Goal: Information Seeking & Learning: Learn about a topic

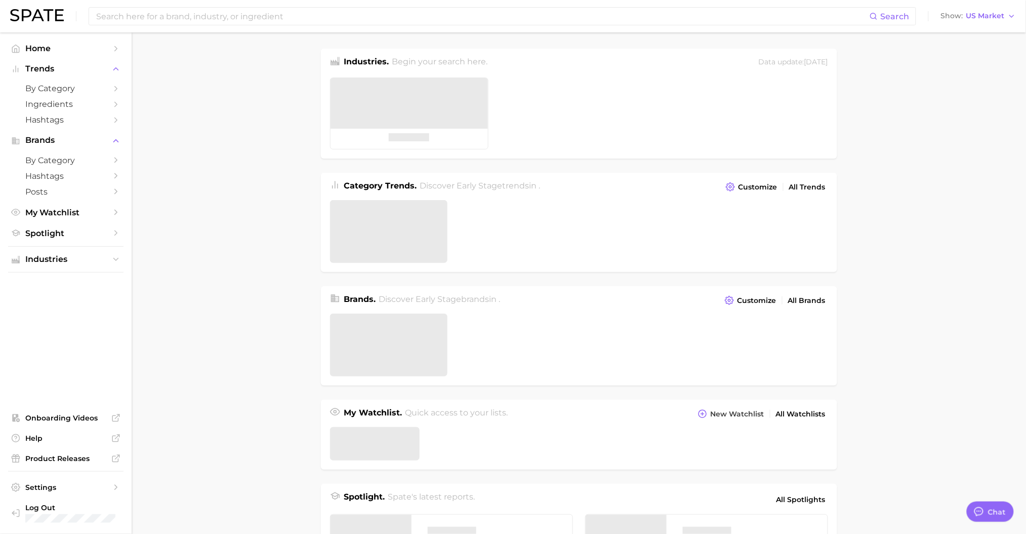
type textarea "x"
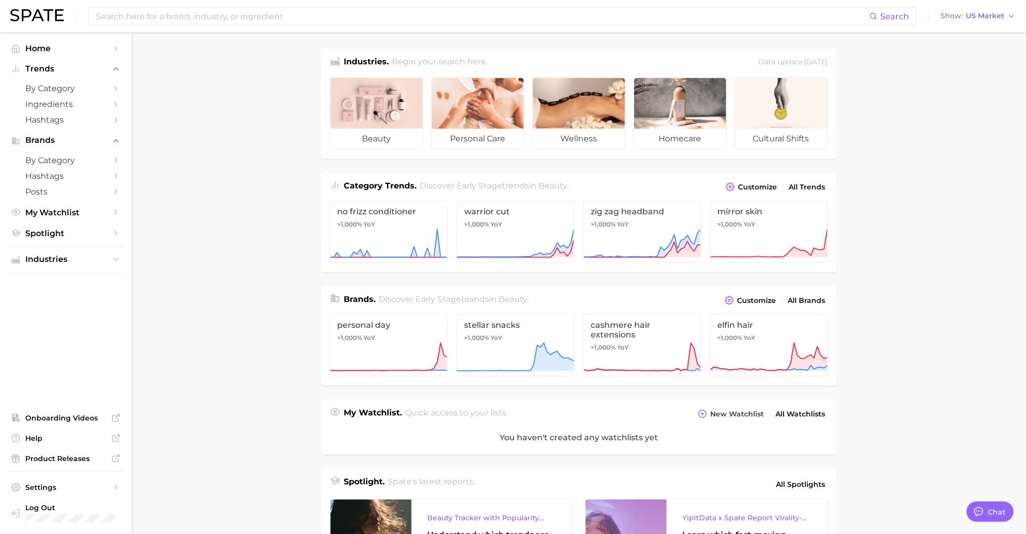
click at [117, 86] on icon "Sidebar" at bounding box center [115, 88] width 9 height 9
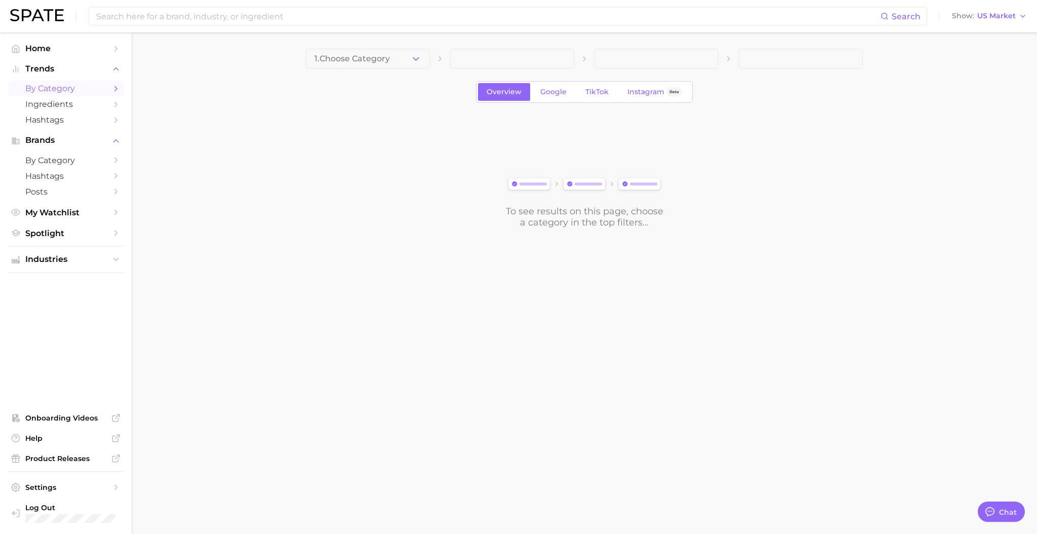
click at [401, 58] on button "1. Choose Category" at bounding box center [368, 59] width 124 height 20
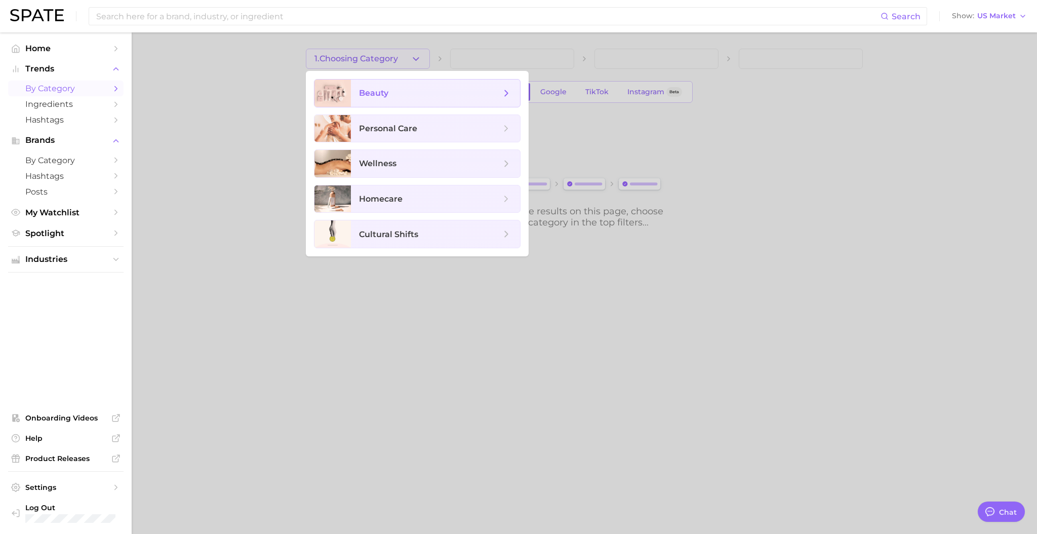
click at [417, 94] on span "beauty" at bounding box center [430, 93] width 142 height 11
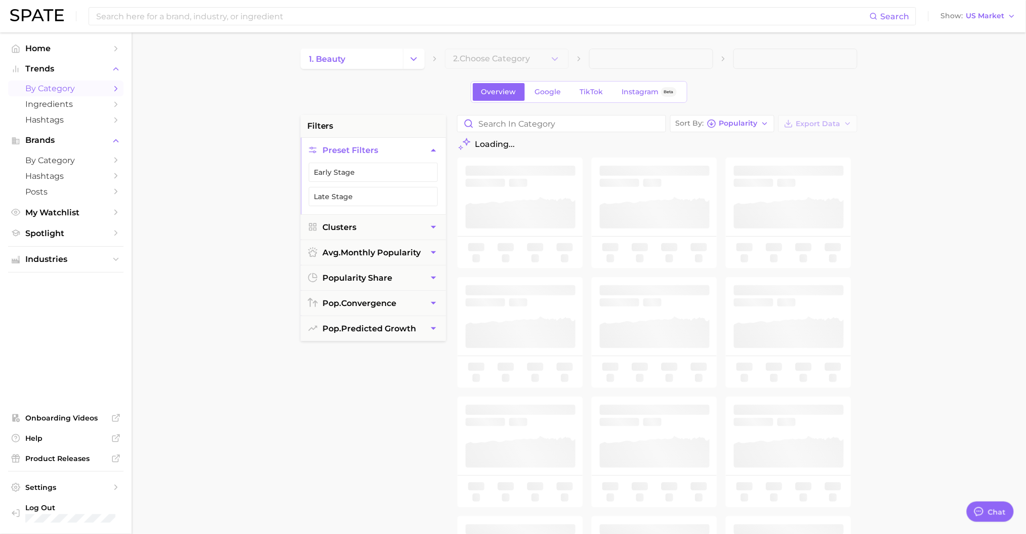
click at [403, 60] on button "Change Category" at bounding box center [414, 59] width 22 height 20
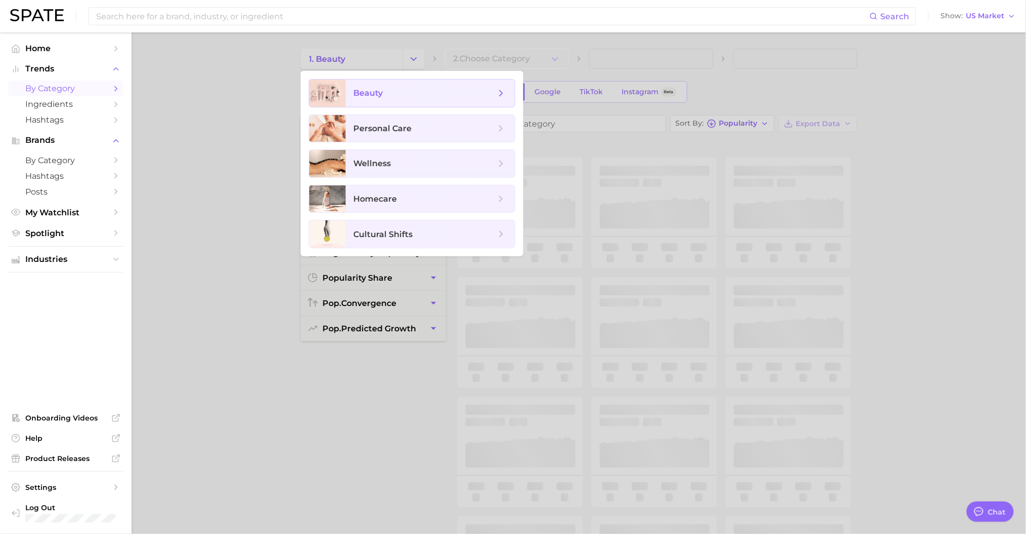
click at [502, 96] on icon at bounding box center [501, 93] width 11 height 11
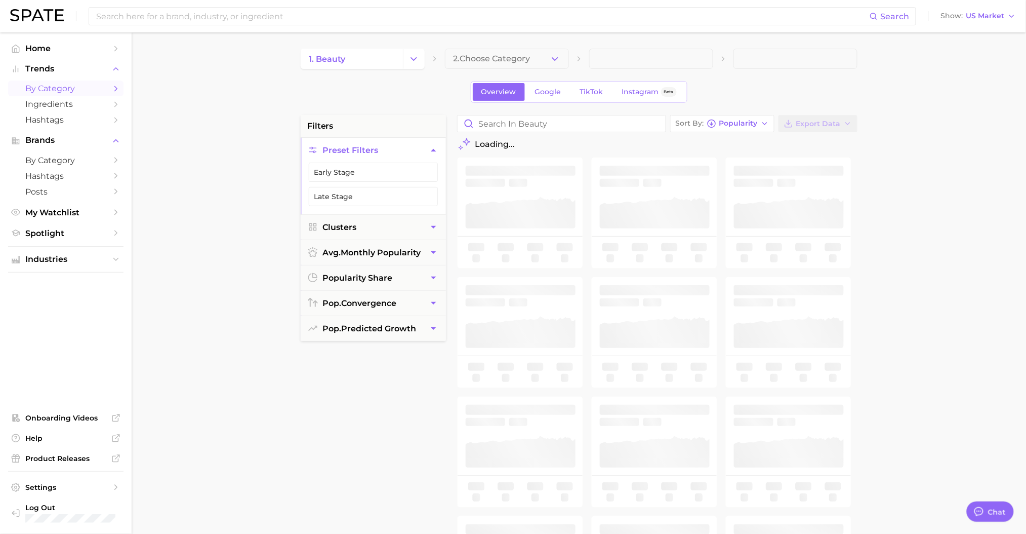
click at [548, 59] on button "2. Choose Category" at bounding box center [507, 59] width 124 height 20
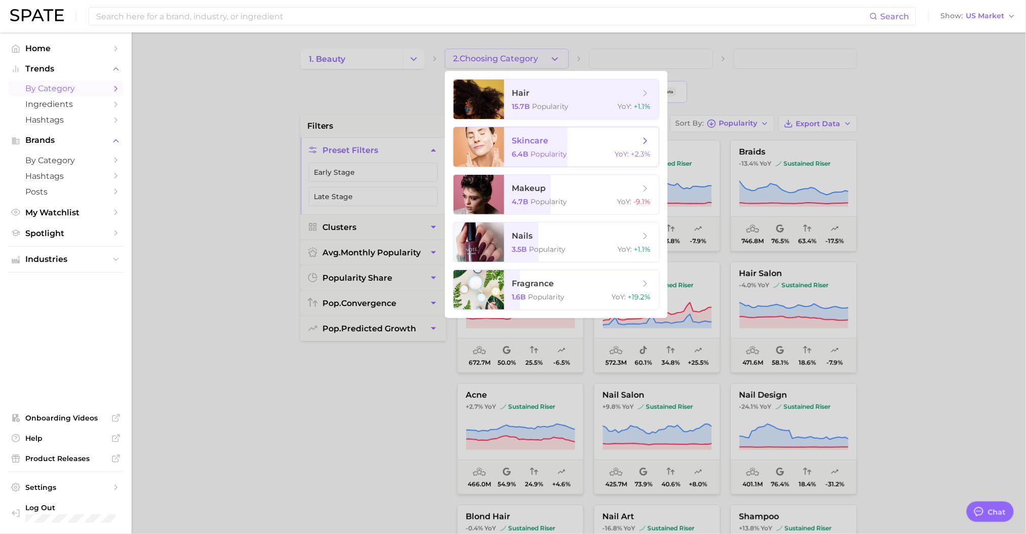
click at [637, 145] on span "skincare" at bounding box center [576, 140] width 128 height 11
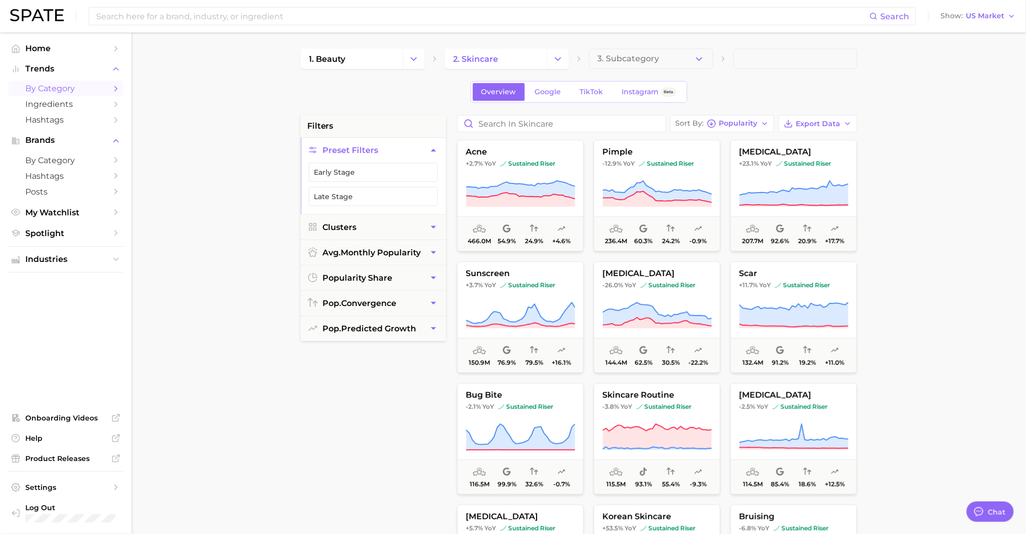
click at [633, 62] on span "3. Subcategory" at bounding box center [629, 58] width 62 height 9
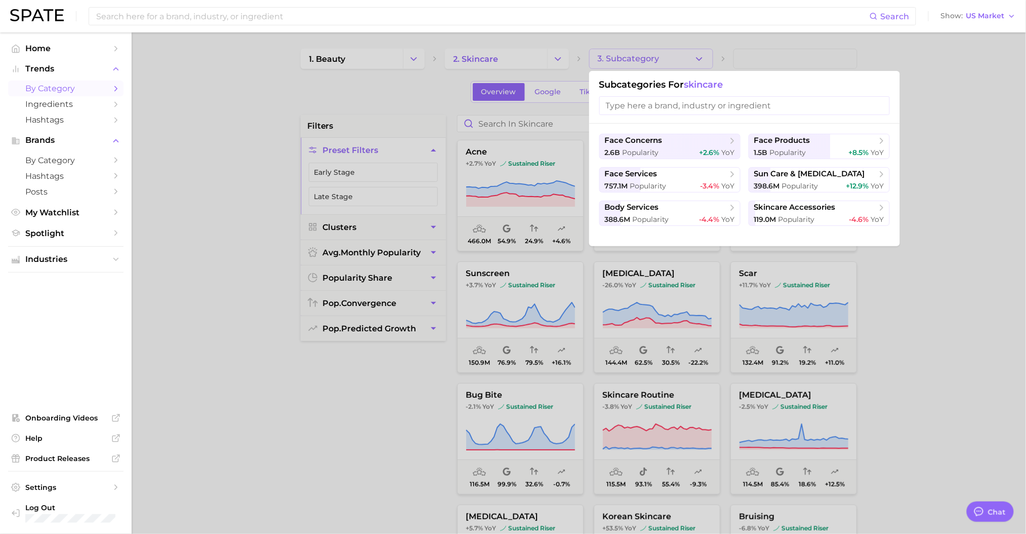
click at [826, 185] on div "398.6m Popularity +12.9% YoY" at bounding box center [819, 186] width 130 height 10
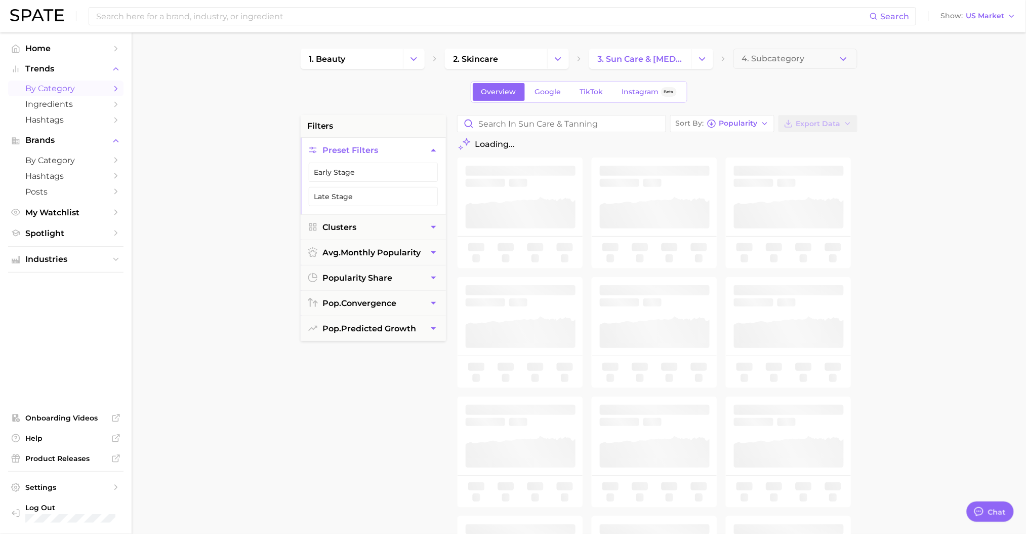
click at [781, 59] on span "4. Subcategory" at bounding box center [773, 58] width 63 height 9
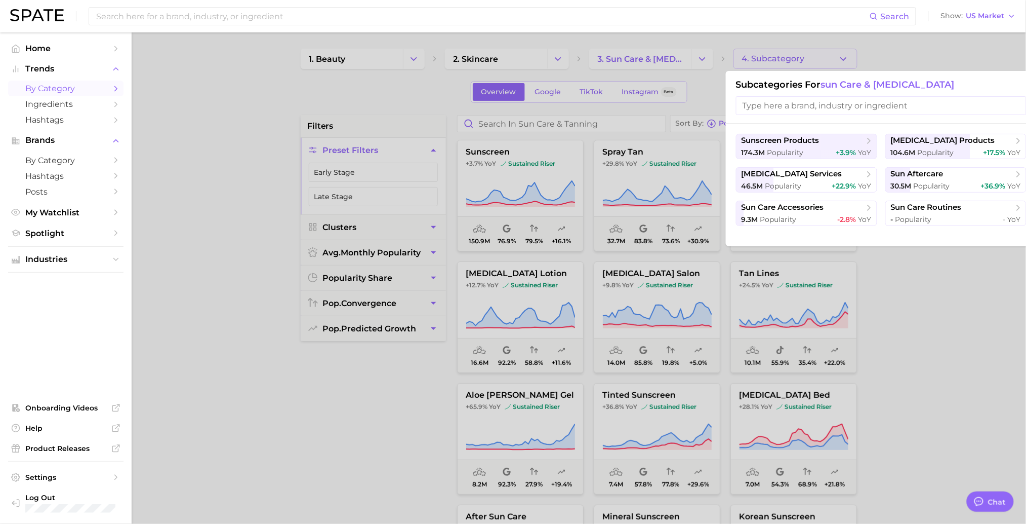
click at [839, 182] on span "+22.9%" at bounding box center [844, 185] width 24 height 9
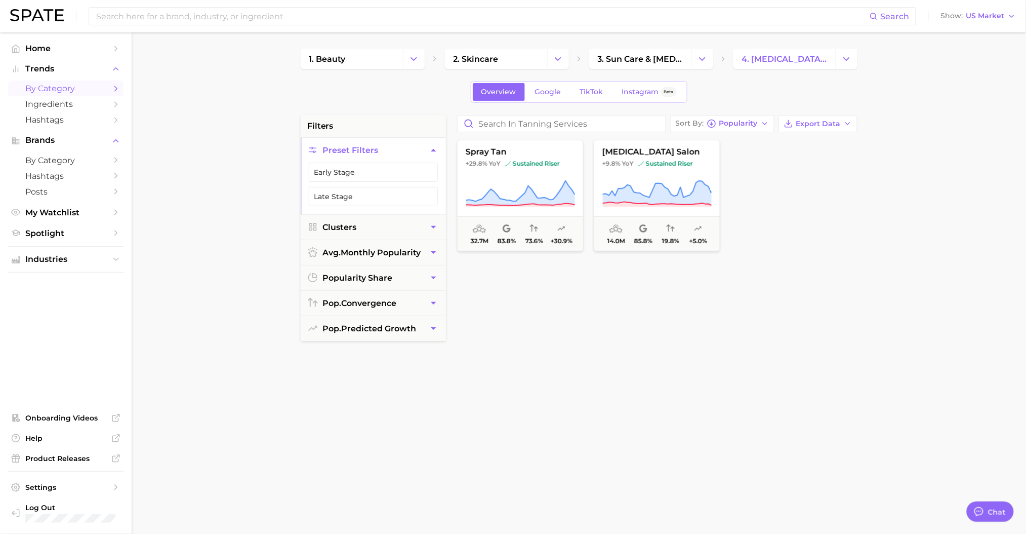
click at [837, 62] on button "Change Category" at bounding box center [847, 59] width 22 height 20
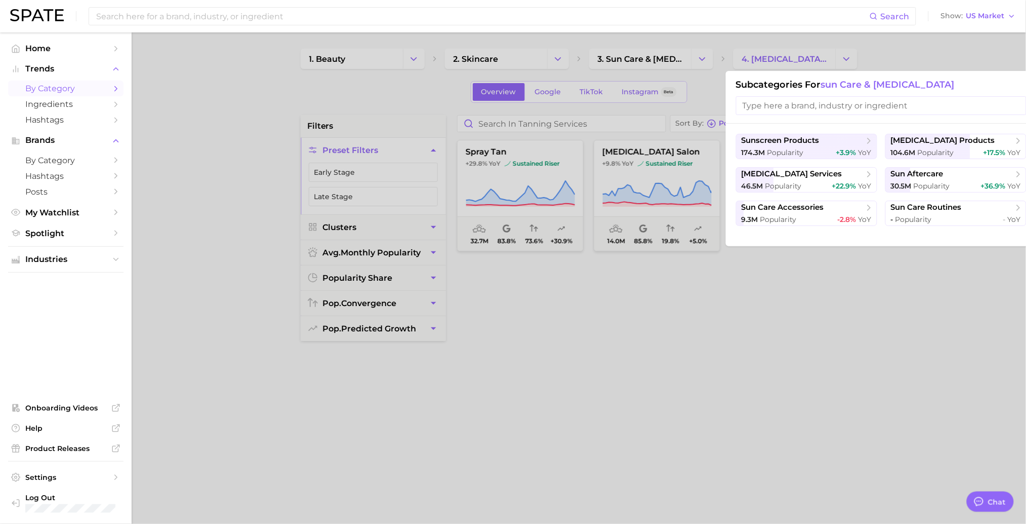
click at [917, 146] on button "[MEDICAL_DATA] products 104.6m Popularity +17.5% YoY" at bounding box center [956, 146] width 141 height 25
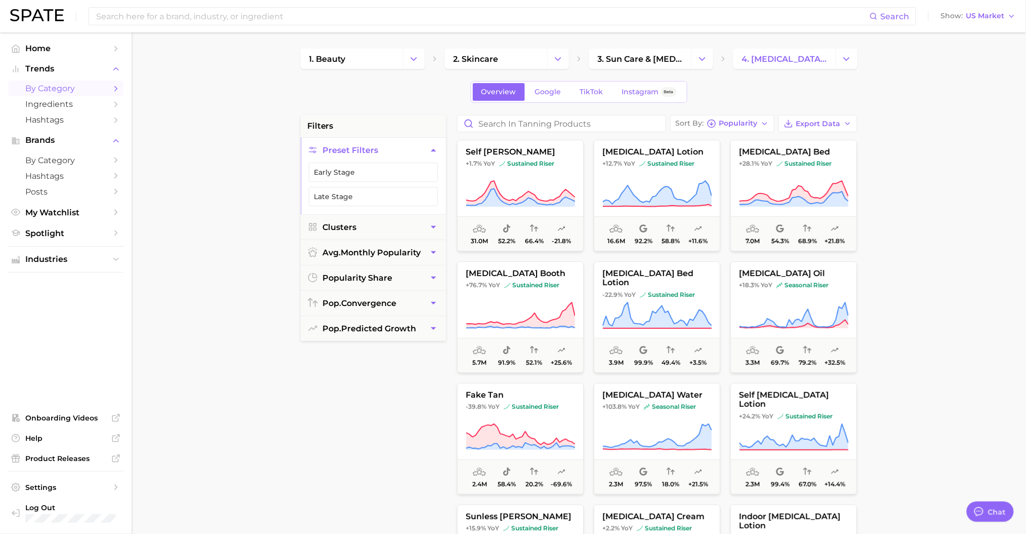
click at [762, 125] on icon "button" at bounding box center [765, 123] width 8 height 8
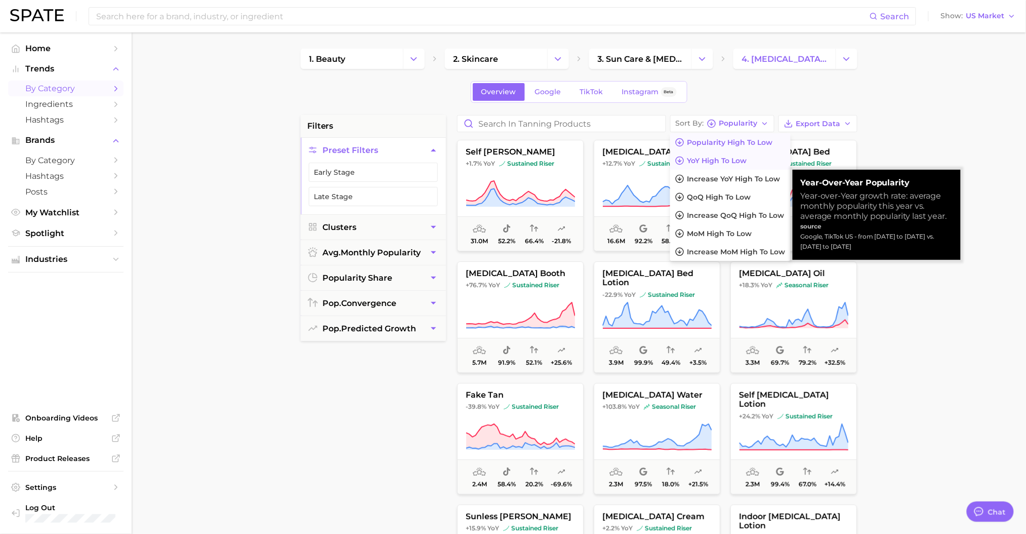
click at [761, 166] on button "YoY high to low" at bounding box center [730, 160] width 121 height 18
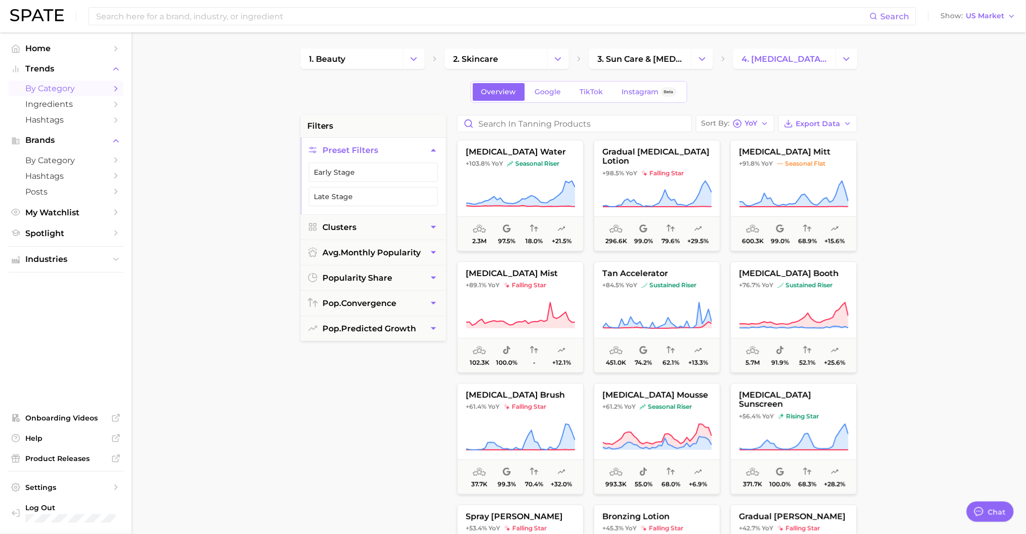
click at [767, 117] on button "Sort By [PERSON_NAME]" at bounding box center [735, 123] width 78 height 17
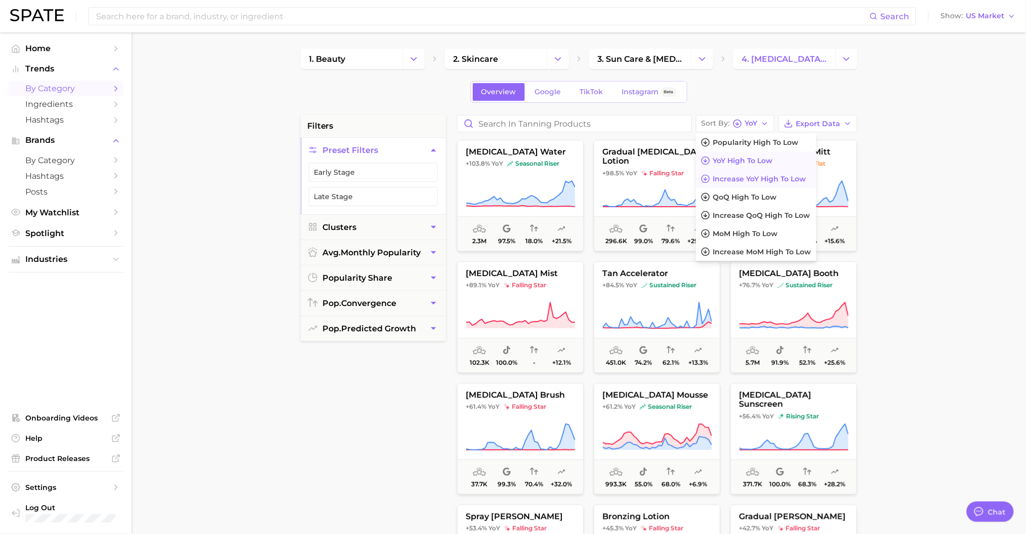
click at [778, 182] on span "Increase YoY high to low" at bounding box center [759, 179] width 93 height 9
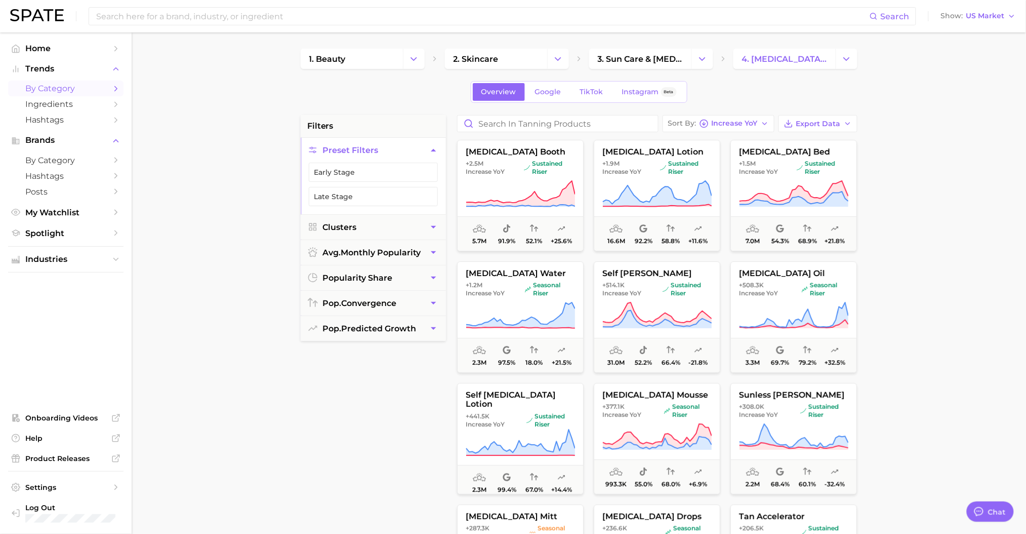
click at [755, 115] on button "Sort By Increase YoY" at bounding box center [719, 123] width 112 height 17
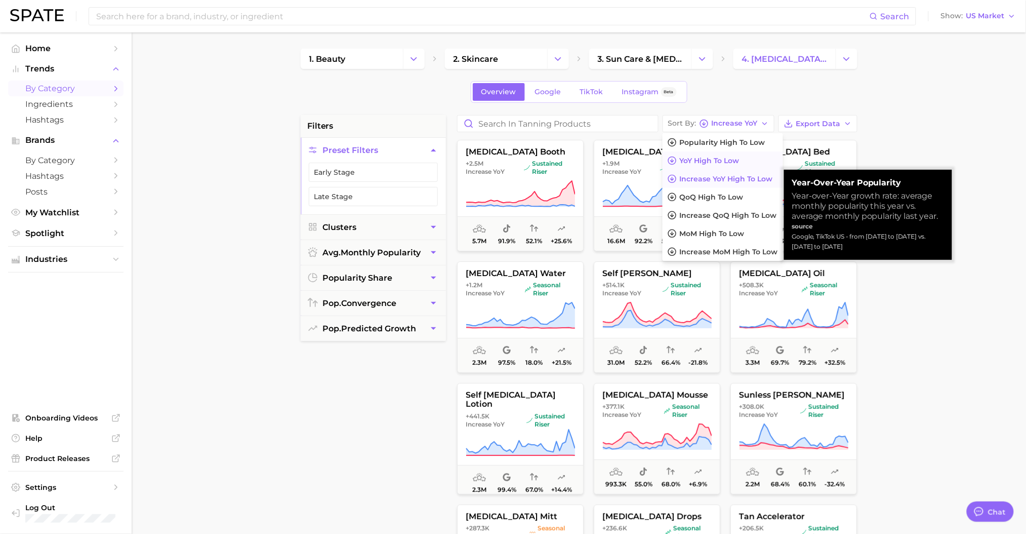
click at [742, 162] on button "YoY high to low" at bounding box center [723, 160] width 121 height 18
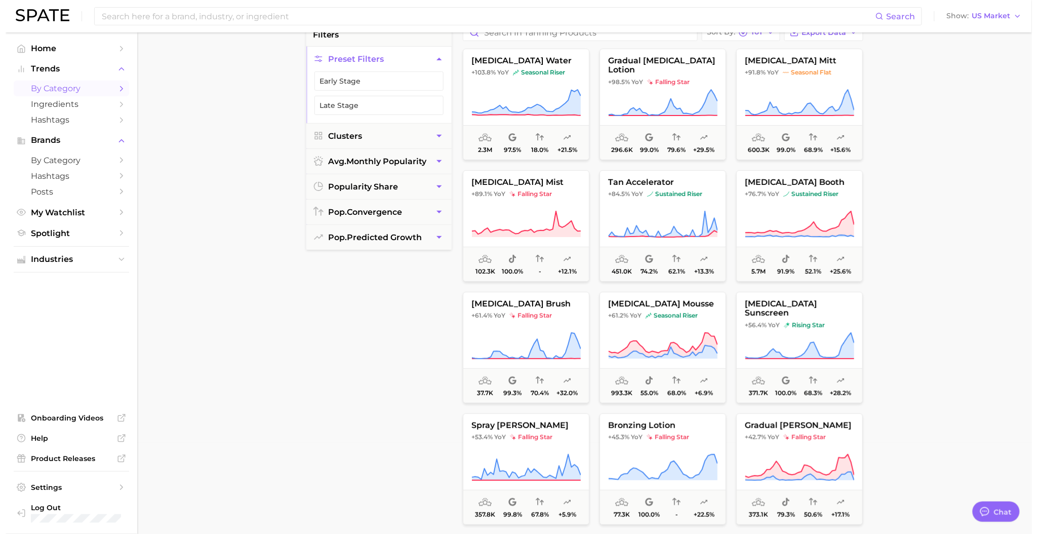
scroll to position [67, 0]
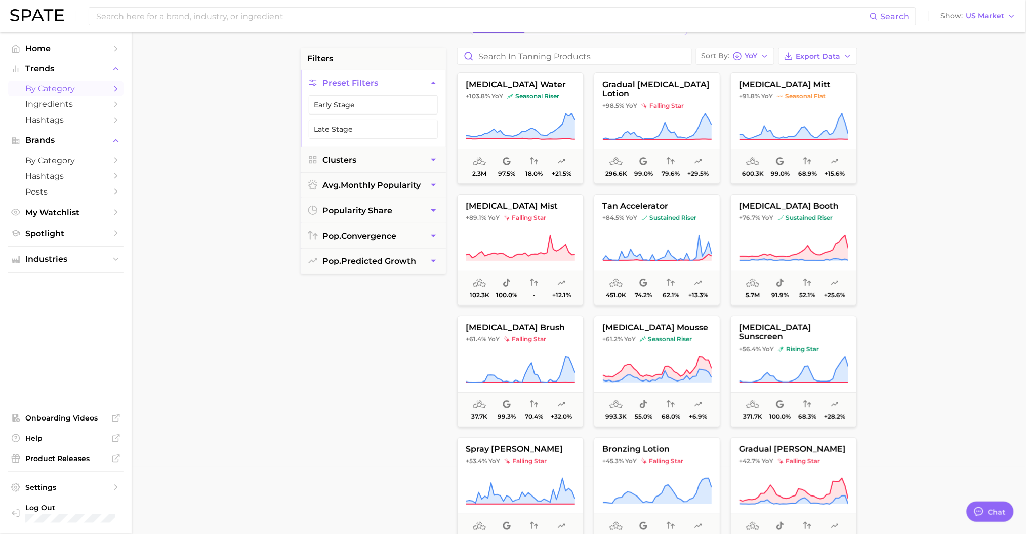
click at [668, 234] on icon at bounding box center [657, 248] width 109 height 28
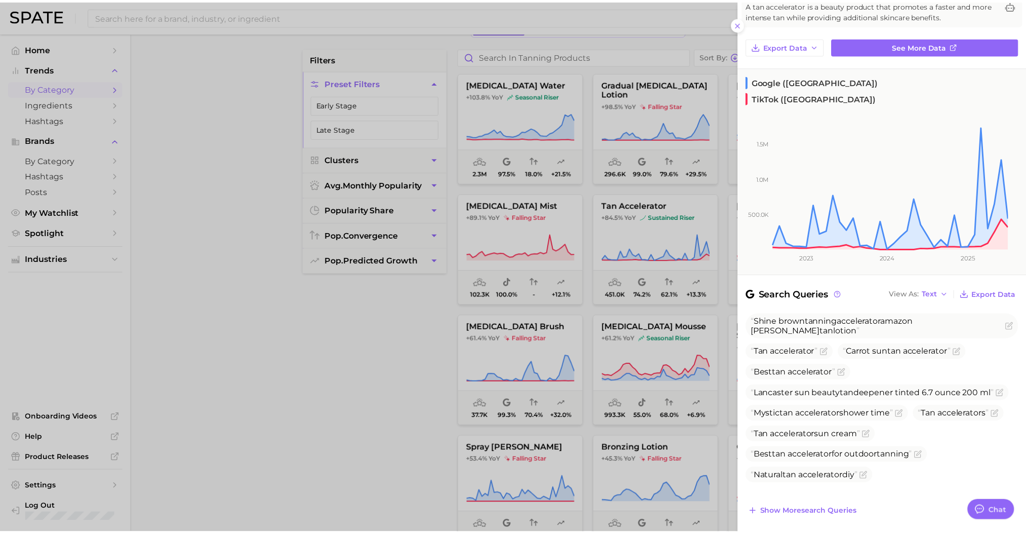
scroll to position [136, 0]
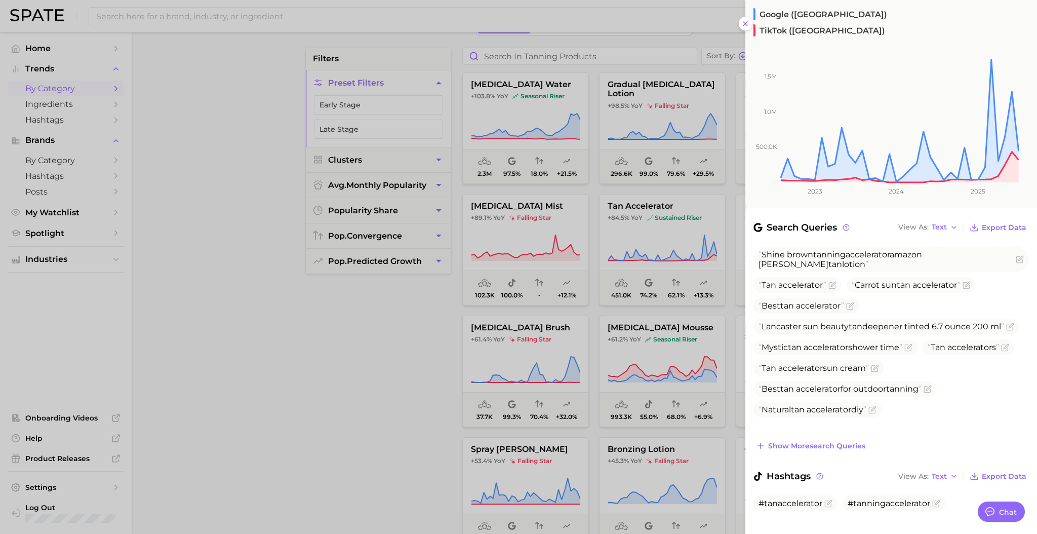
click at [376, 339] on div at bounding box center [518, 267] width 1037 height 534
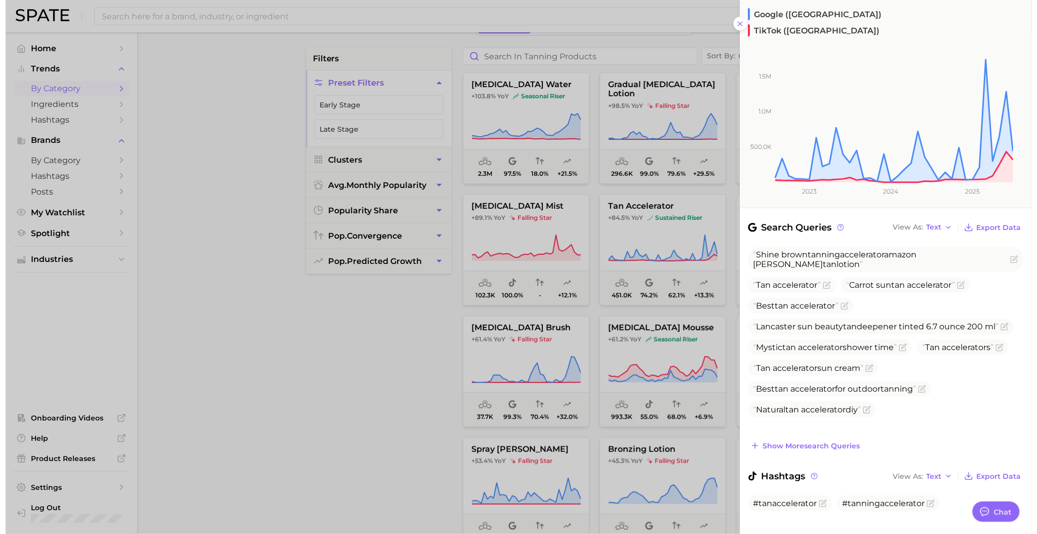
scroll to position [0, 0]
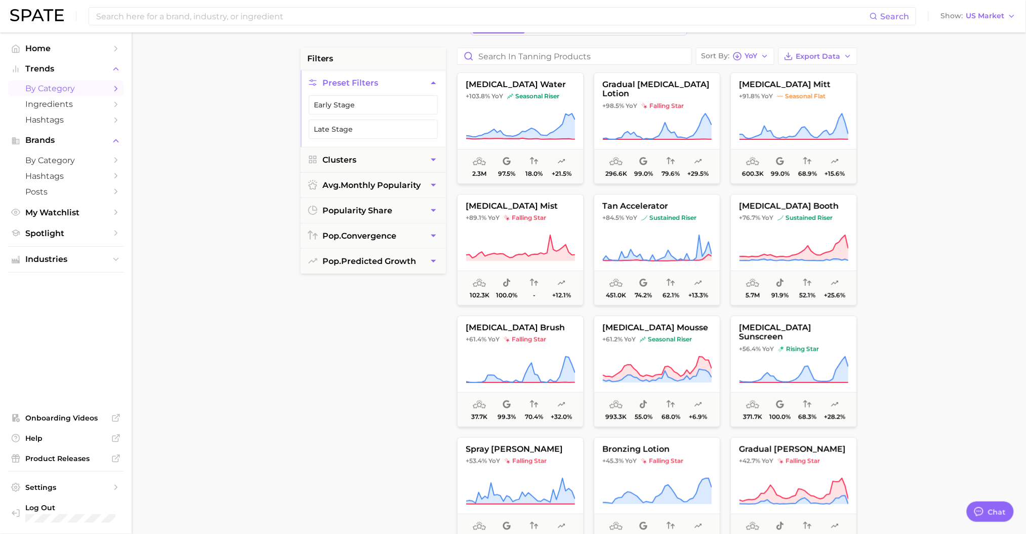
click at [821, 367] on icon at bounding box center [793, 369] width 109 height 28
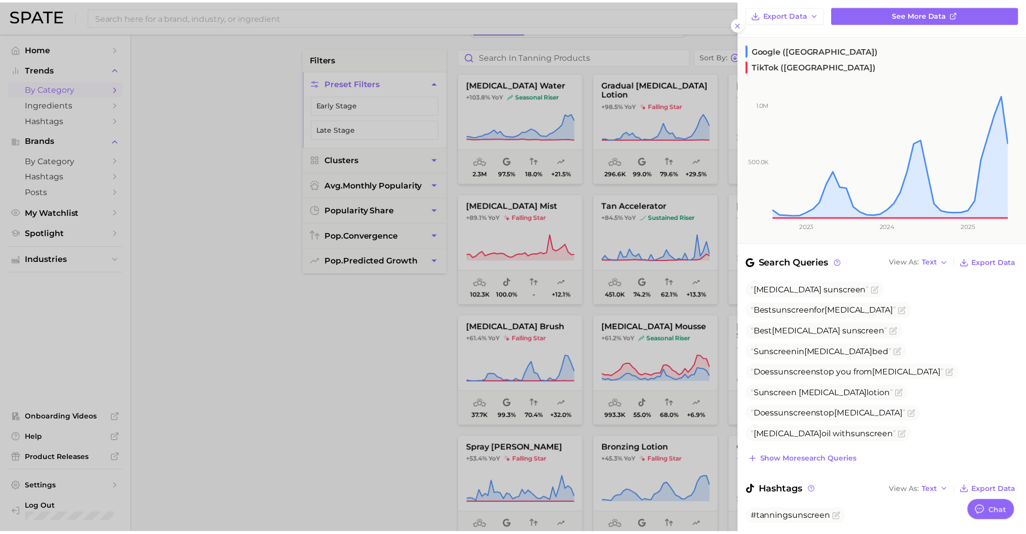
scroll to position [116, 0]
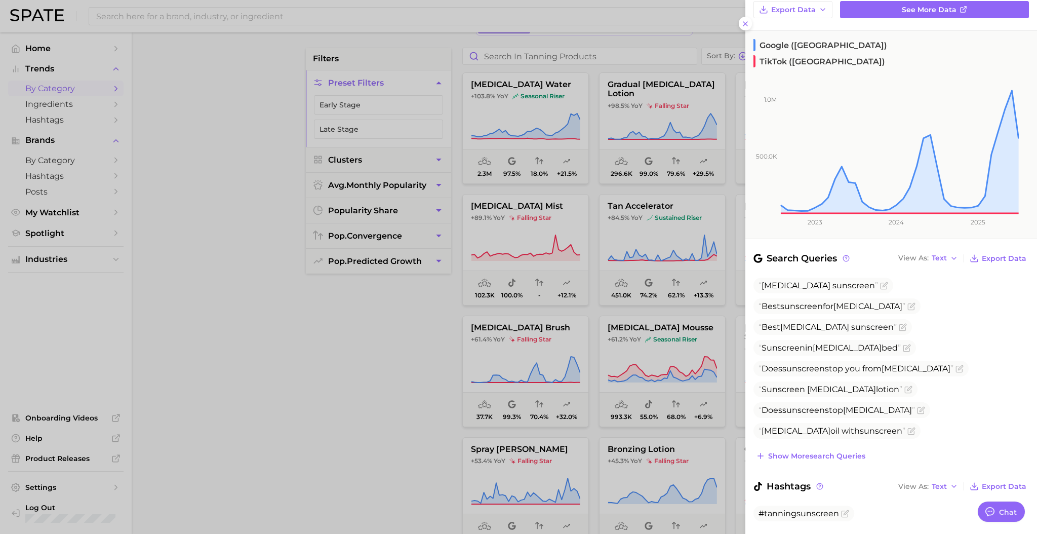
click at [424, 349] on div at bounding box center [518, 267] width 1037 height 534
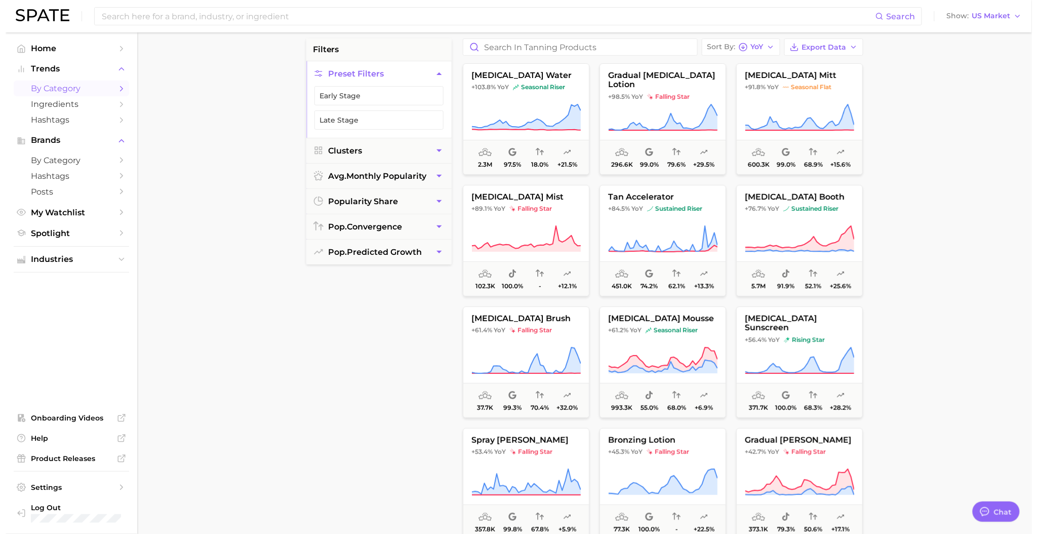
scroll to position [81, 0]
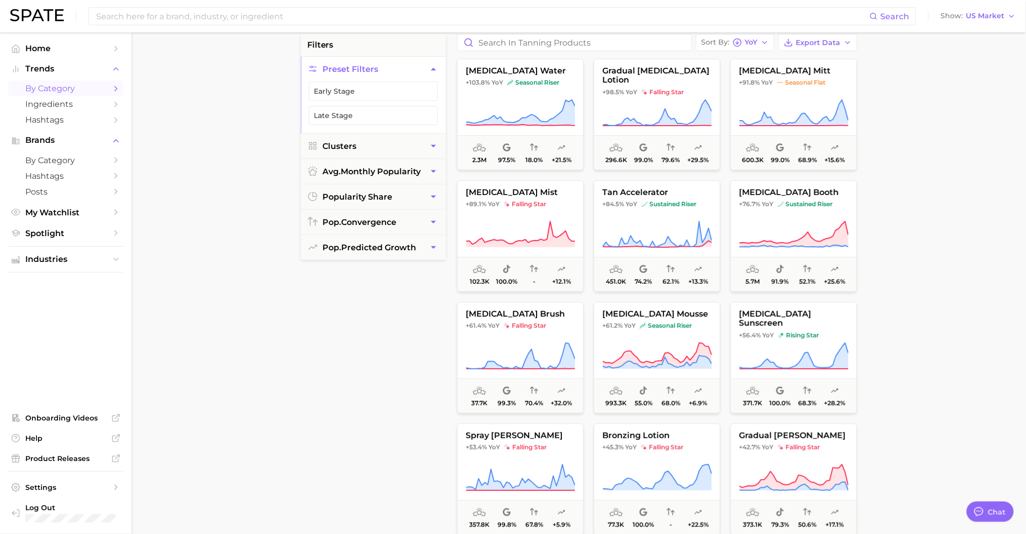
click at [648, 204] on span "sustained riser" at bounding box center [669, 204] width 55 height 8
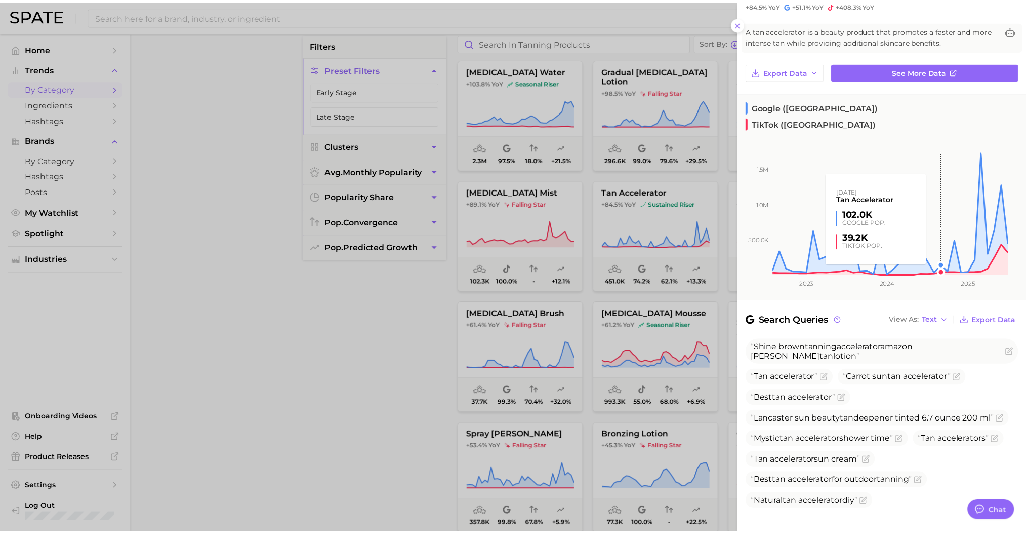
scroll to position [67, 0]
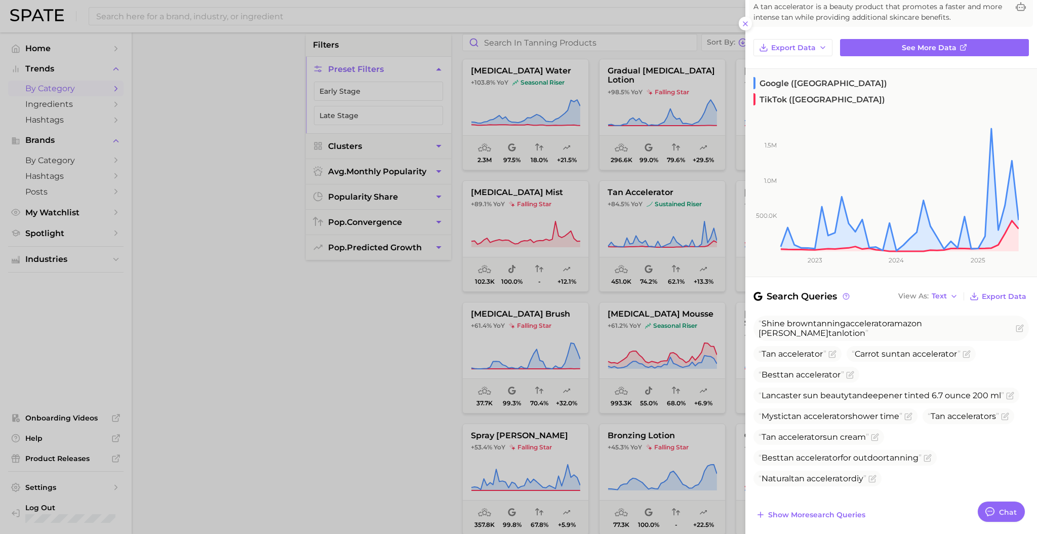
click at [1007, 391] on icon "Flag as miscategorized or irrelevant" at bounding box center [1010, 395] width 8 height 8
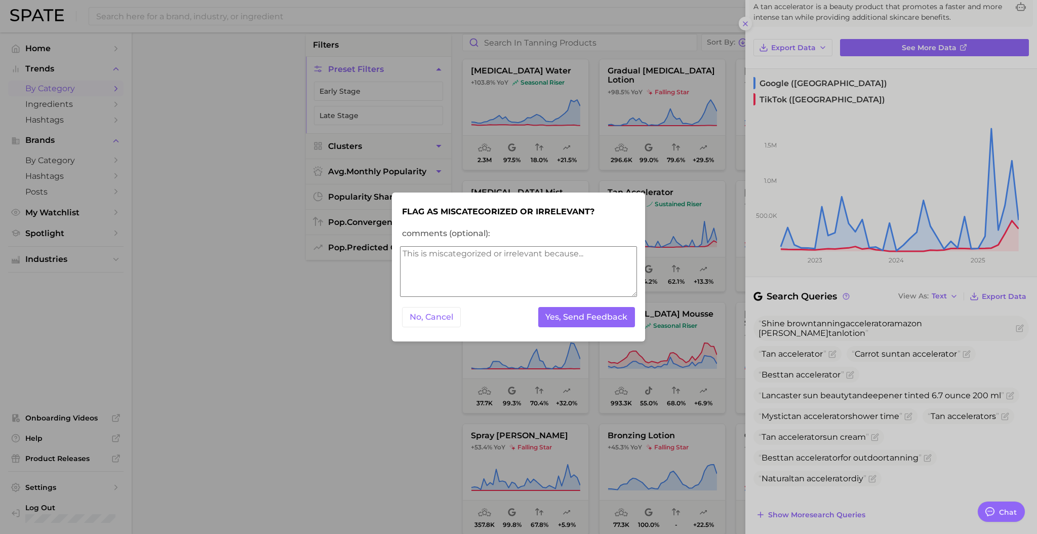
click at [432, 315] on button "No, Cancel" at bounding box center [431, 317] width 59 height 21
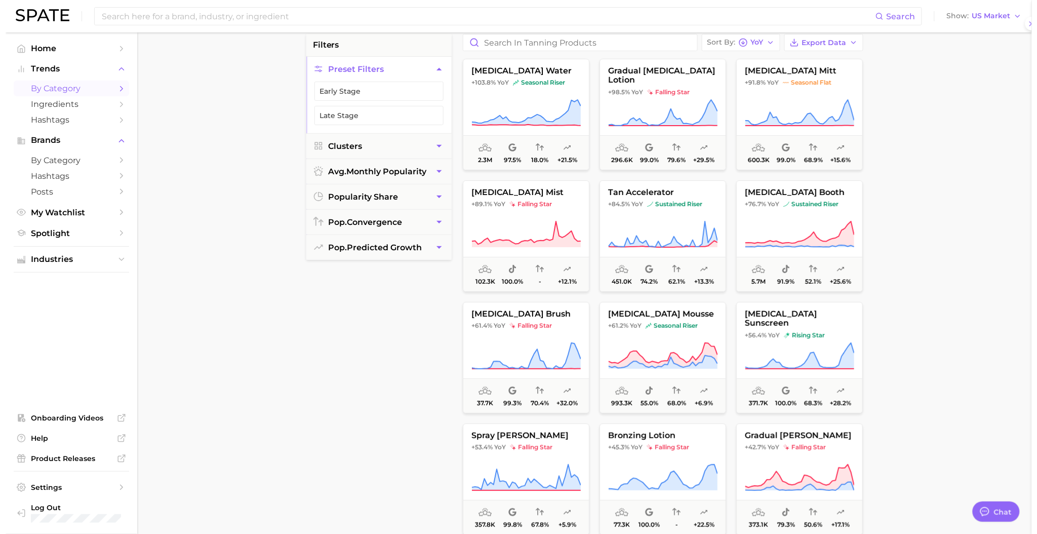
scroll to position [0, 0]
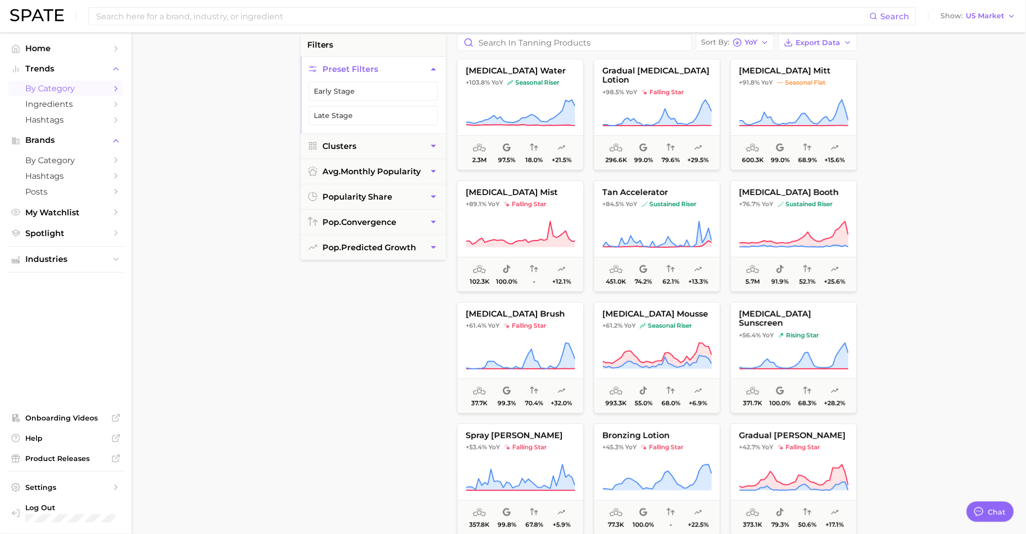
click at [654, 225] on icon at bounding box center [657, 234] width 109 height 28
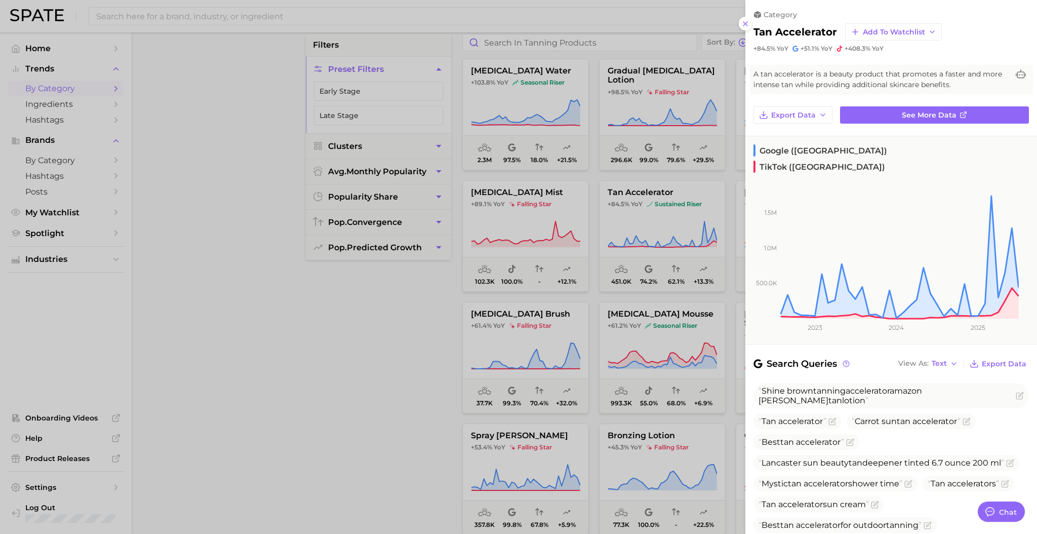
click at [882, 458] on span "Lancaster sun beauty tan deepener tinted 6.7 ounce 200 ml" at bounding box center [881, 463] width 246 height 10
drag, startPoint x: 782, startPoint y: 462, endPoint x: 754, endPoint y: 446, distance: 31.5
click at [754, 455] on li "Lancaster sun beauty tan deepener tinted 6.7 ounce 200 ml" at bounding box center [886, 463] width 266 height 16
click at [612, 342] on div at bounding box center [518, 267] width 1037 height 534
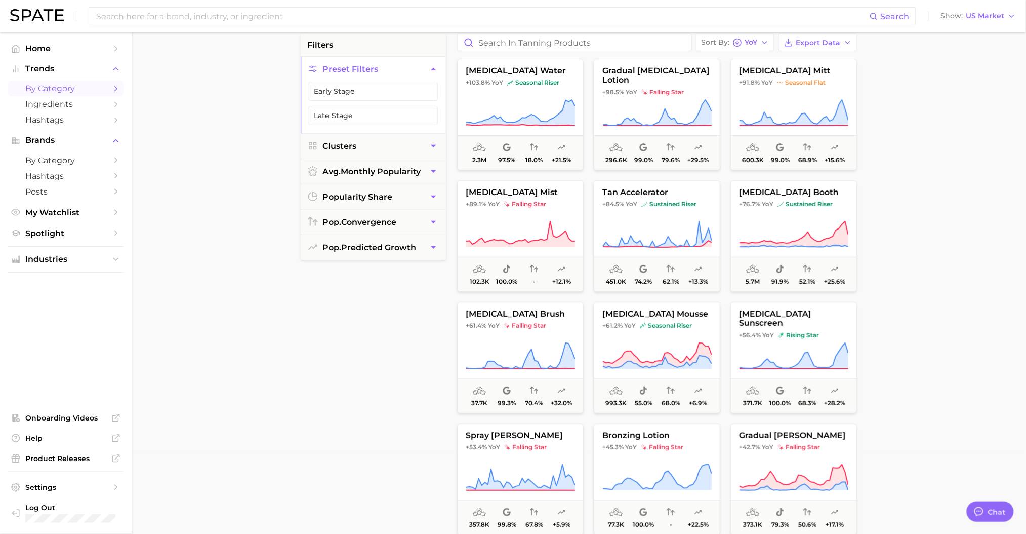
click at [794, 343] on icon at bounding box center [793, 356] width 109 height 28
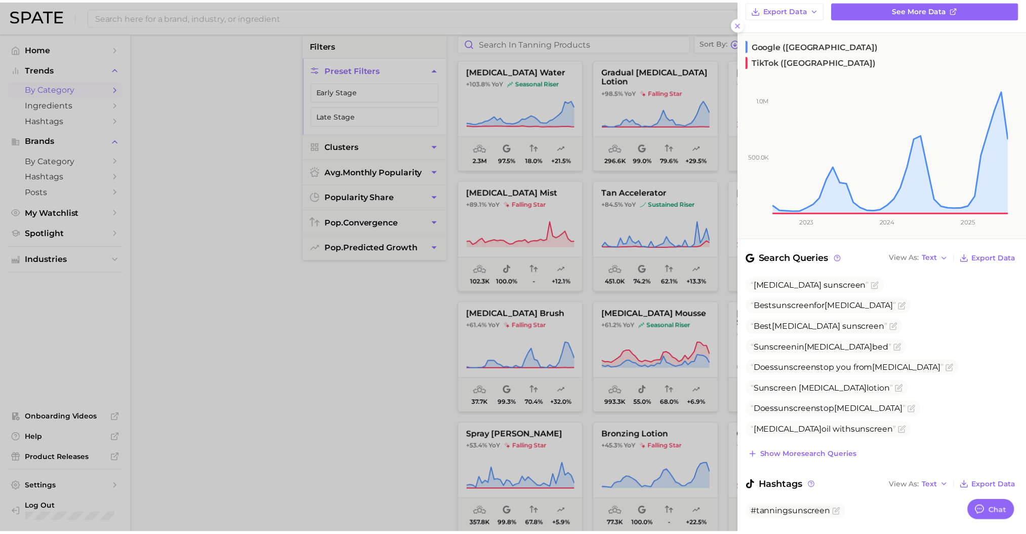
scroll to position [49, 0]
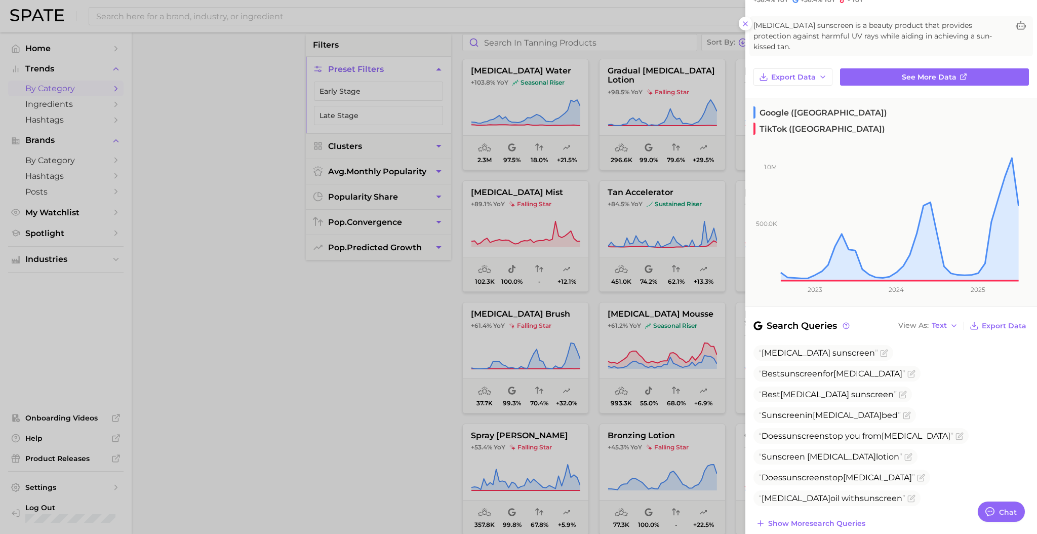
click at [444, 354] on div at bounding box center [518, 267] width 1037 height 534
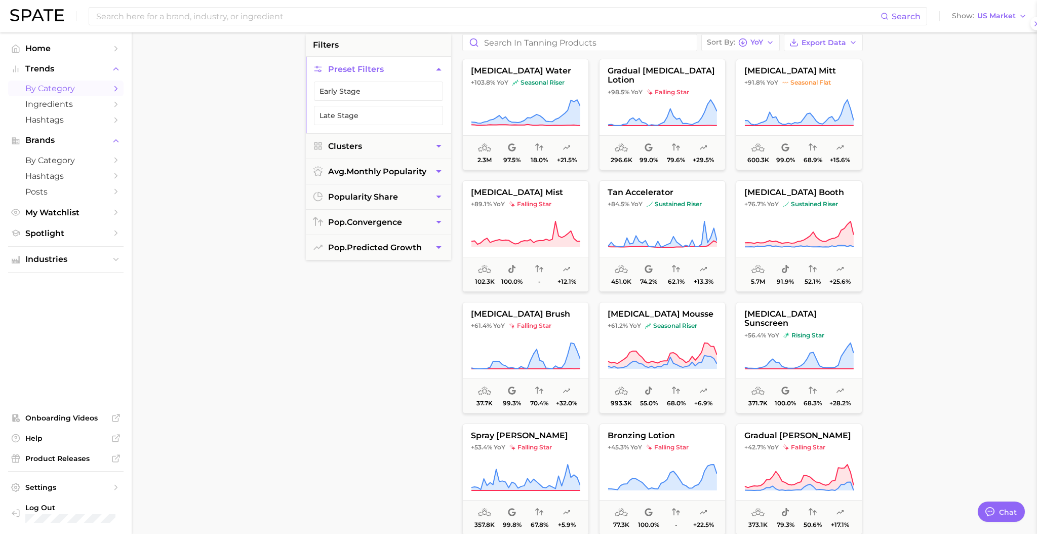
scroll to position [0, 0]
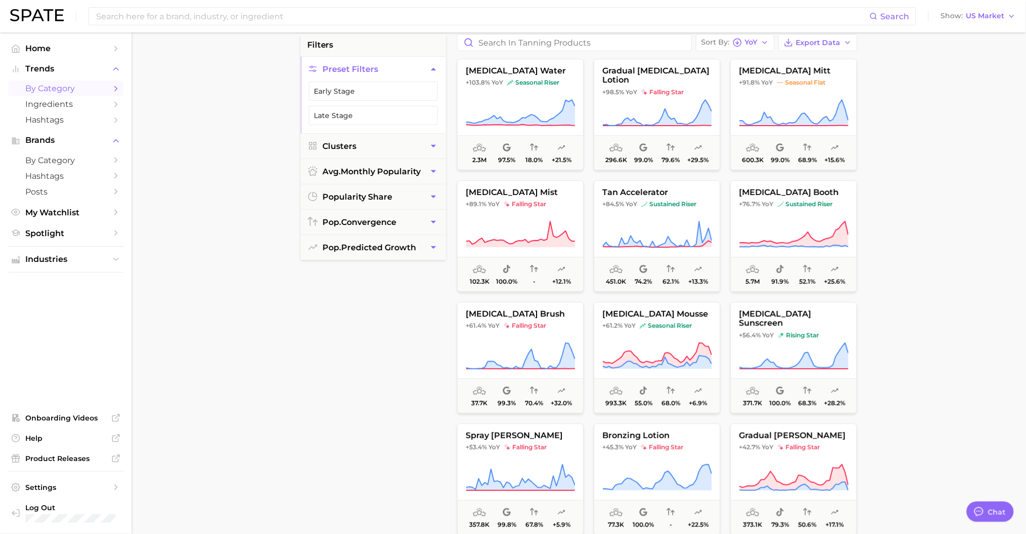
click at [665, 242] on icon at bounding box center [657, 234] width 109 height 28
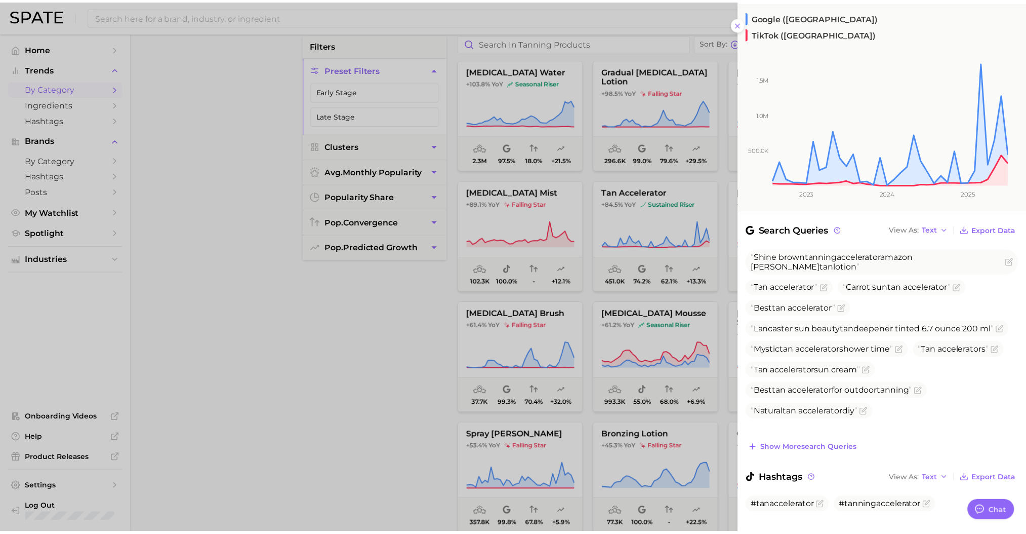
scroll to position [136, 0]
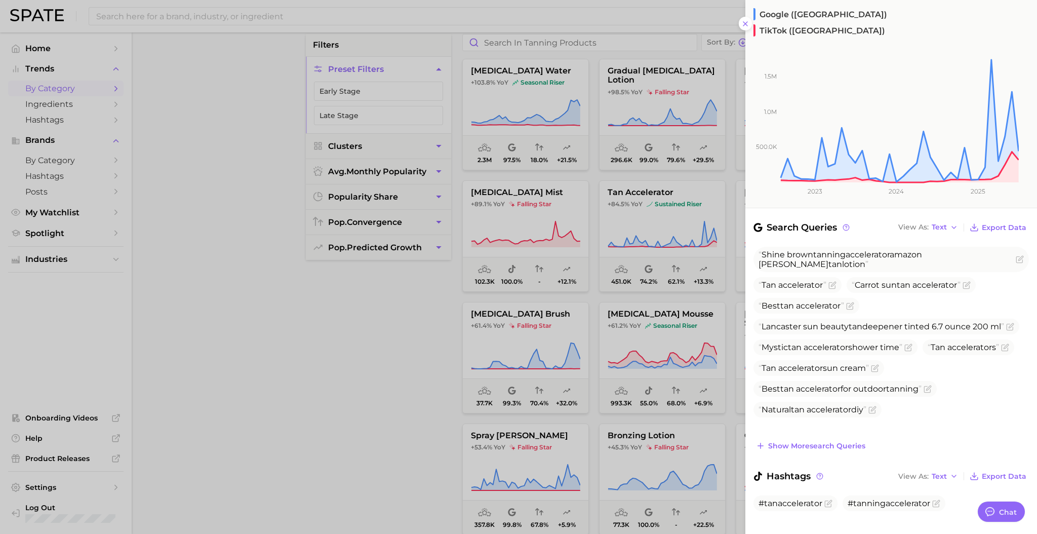
click at [784, 498] on span "#tanaccelerator" at bounding box center [790, 503] width 64 height 10
click at [665, 243] on div at bounding box center [518, 267] width 1037 height 534
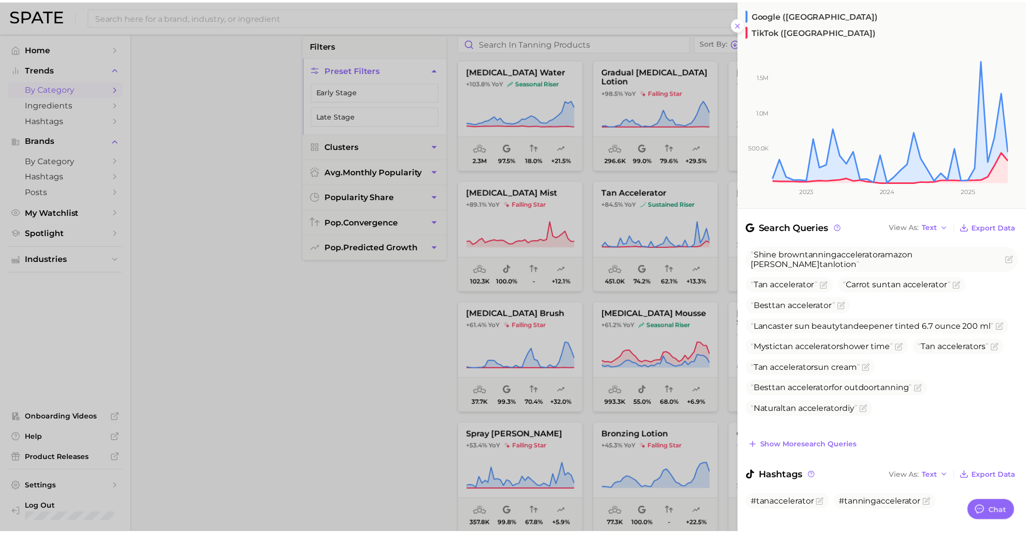
scroll to position [0, 0]
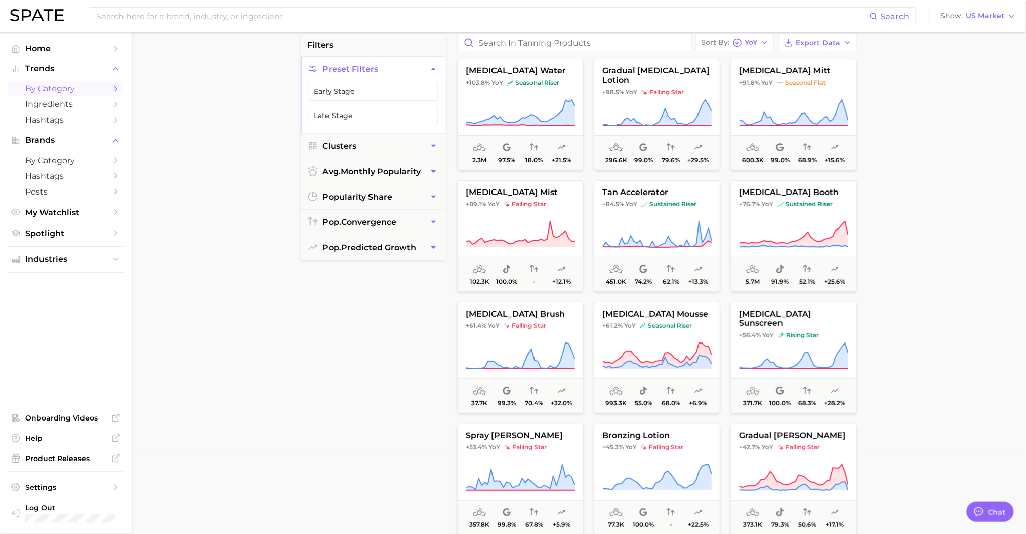
click at [809, 372] on button "[MEDICAL_DATA] sunscreen +56.4% YoY rising star 371.7k 100.0% 68.3% +28.2%" at bounding box center [794, 357] width 127 height 111
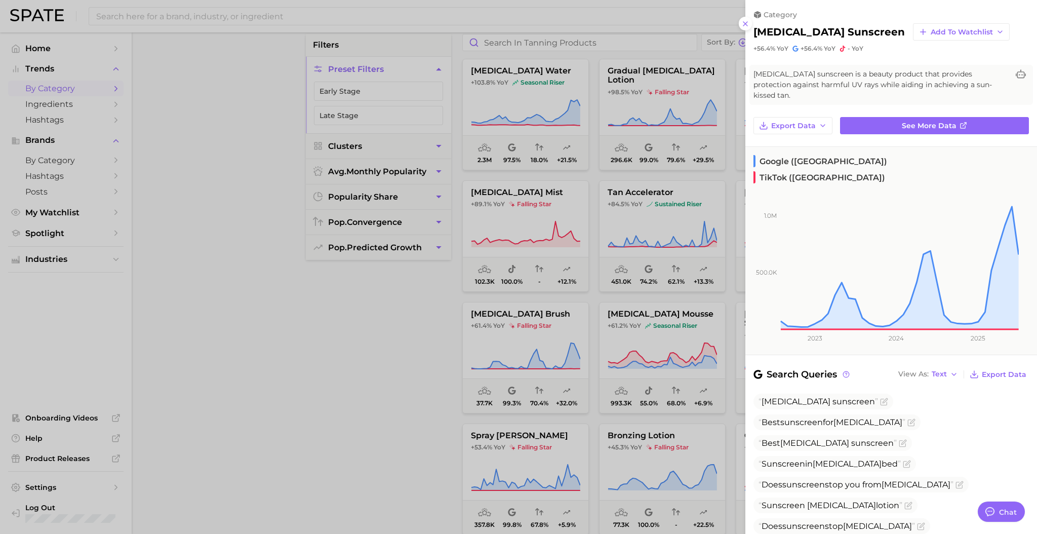
click at [384, 376] on div at bounding box center [518, 267] width 1037 height 534
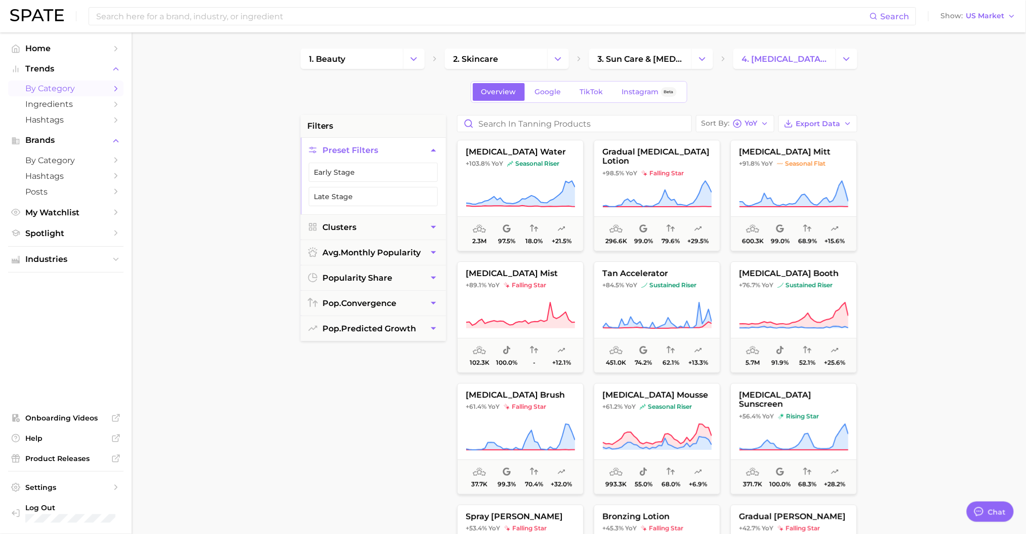
click at [852, 55] on icon "Change Category" at bounding box center [847, 59] width 11 height 11
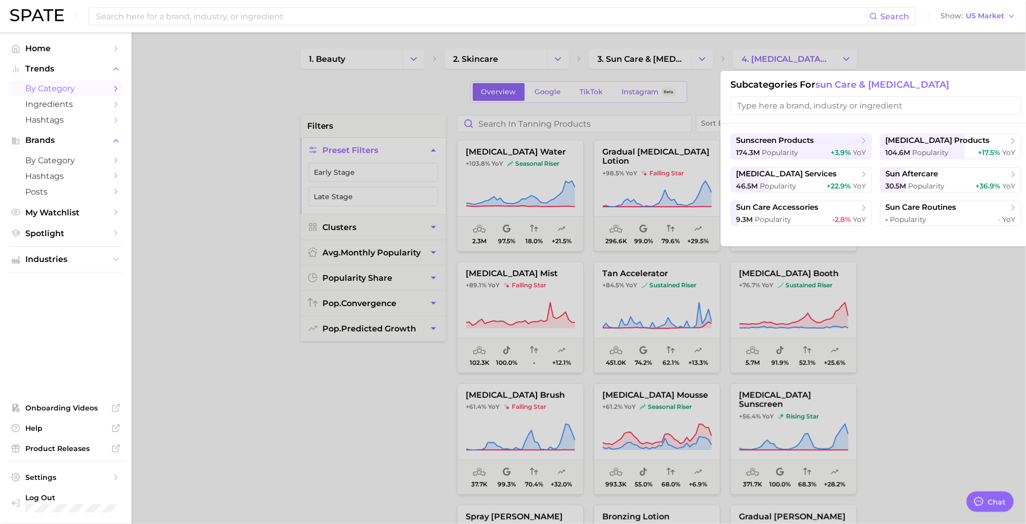
click at [917, 177] on span "sun aftercare" at bounding box center [912, 174] width 53 height 10
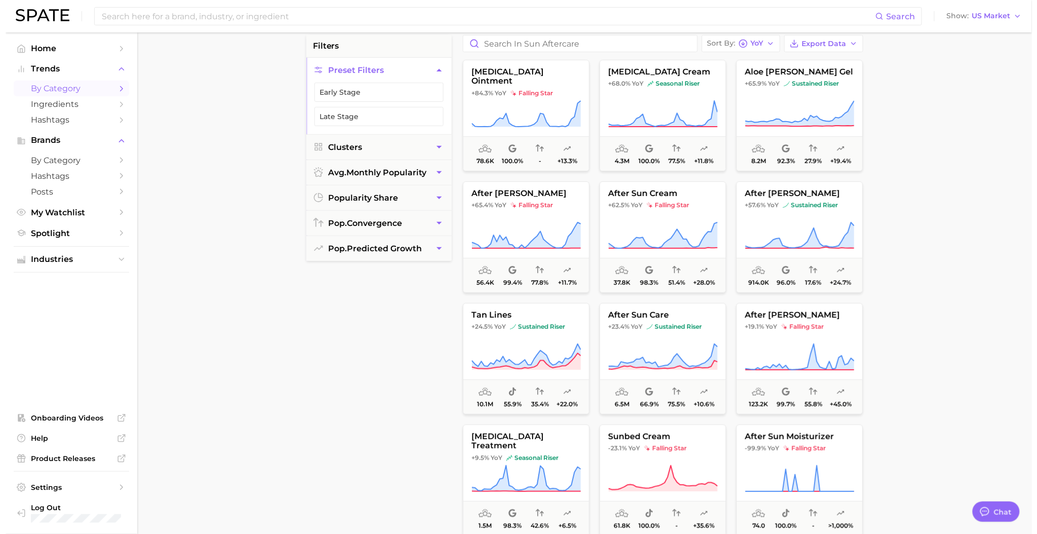
scroll to position [82, 0]
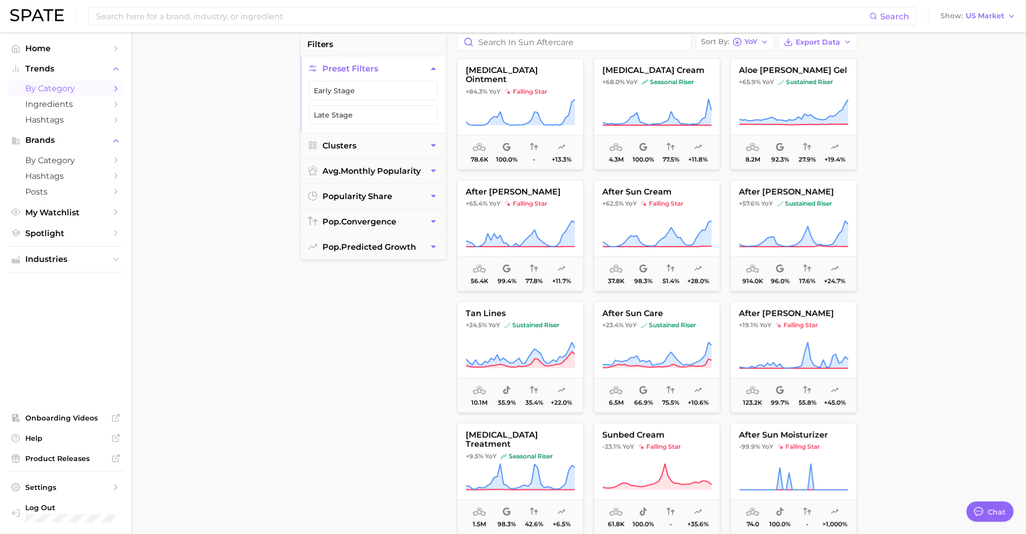
click at [759, 44] on button "Sort By [PERSON_NAME]" at bounding box center [735, 41] width 78 height 17
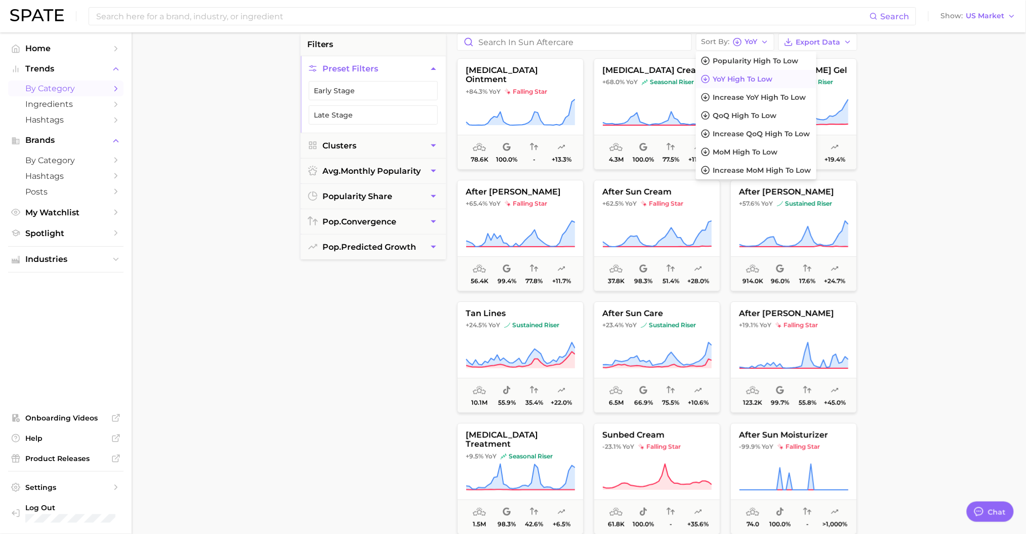
click at [758, 44] on span "YoY" at bounding box center [751, 42] width 13 height 6
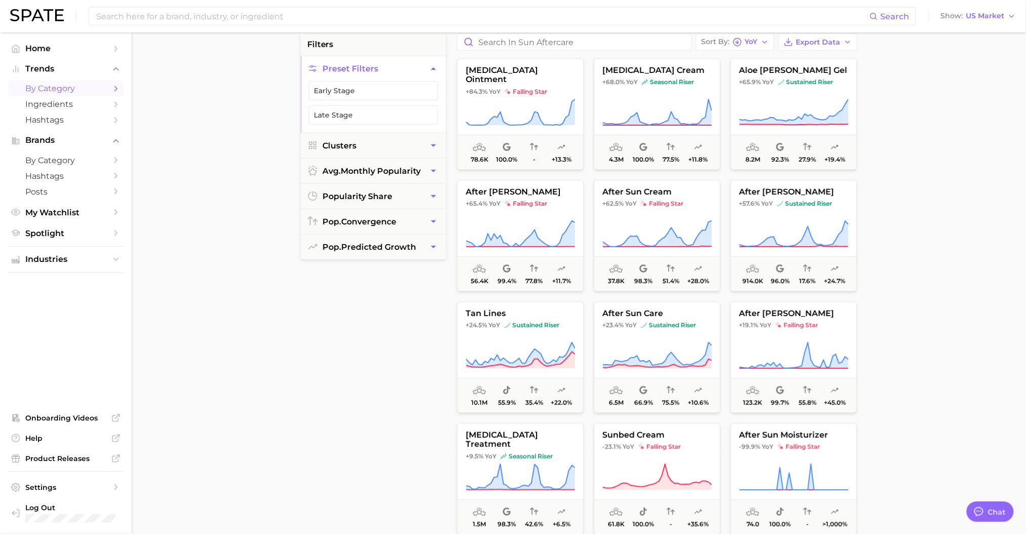
click at [758, 44] on span "YoY" at bounding box center [751, 42] width 13 height 6
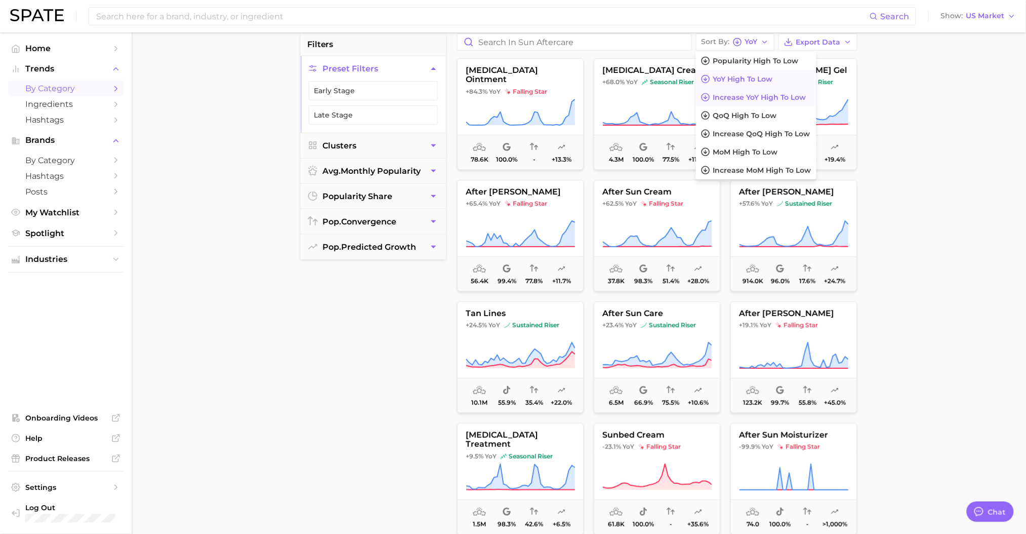
click at [768, 101] on span "Increase YoY high to low" at bounding box center [759, 97] width 93 height 9
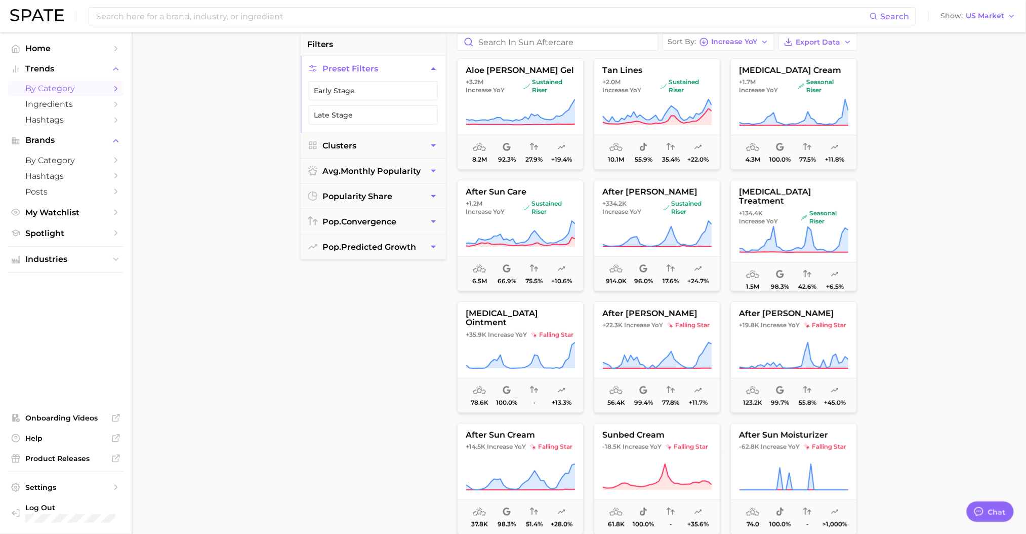
click at [667, 104] on icon at bounding box center [657, 112] width 109 height 28
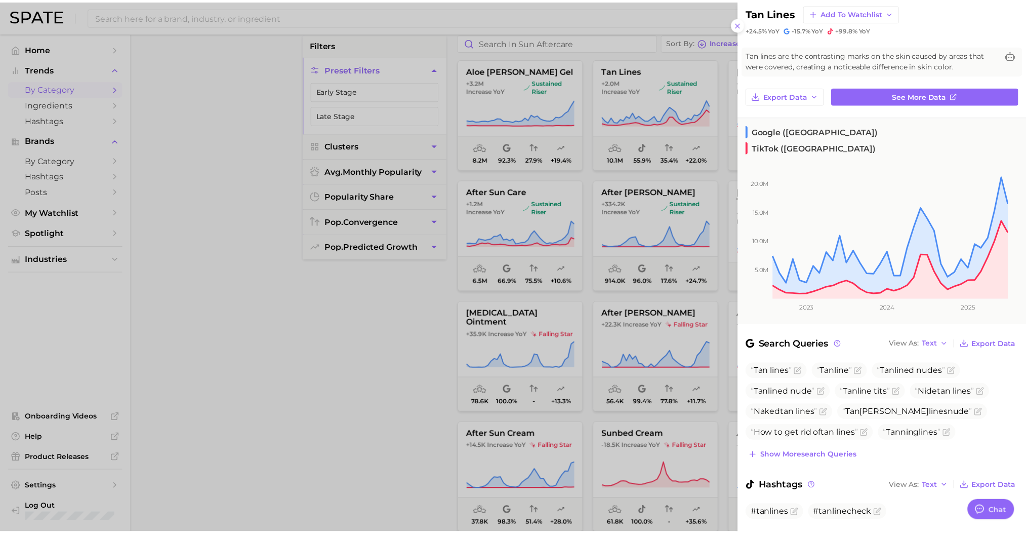
scroll to position [30, 0]
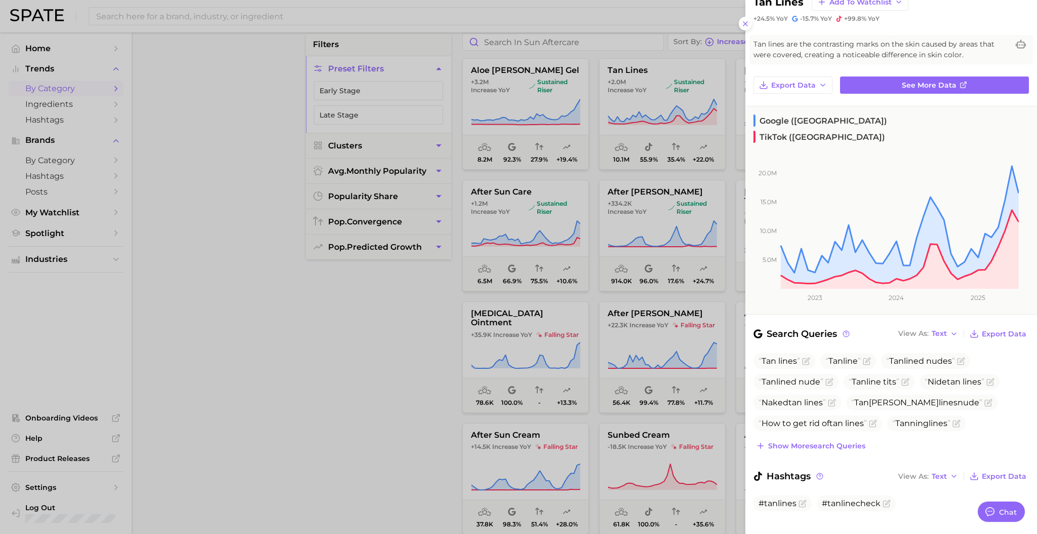
click at [349, 308] on div at bounding box center [518, 267] width 1037 height 534
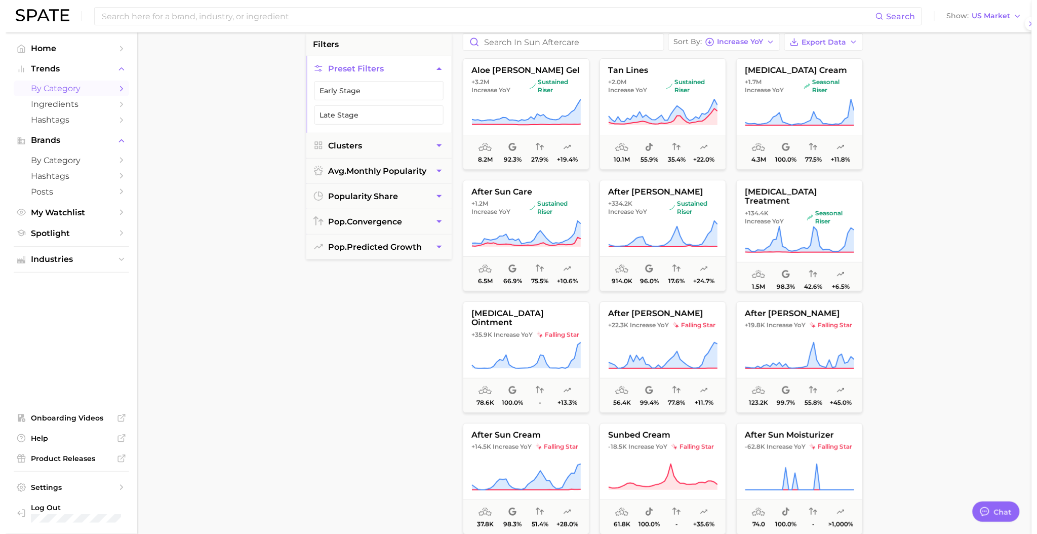
scroll to position [0, 0]
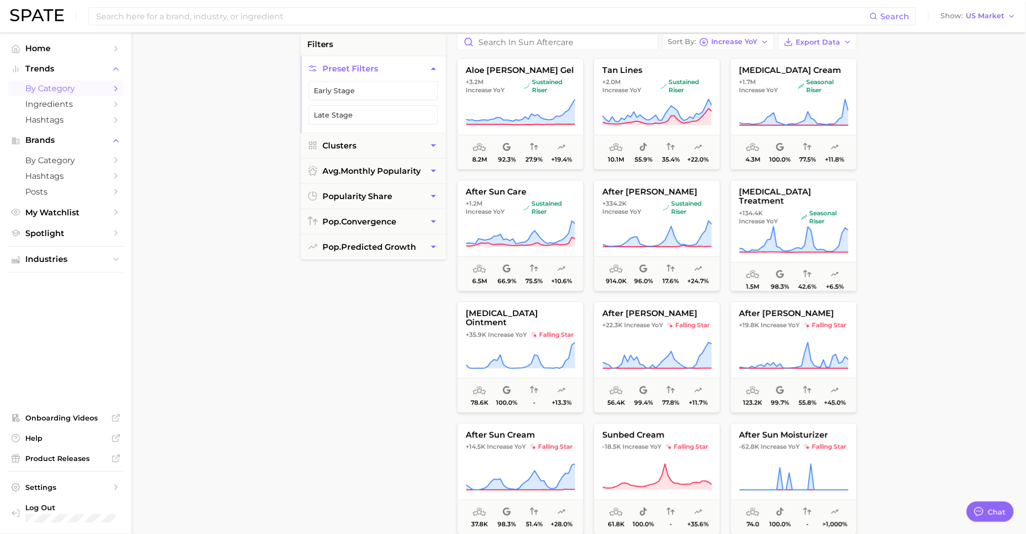
click at [509, 214] on span "+1.2m Increase YoY" at bounding box center [493, 207] width 54 height 16
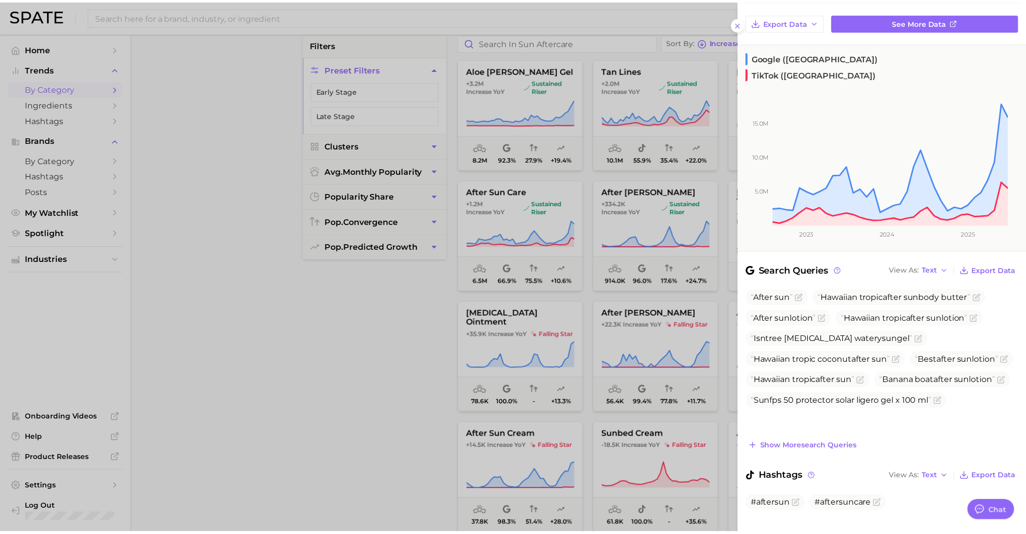
scroll to position [94, 0]
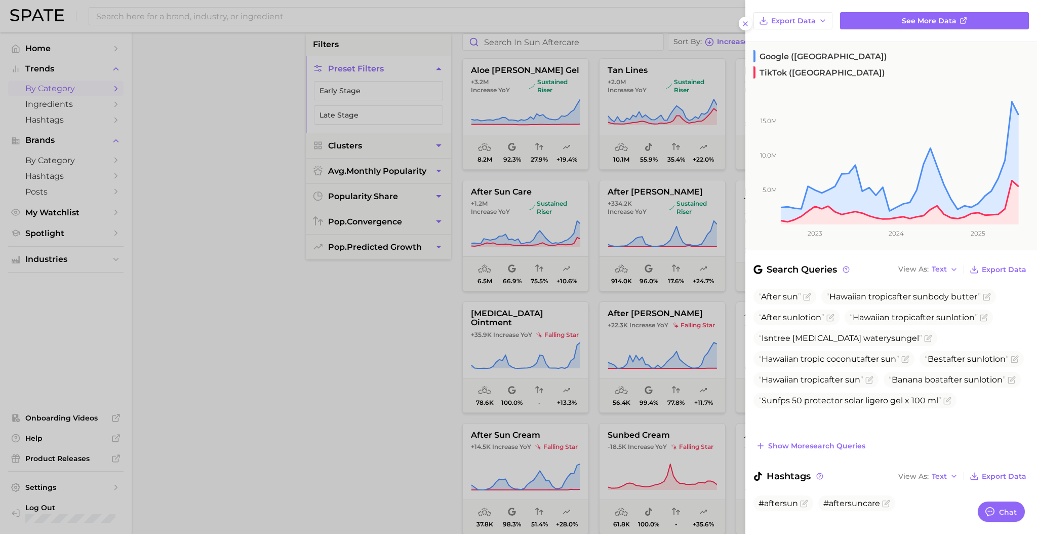
click at [349, 332] on div at bounding box center [518, 267] width 1037 height 534
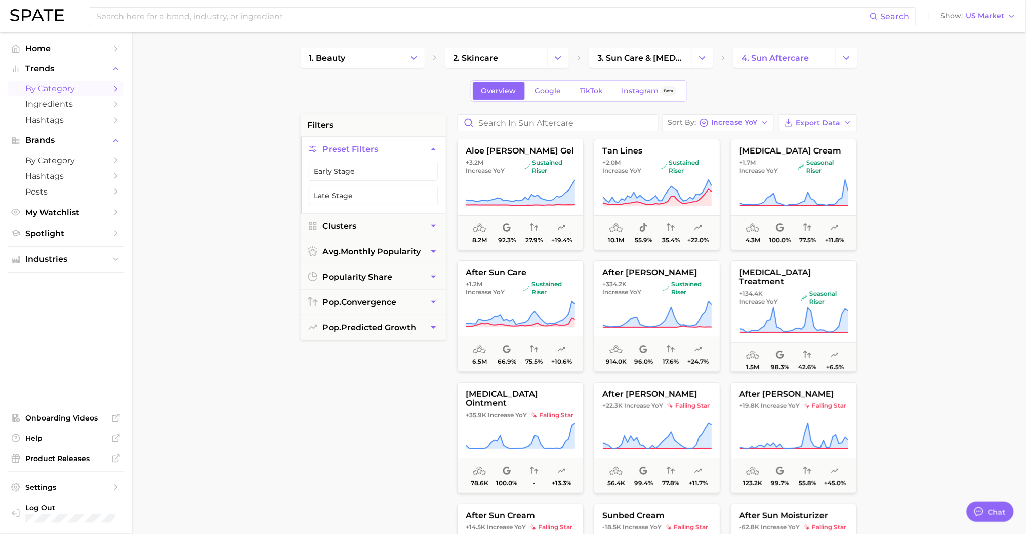
scroll to position [0, 0]
click at [751, 121] on span "Increase YoY" at bounding box center [735, 124] width 46 height 6
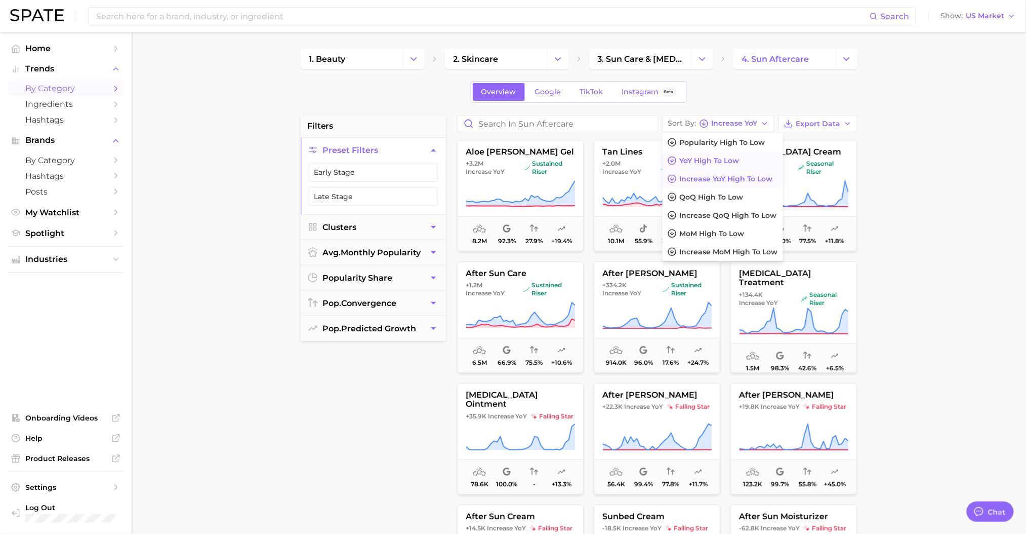
click at [749, 162] on button "YoY high to low" at bounding box center [723, 160] width 121 height 18
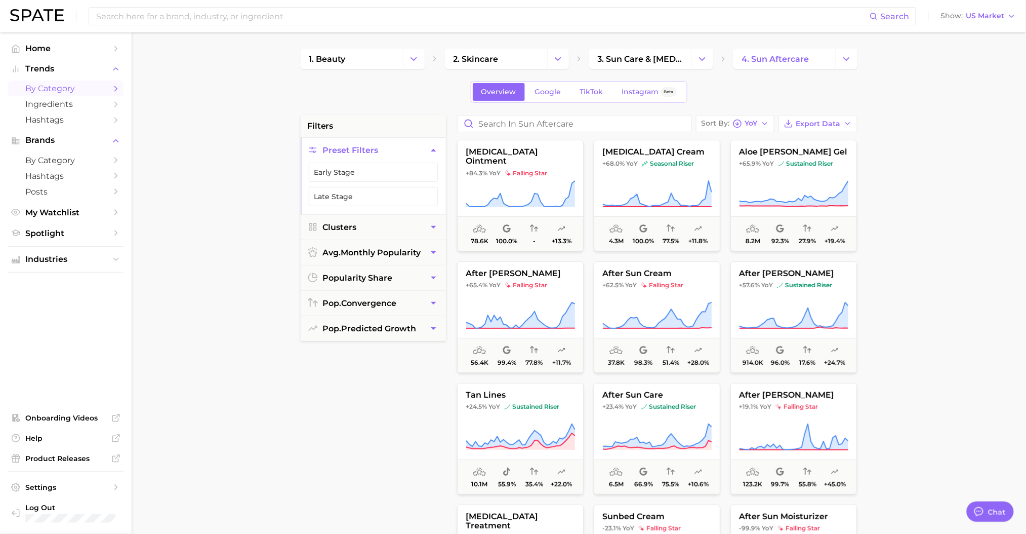
click at [829, 51] on link "4. sun aftercare" at bounding box center [785, 59] width 102 height 20
click at [848, 59] on polyline "Change Category" at bounding box center [847, 58] width 6 height 3
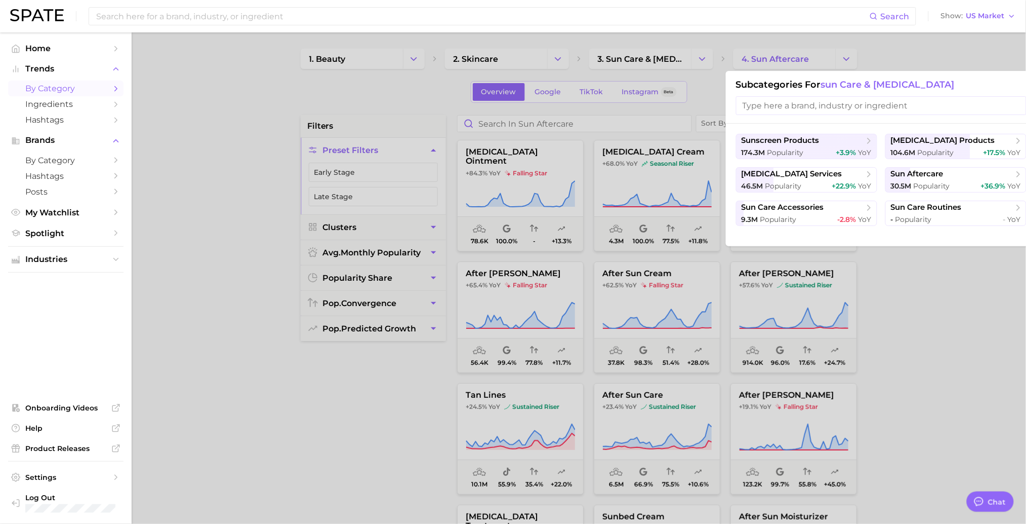
click at [932, 153] on span "Popularity" at bounding box center [936, 152] width 36 height 9
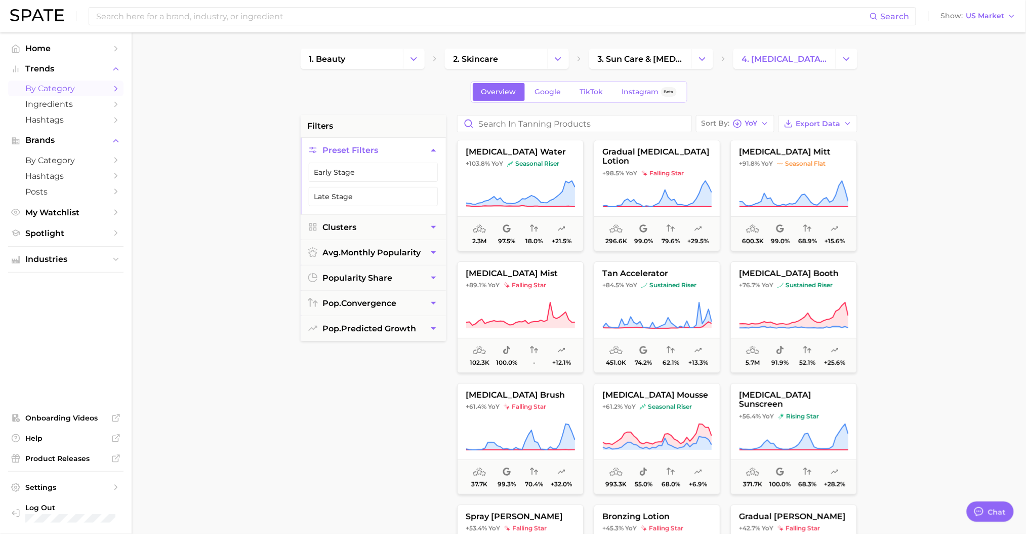
click at [743, 119] on div "Sort By [PERSON_NAME]" at bounding box center [730, 123] width 56 height 9
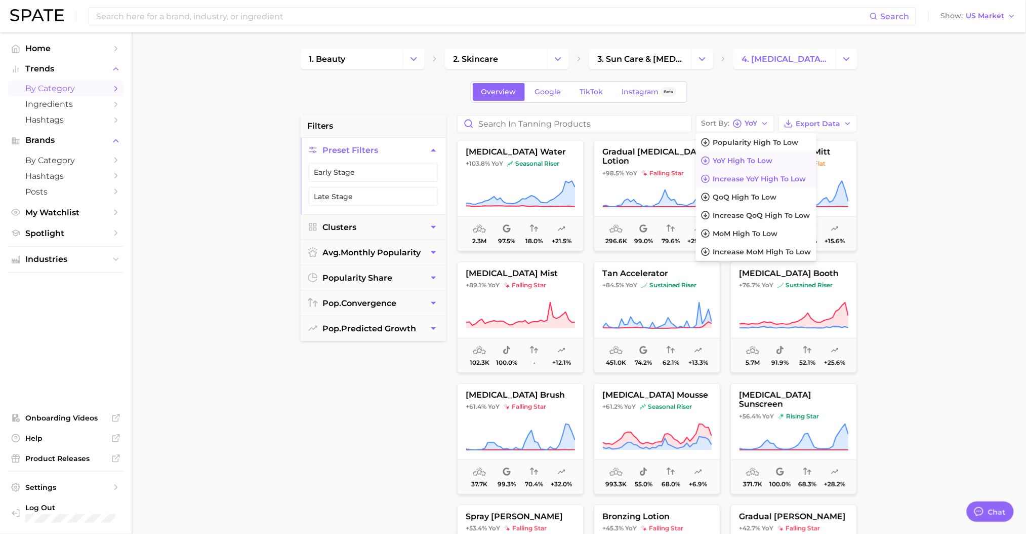
click at [781, 181] on span "Increase YoY high to low" at bounding box center [759, 179] width 93 height 9
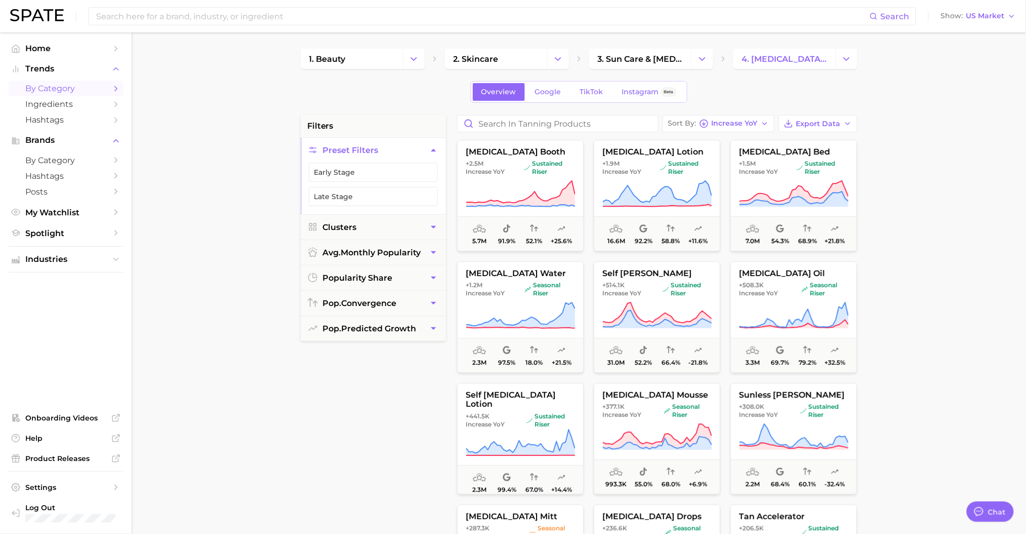
click at [804, 51] on link "4. [MEDICAL_DATA] products" at bounding box center [785, 59] width 102 height 20
click at [848, 59] on polyline "Change Category" at bounding box center [847, 58] width 6 height 3
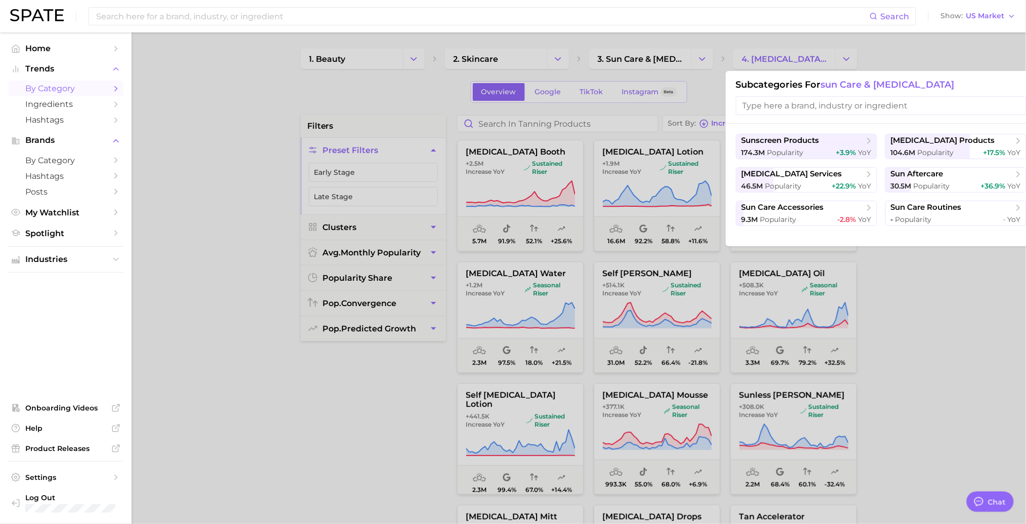
click at [816, 144] on span "sunscreen products" at bounding box center [781, 141] width 78 height 10
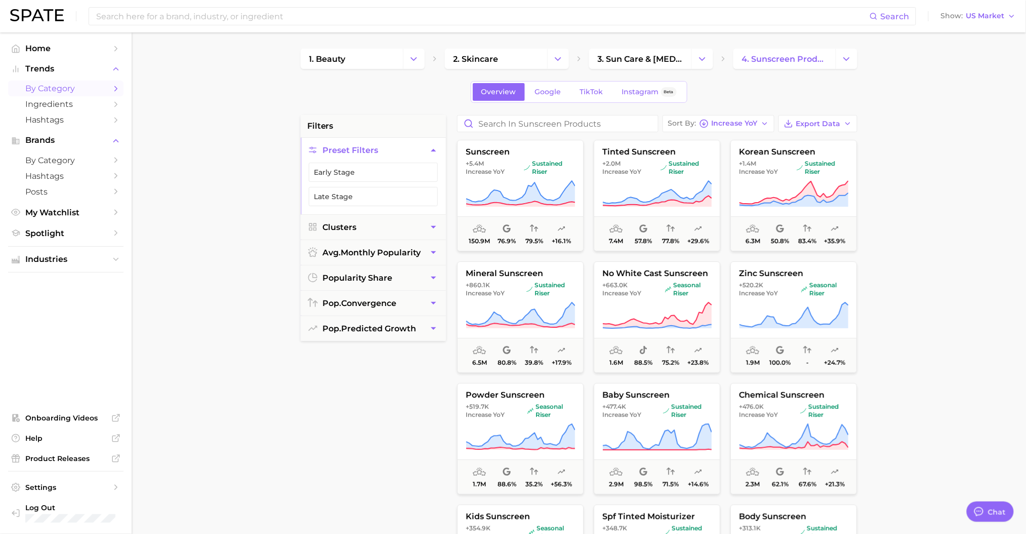
scroll to position [67, 0]
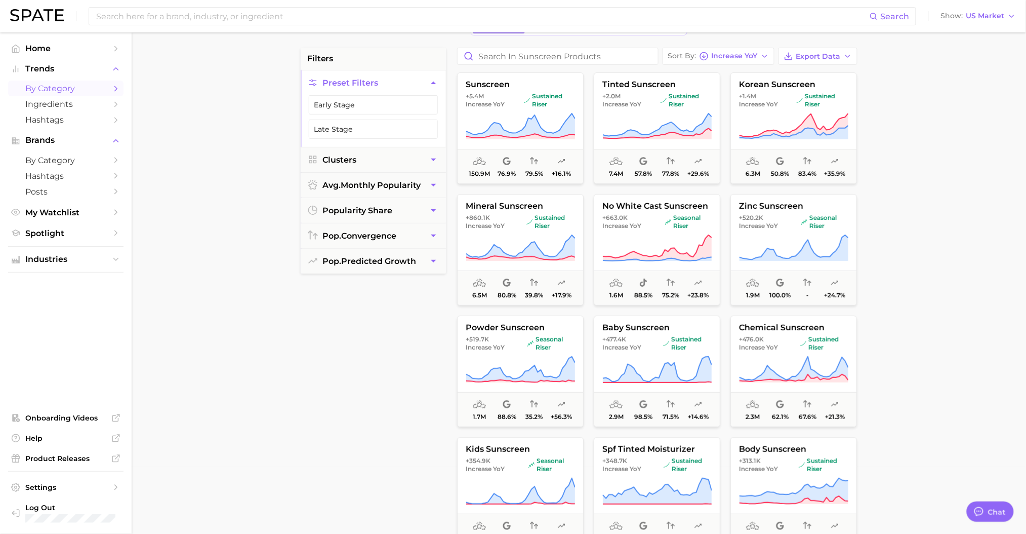
click at [722, 56] on span "Increase YoY" at bounding box center [735, 56] width 46 height 6
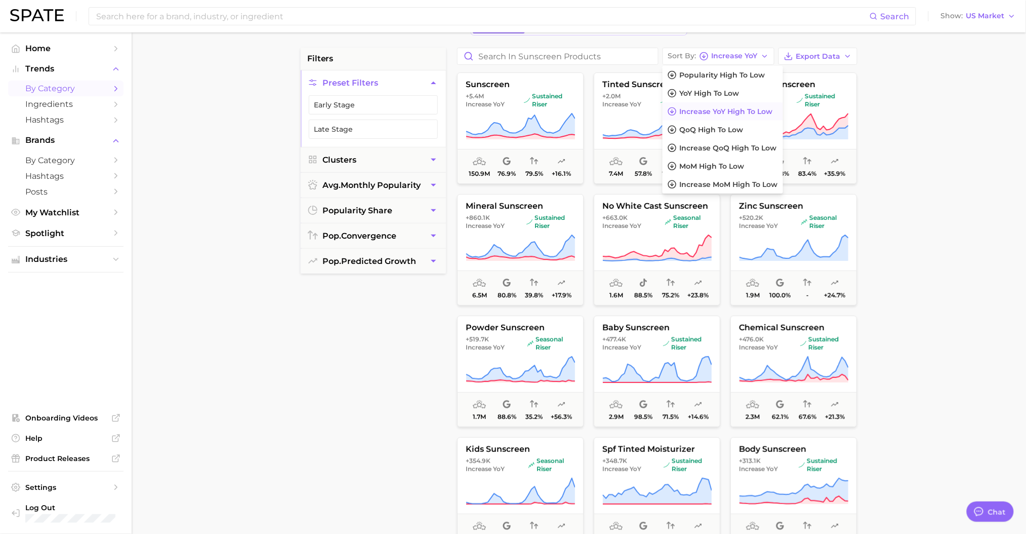
click at [722, 56] on span "Increase YoY" at bounding box center [735, 56] width 46 height 6
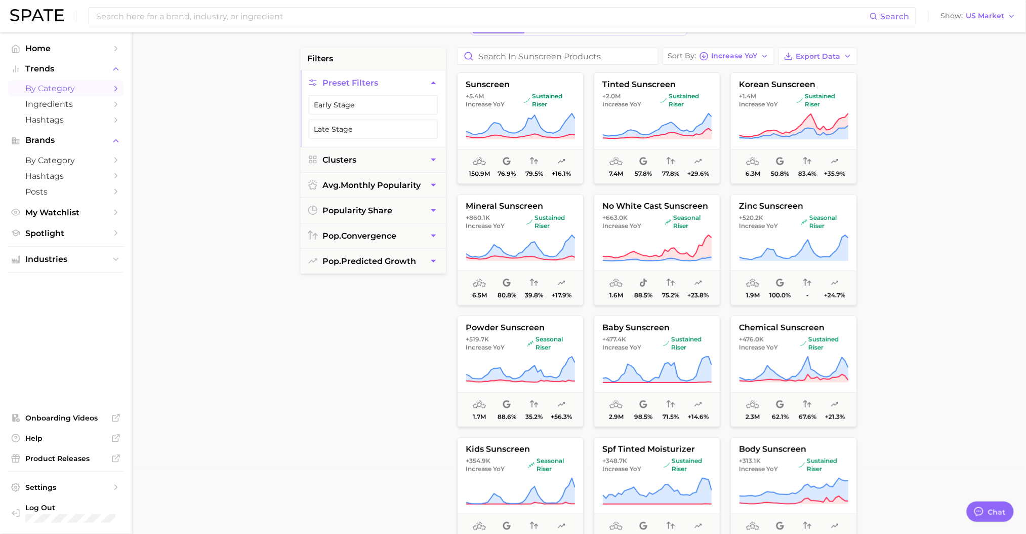
click at [523, 453] on span "kids sunscreen" at bounding box center [521, 449] width 126 height 9
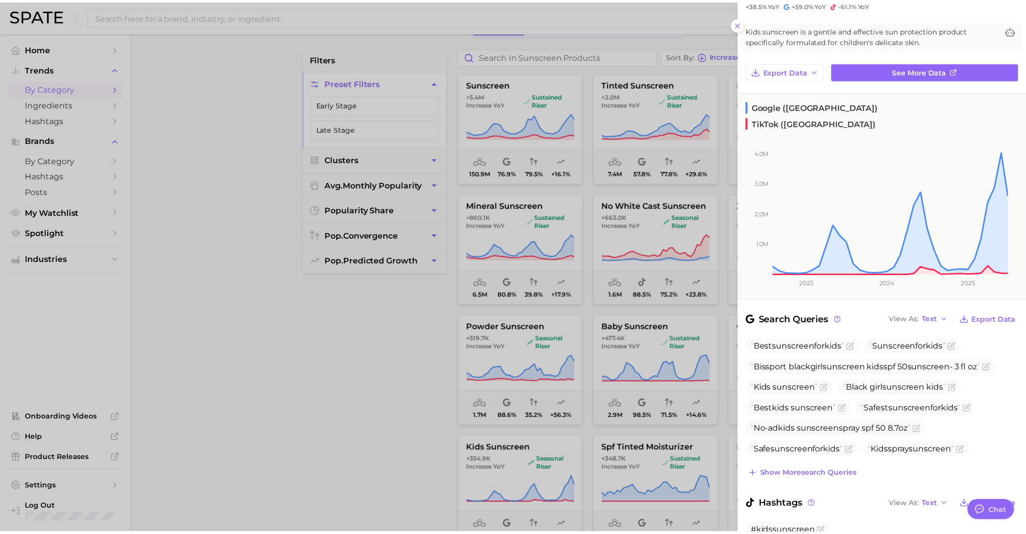
scroll to position [73, 0]
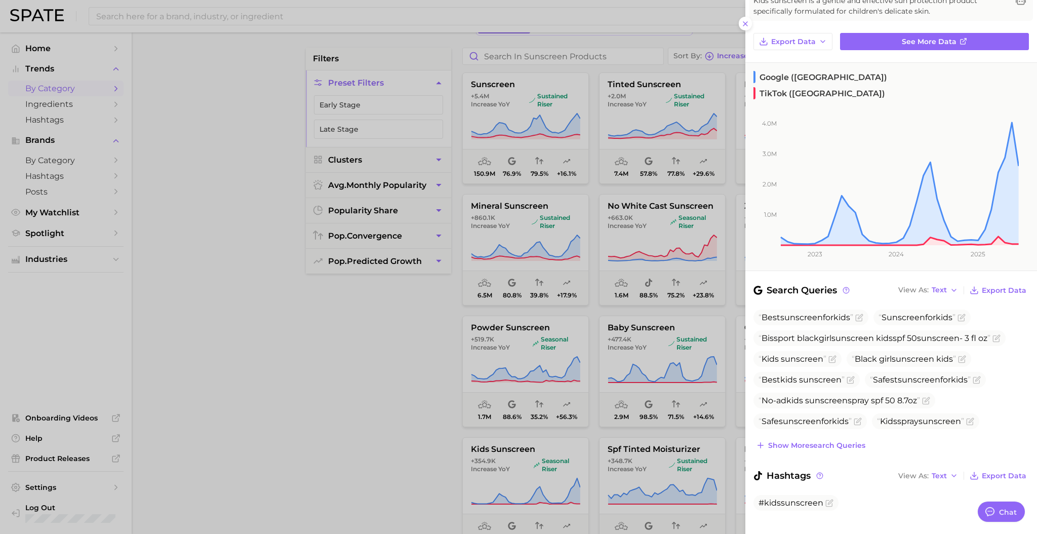
click at [344, 348] on div at bounding box center [518, 267] width 1037 height 534
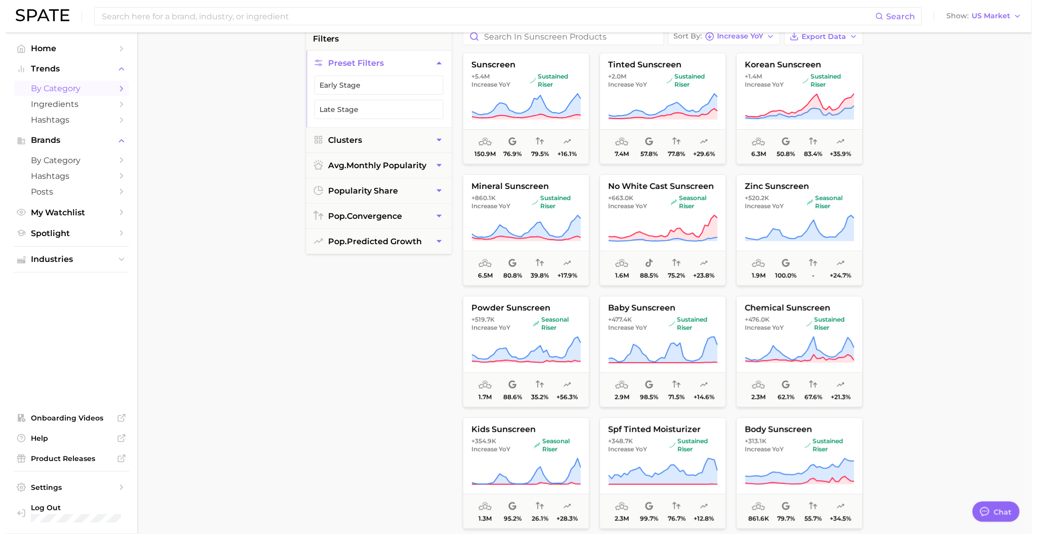
scroll to position [85, 0]
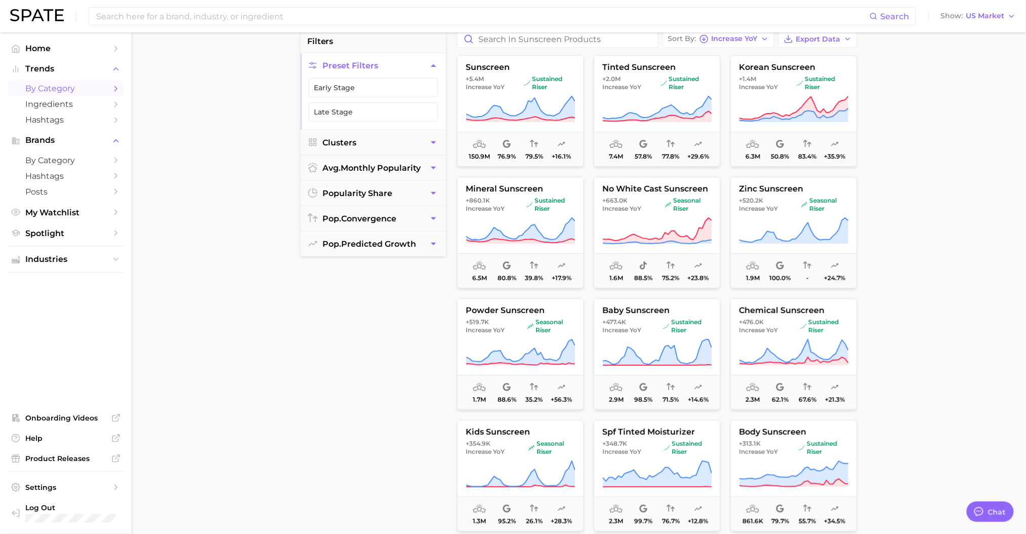
click at [628, 92] on button "tinted sunscreen +2.0m Increase YoY sustained riser 7.4m 57.8% 77.8% +29.6%" at bounding box center [657, 110] width 127 height 111
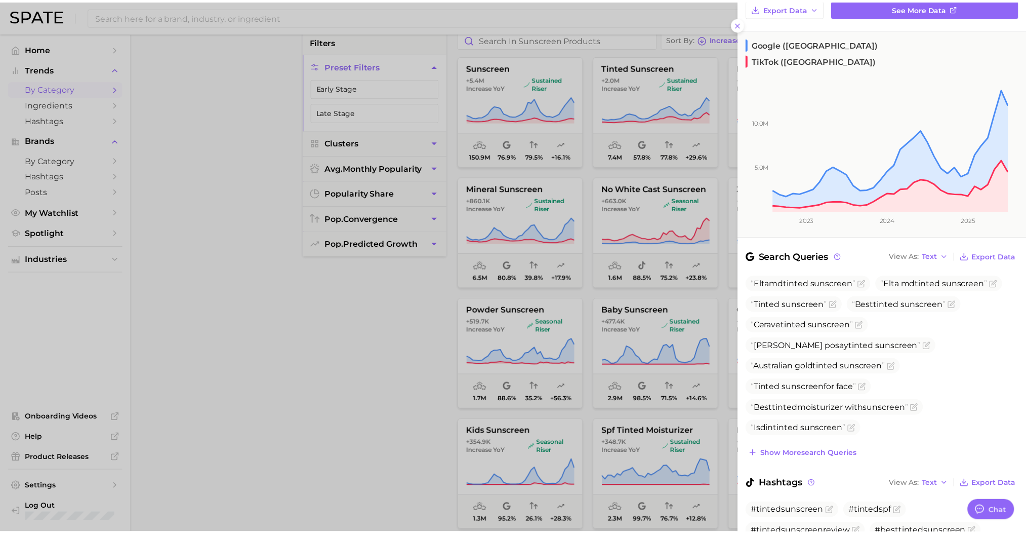
scroll to position [138, 0]
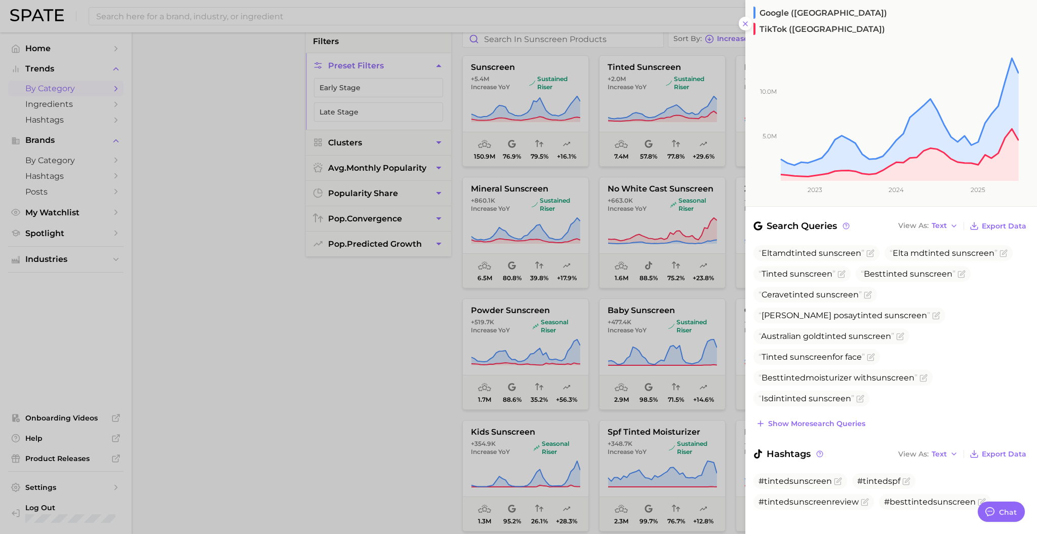
click at [649, 231] on div at bounding box center [518, 267] width 1037 height 534
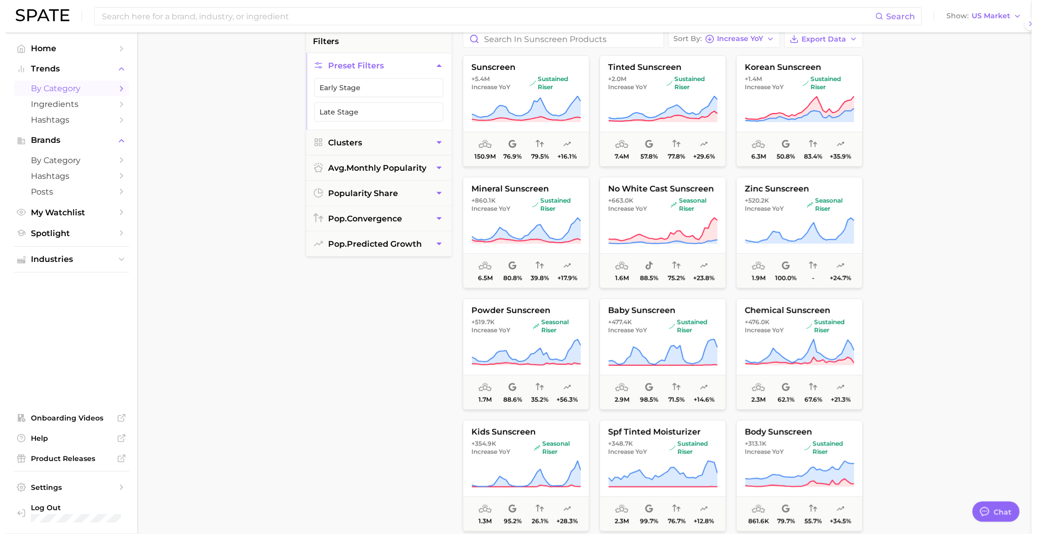
scroll to position [0, 0]
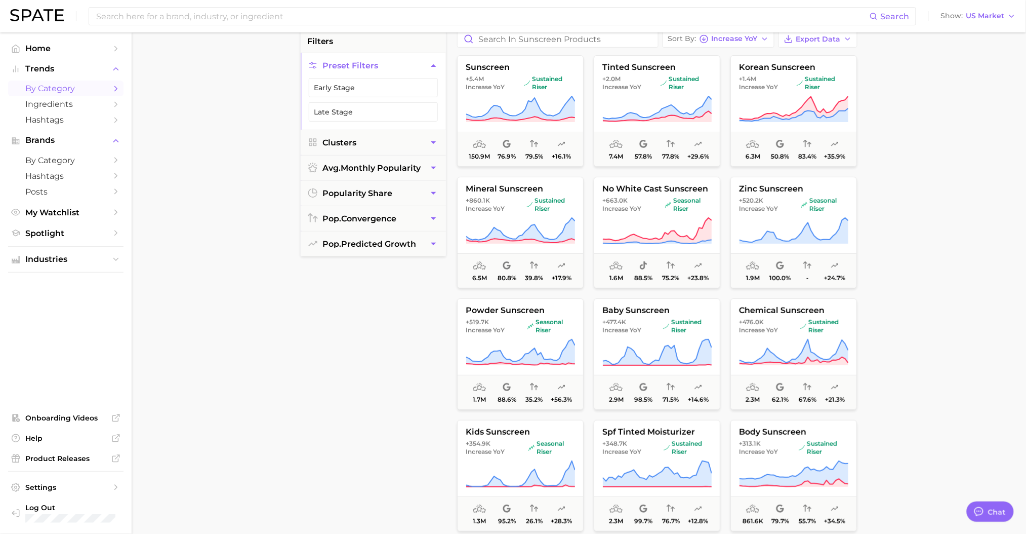
click at [794, 208] on span "+520.2k Increase YoY" at bounding box center [768, 204] width 58 height 16
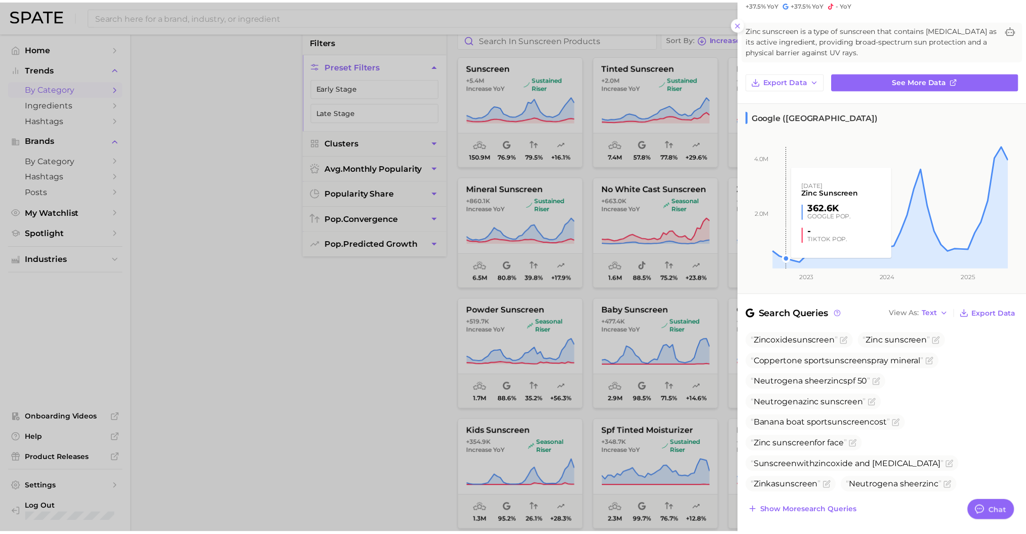
scroll to position [115, 0]
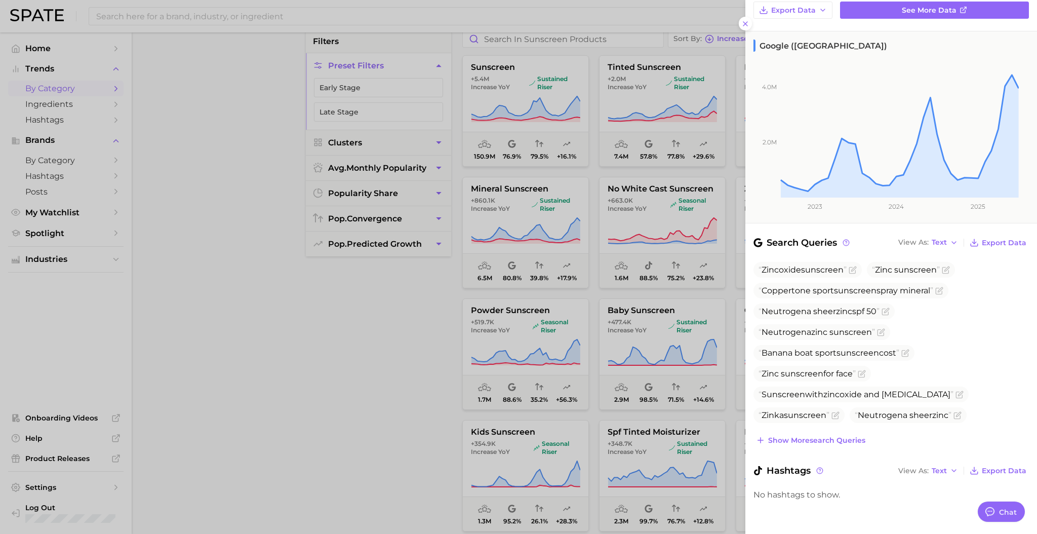
click at [697, 218] on div at bounding box center [518, 267] width 1037 height 534
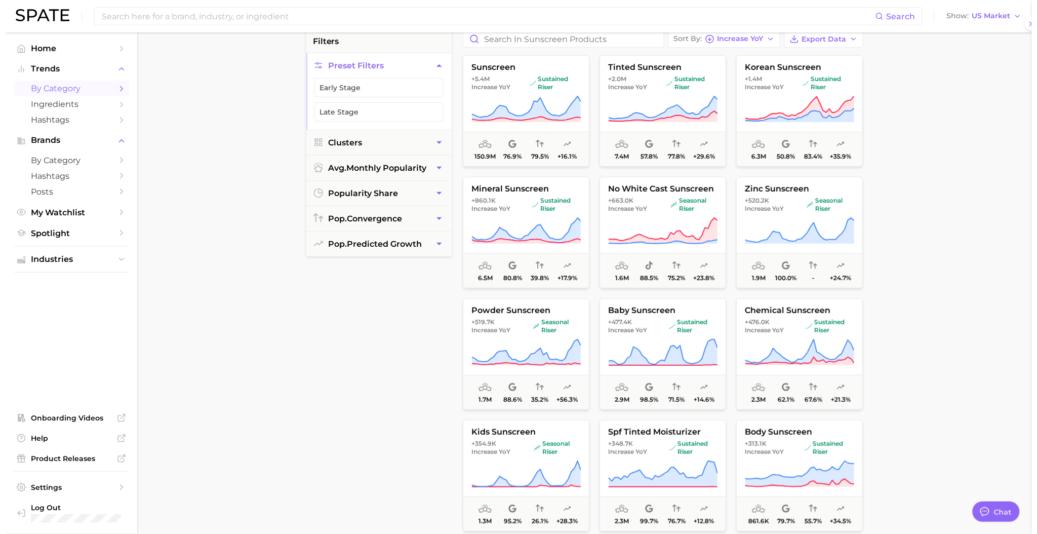
scroll to position [0, 0]
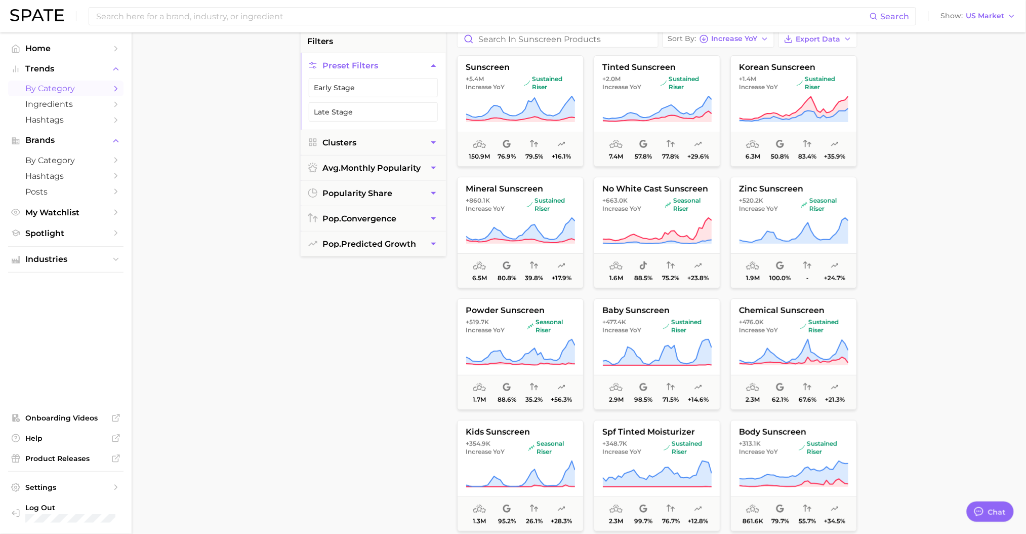
click at [943, 217] on main "1. beauty 2. skincare 3. sun care & [MEDICAL_DATA] 4. sunscreen products Overvi…" at bounding box center [579, 332] width 895 height 768
click at [813, 111] on icon at bounding box center [793, 115] width 109 height 14
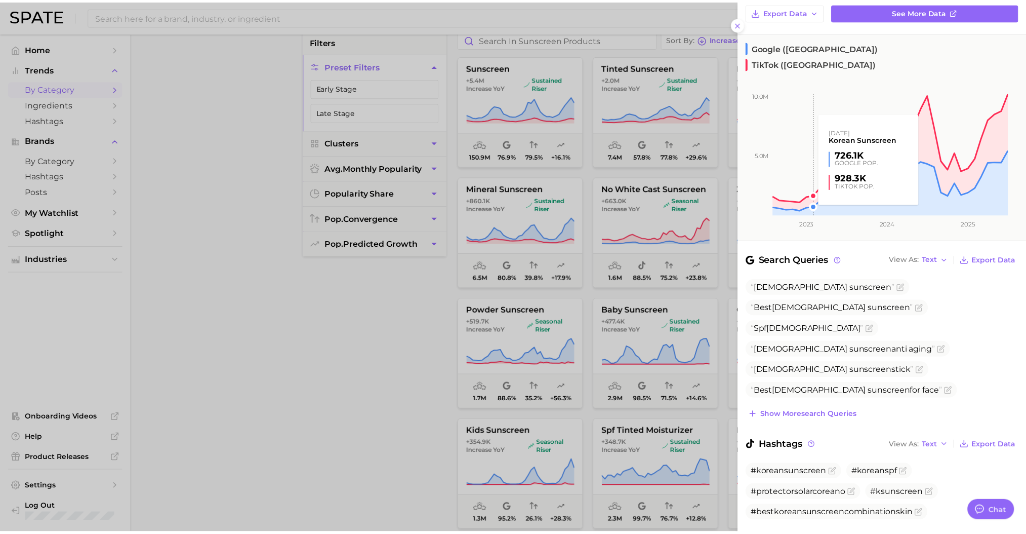
scroll to position [127, 0]
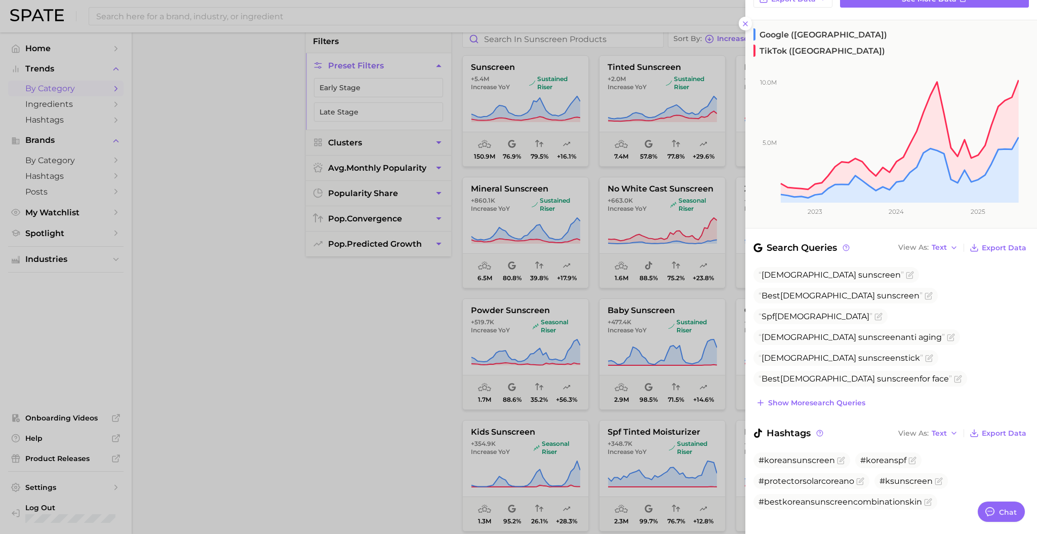
click at [367, 395] on div at bounding box center [518, 267] width 1037 height 534
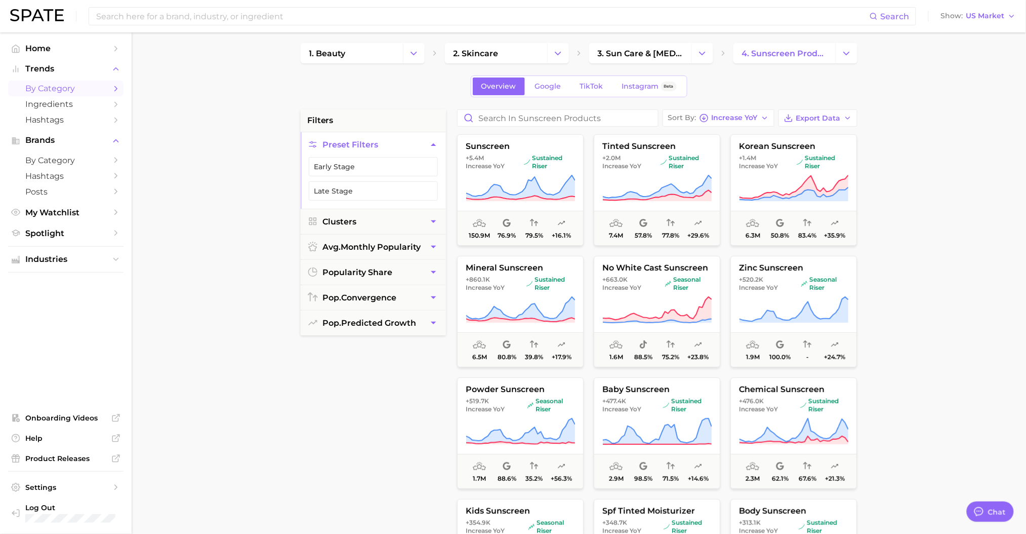
scroll to position [0, 0]
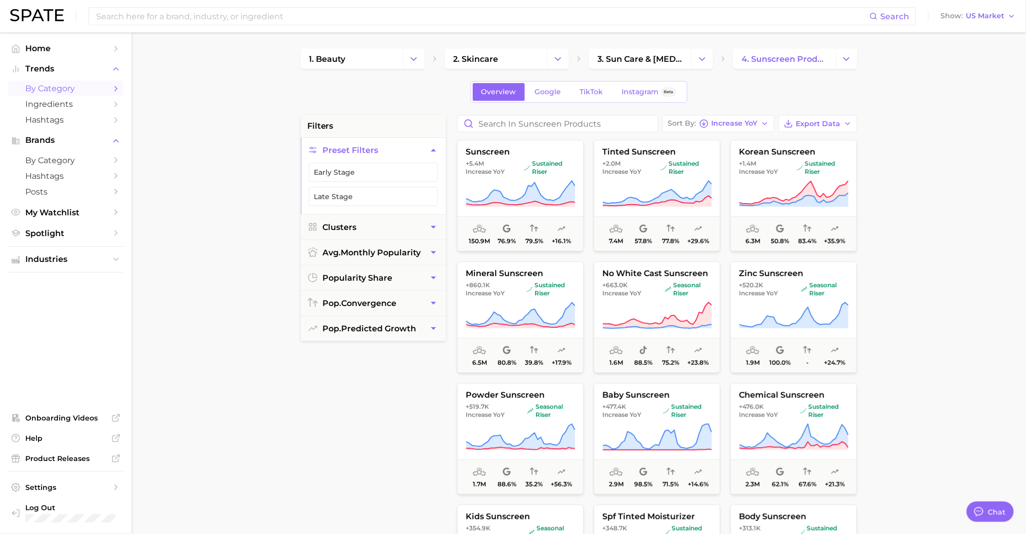
click at [68, 105] on span "Ingredients" at bounding box center [65, 104] width 81 height 10
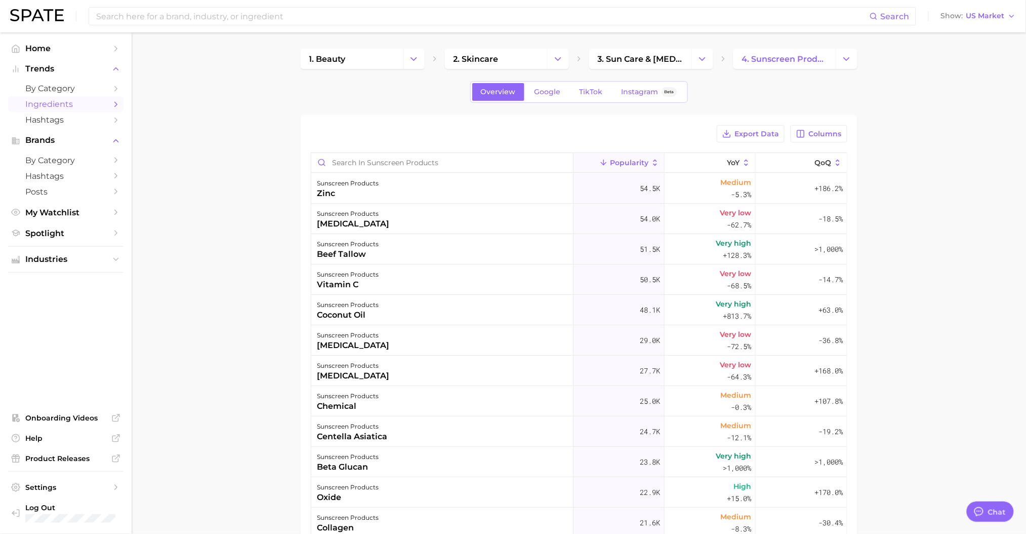
type textarea "x"
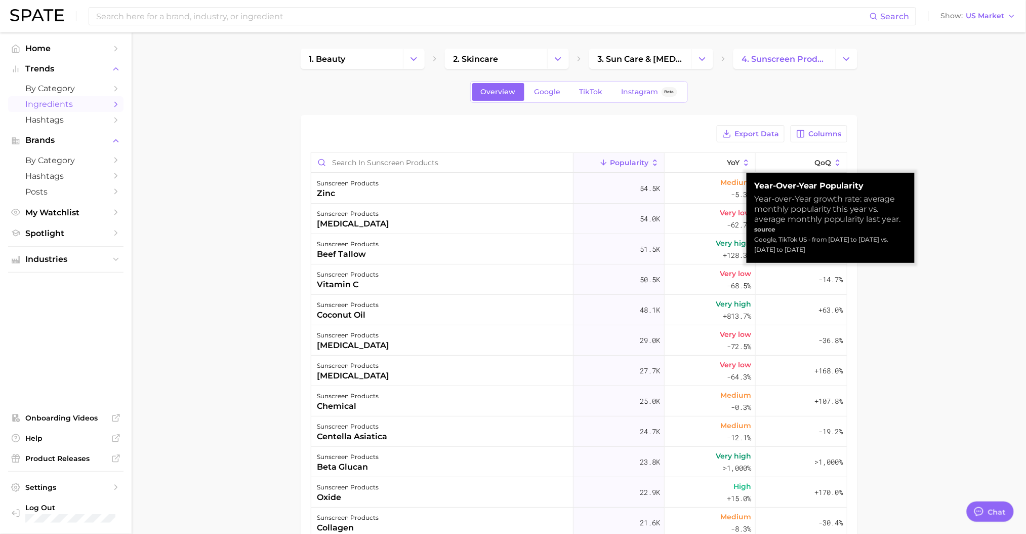
click at [727, 160] on span "YoY" at bounding box center [733, 162] width 13 height 8
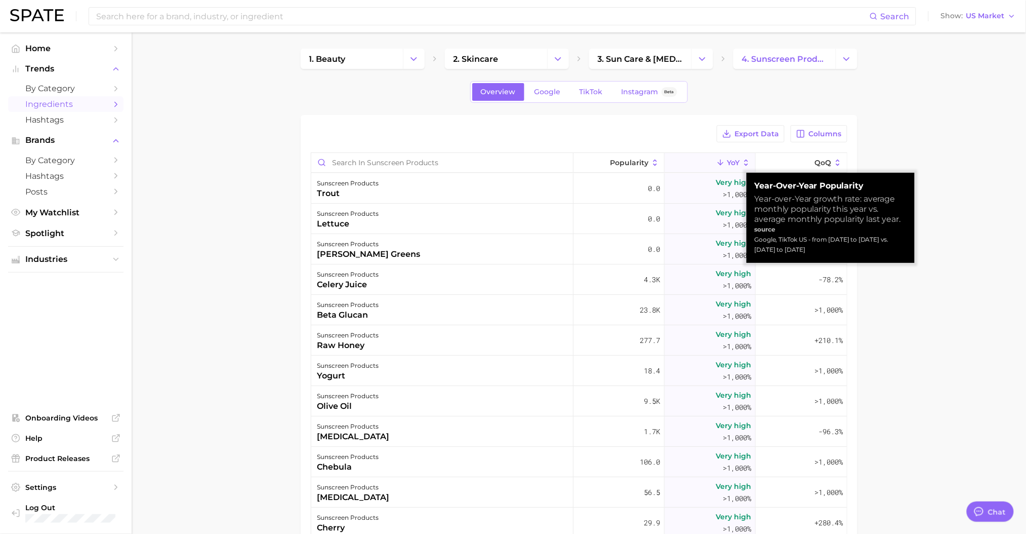
click at [727, 160] on span "YoY" at bounding box center [733, 162] width 13 height 8
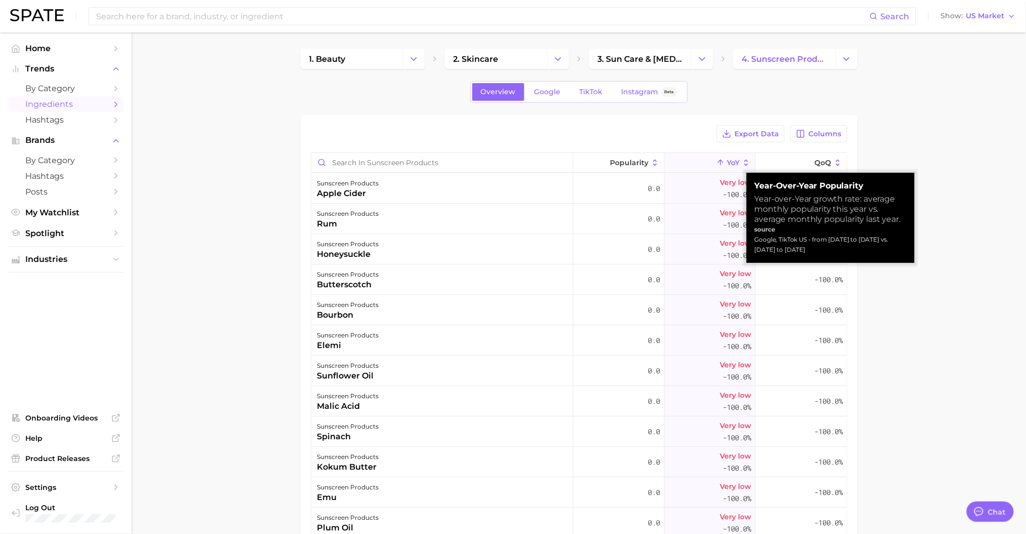
click at [727, 160] on span "YoY" at bounding box center [733, 162] width 13 height 8
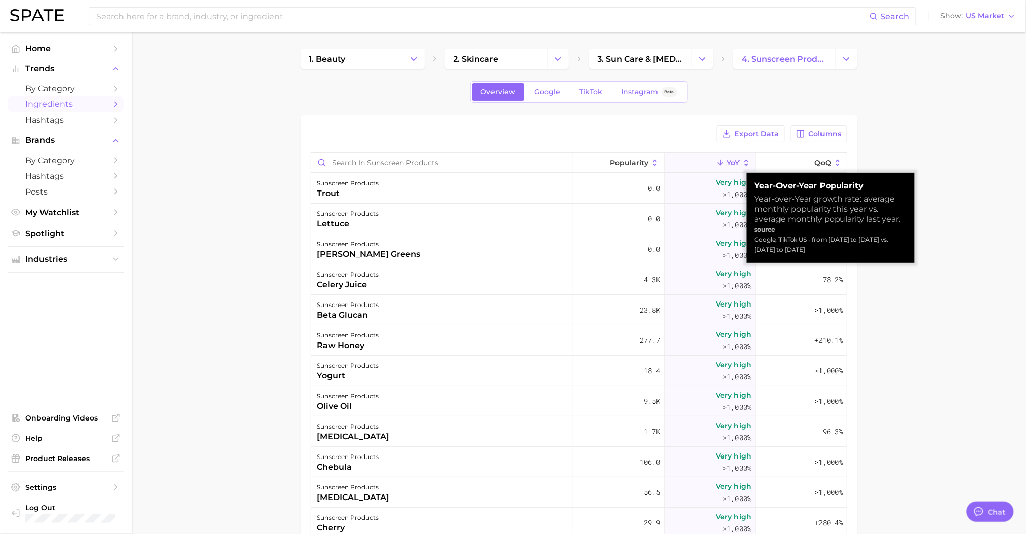
click at [624, 160] on span "Popularity" at bounding box center [629, 162] width 38 height 8
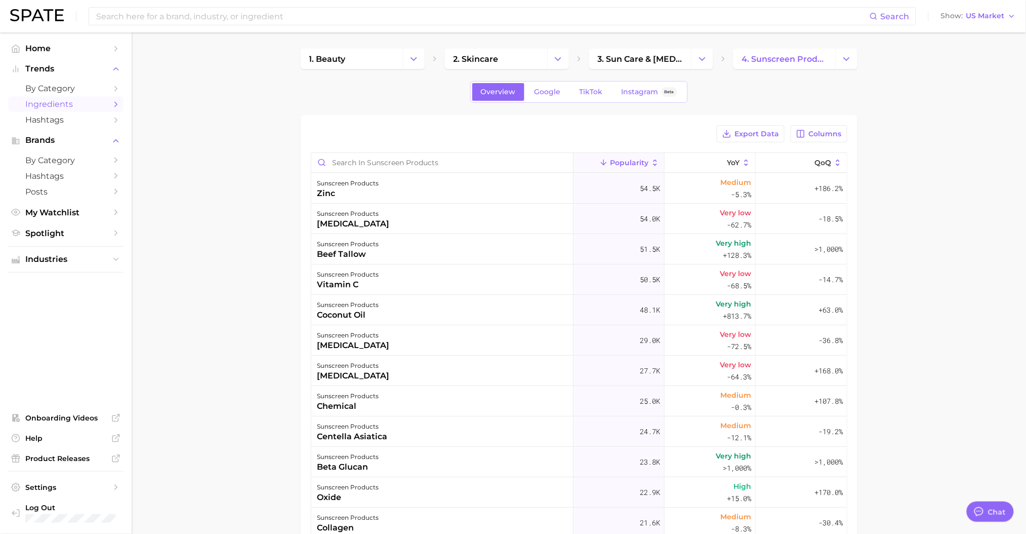
click at [833, 134] on span "Columns" at bounding box center [825, 134] width 33 height 9
click at [702, 204] on button "QoQ" at bounding box center [767, 203] width 162 height 17
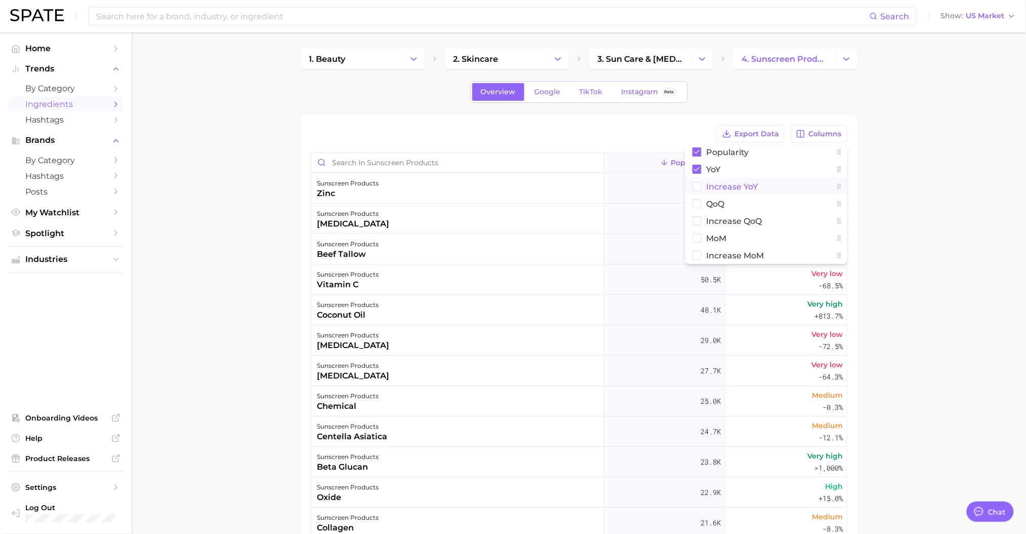
click at [700, 185] on rect at bounding box center [697, 186] width 9 height 9
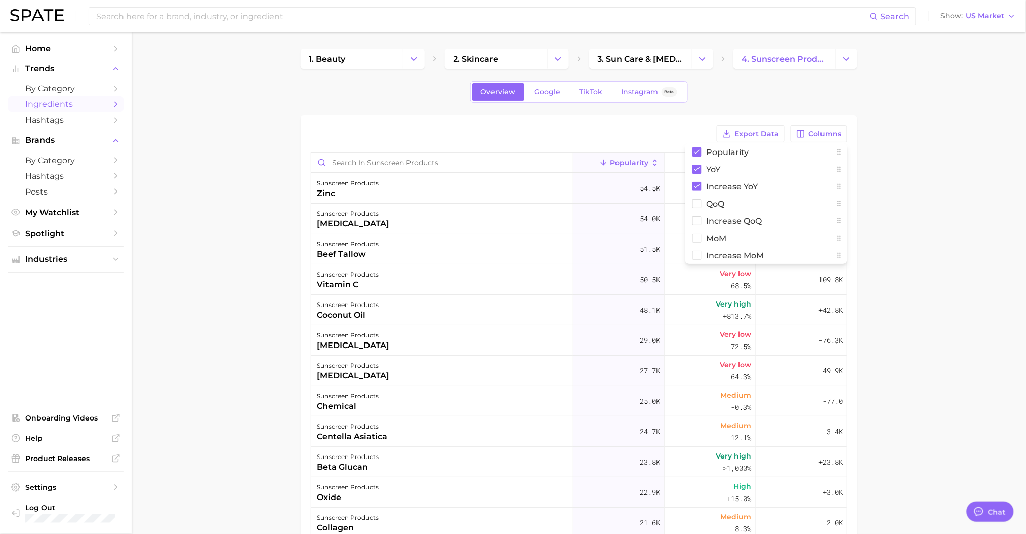
click at [954, 193] on main "1. beauty 2. skincare 3. sun care & [MEDICAL_DATA] 4. sunscreen products Overvi…" at bounding box center [579, 389] width 895 height 714
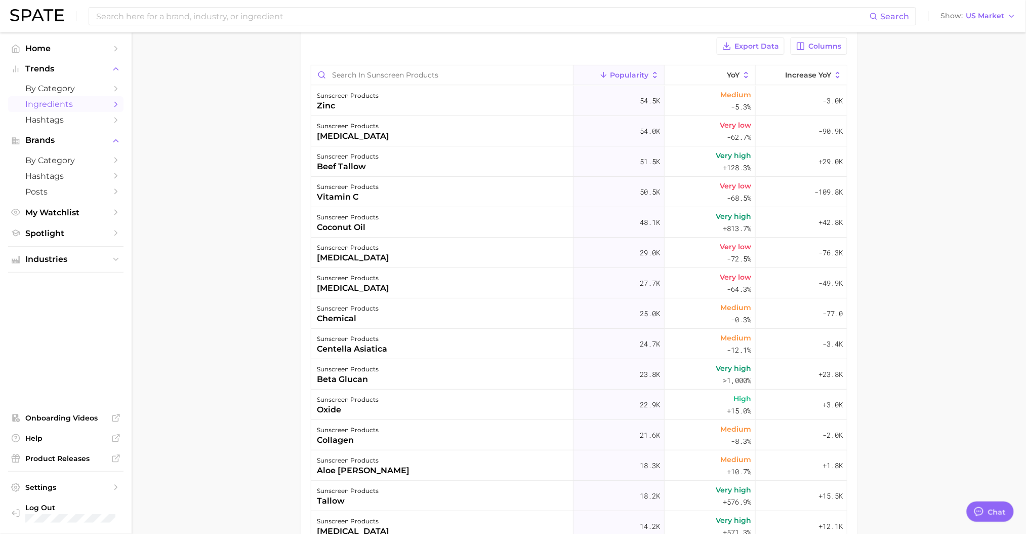
scroll to position [67, 0]
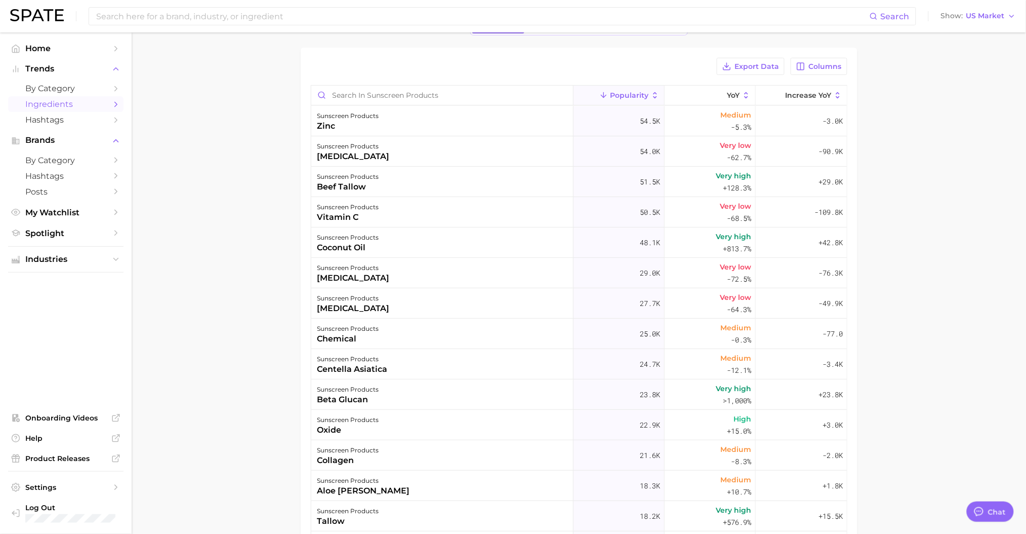
click at [813, 97] on span "Increase YoY" at bounding box center [808, 95] width 46 height 8
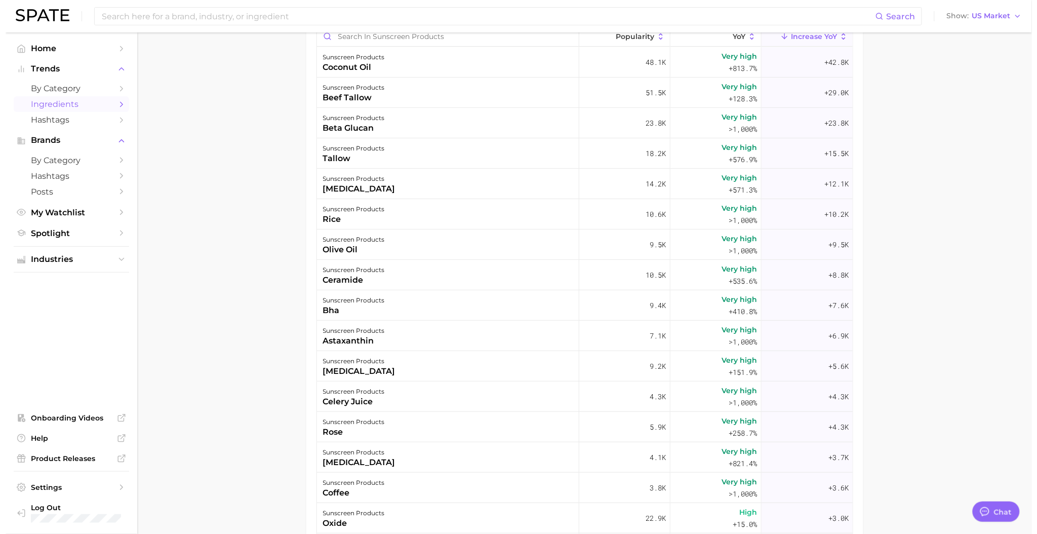
scroll to position [135, 0]
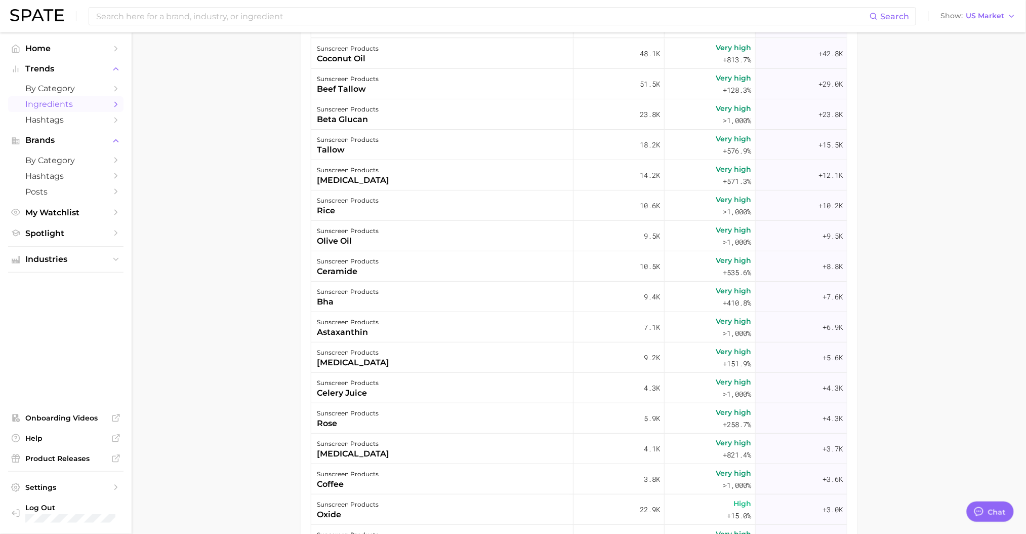
click at [396, 399] on div "sunscreen products celery juice" at bounding box center [442, 388] width 262 height 30
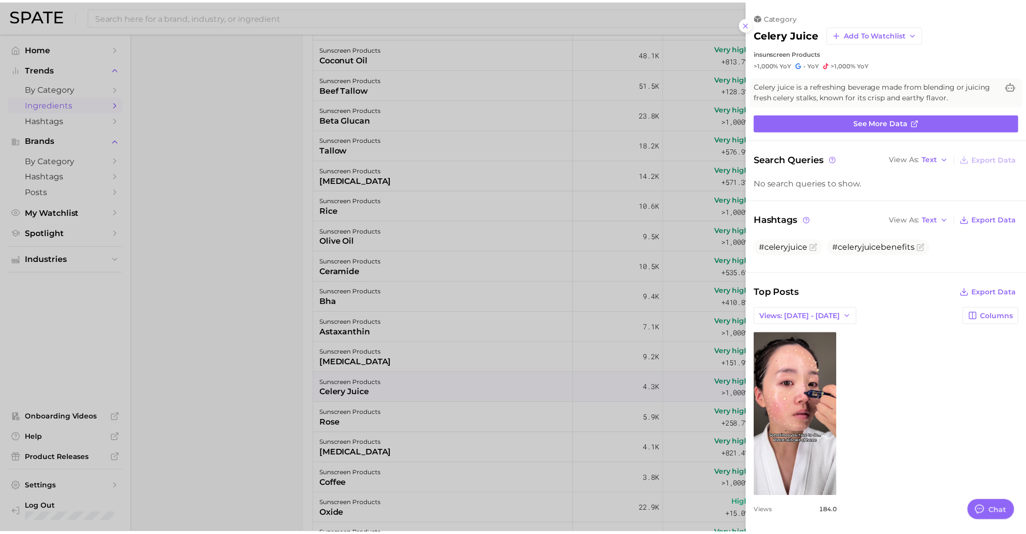
scroll to position [0, 0]
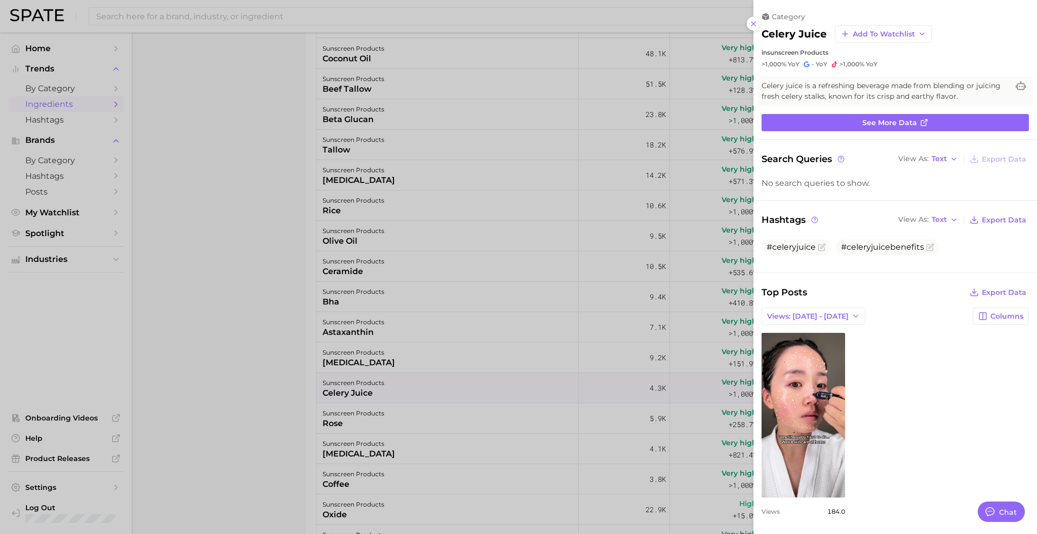
click at [265, 233] on div at bounding box center [518, 267] width 1037 height 534
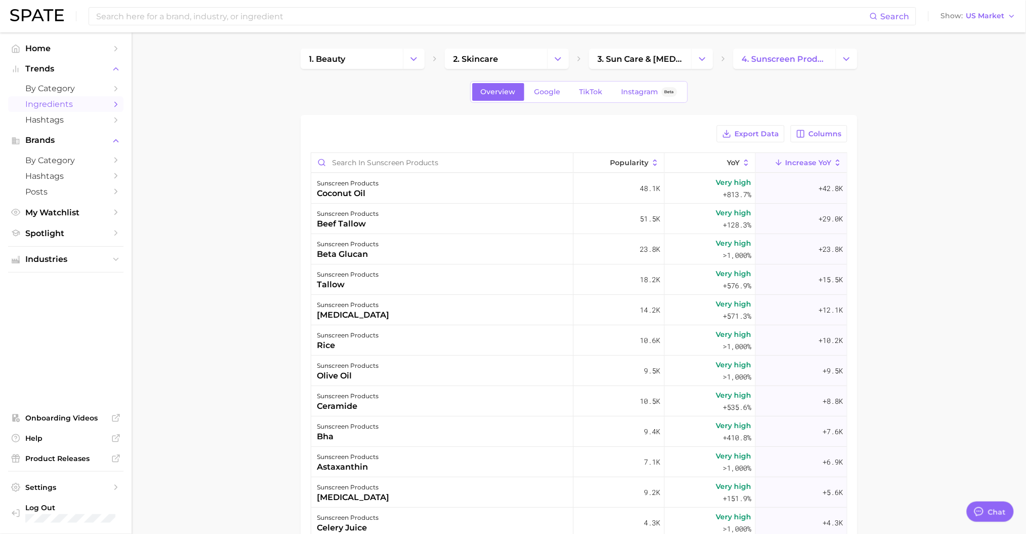
click at [846, 55] on icon "Change Category" at bounding box center [847, 59] width 11 height 11
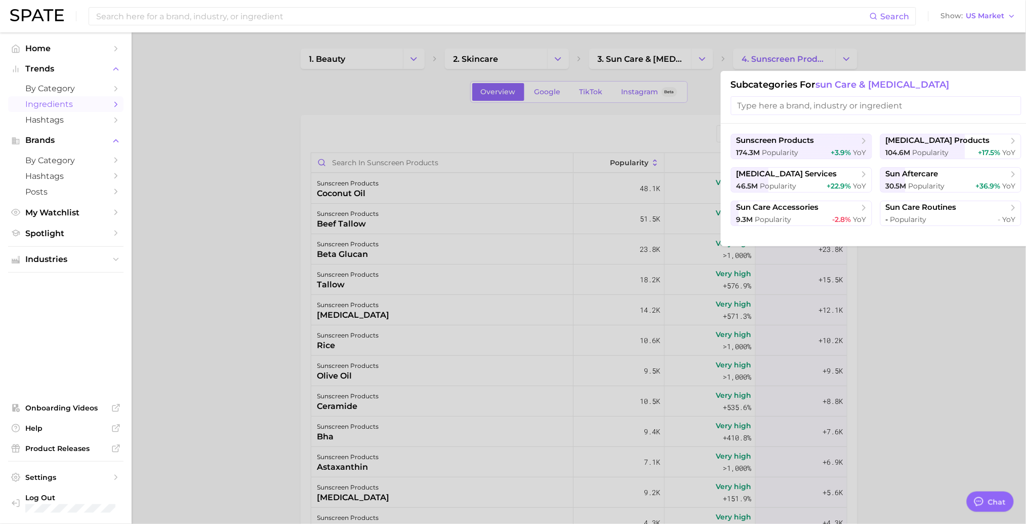
click at [930, 153] on span "Popularity" at bounding box center [931, 152] width 36 height 9
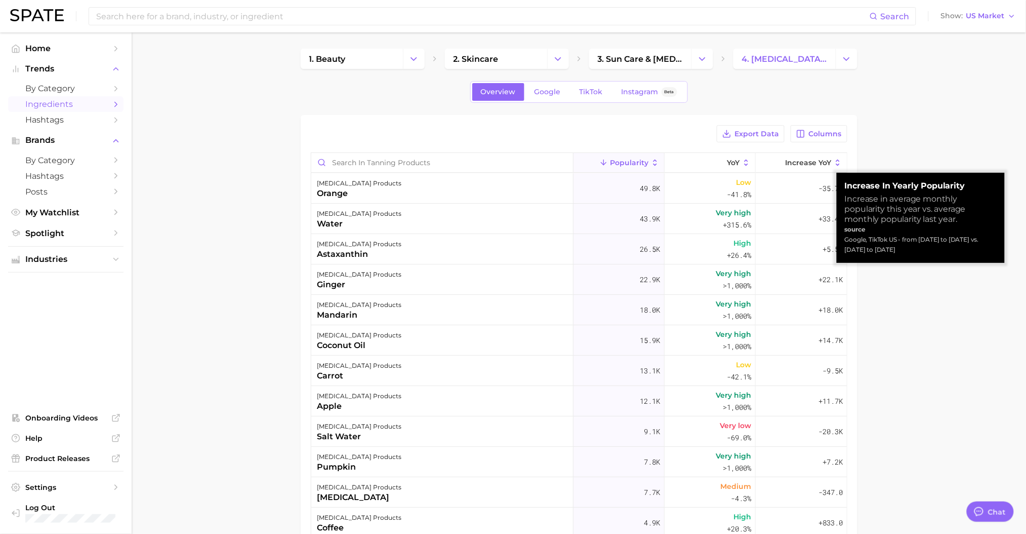
click at [806, 157] on button "Increase YoY" at bounding box center [801, 163] width 91 height 20
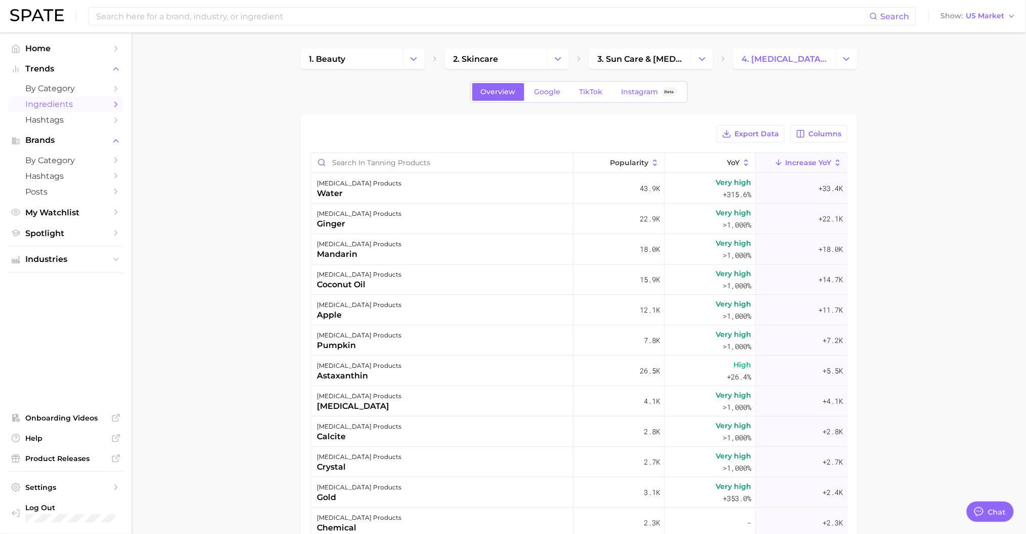
click at [846, 53] on button "Change Category" at bounding box center [847, 59] width 22 height 20
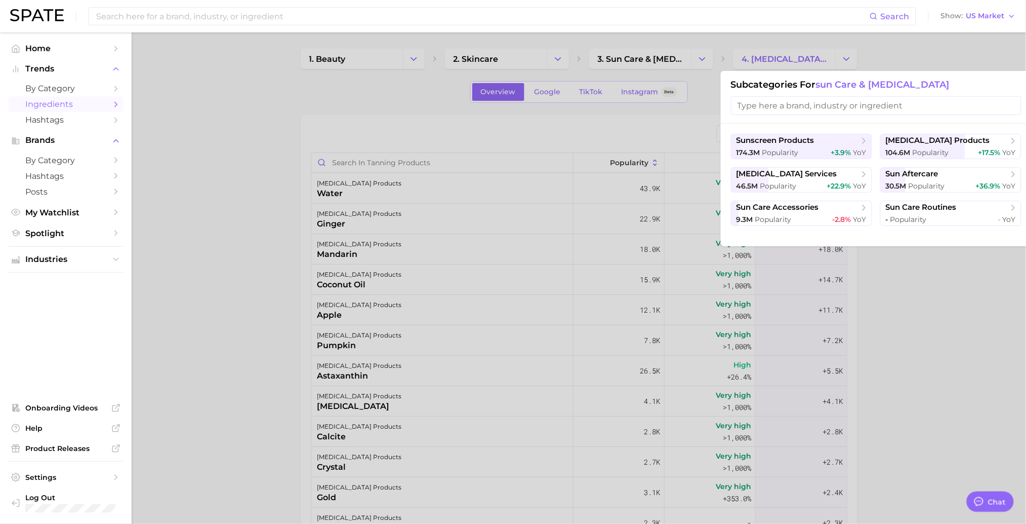
click at [910, 177] on span "sun aftercare" at bounding box center [912, 174] width 53 height 10
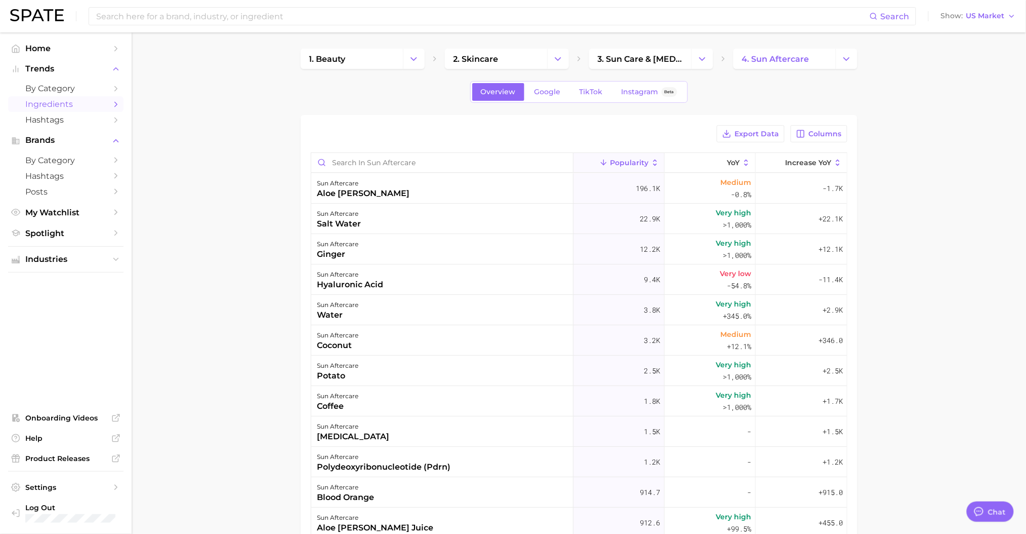
click at [797, 165] on span "Increase YoY" at bounding box center [808, 162] width 46 height 8
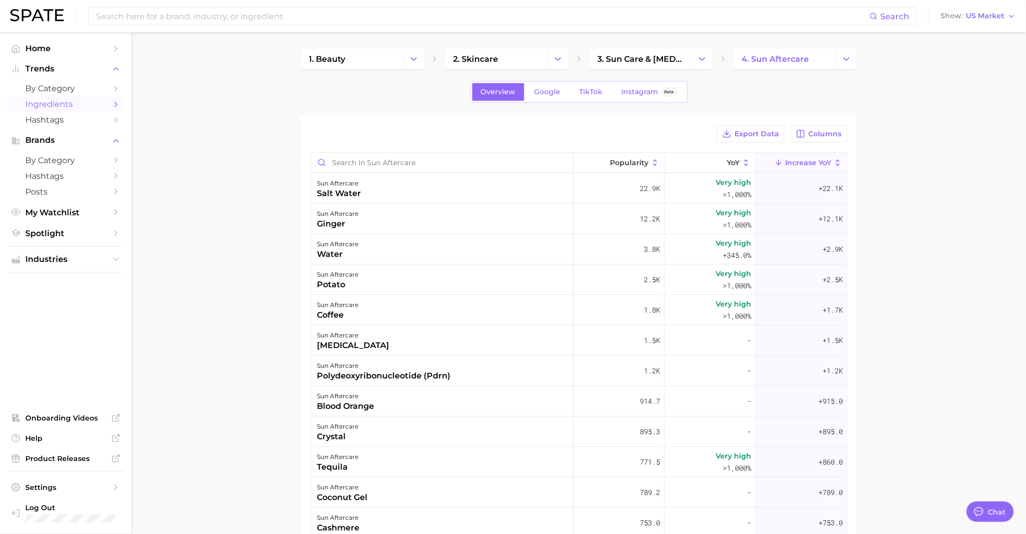
click at [52, 125] on span "Hashtags" at bounding box center [65, 120] width 81 height 10
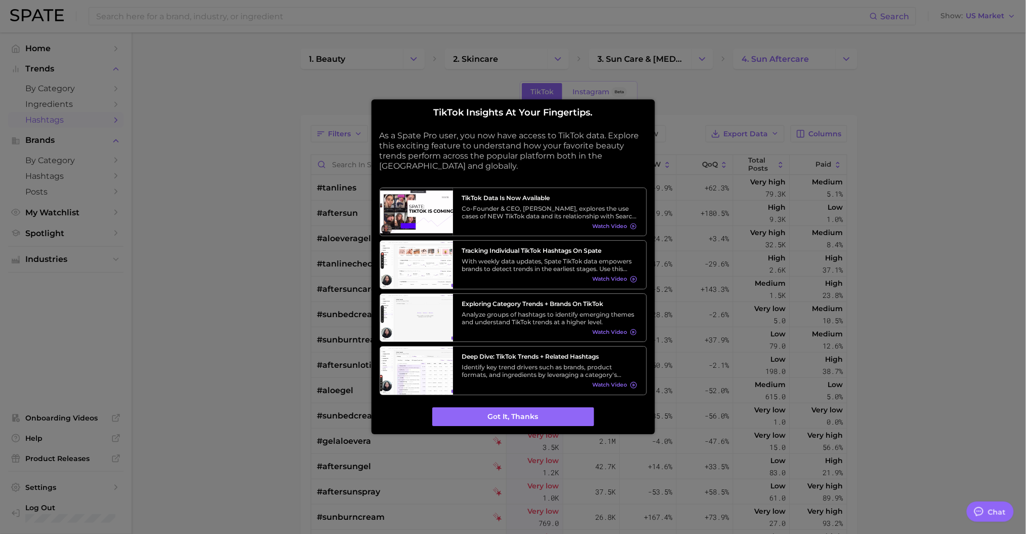
click at [547, 414] on button "Got it, thanks" at bounding box center [513, 416] width 162 height 19
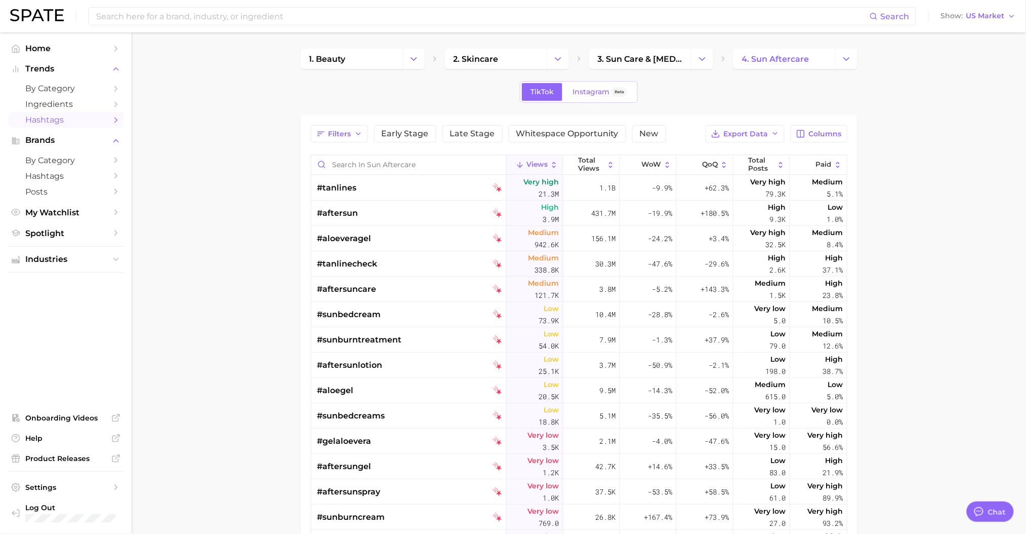
click at [834, 130] on span "Columns" at bounding box center [825, 134] width 33 height 9
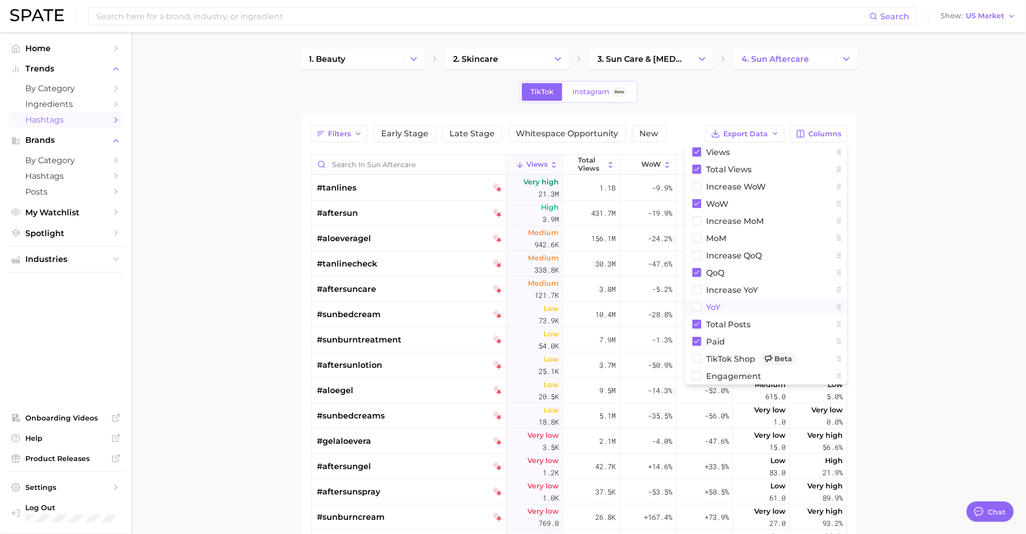
click at [698, 311] on rect at bounding box center [697, 307] width 9 height 9
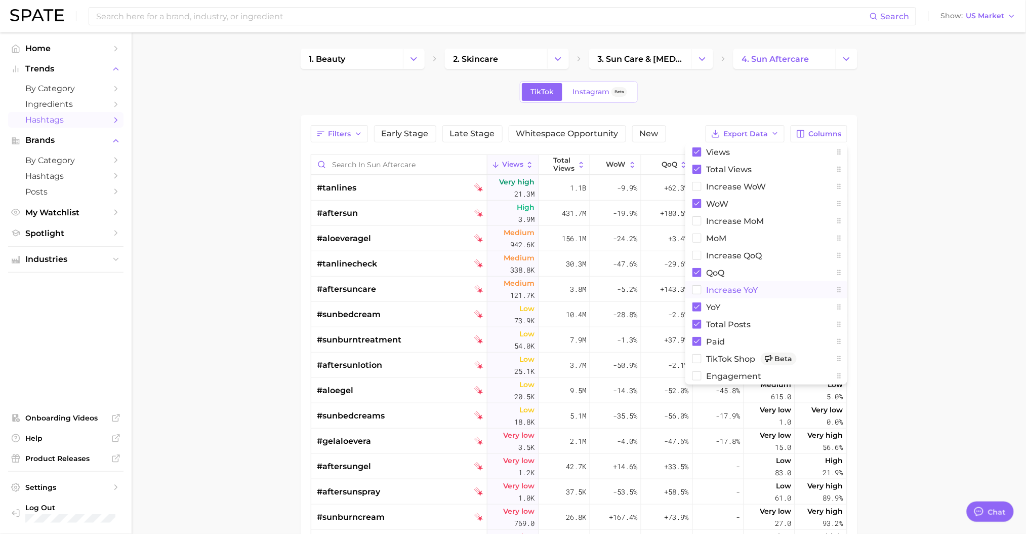
click at [698, 293] on rect at bounding box center [697, 290] width 9 height 9
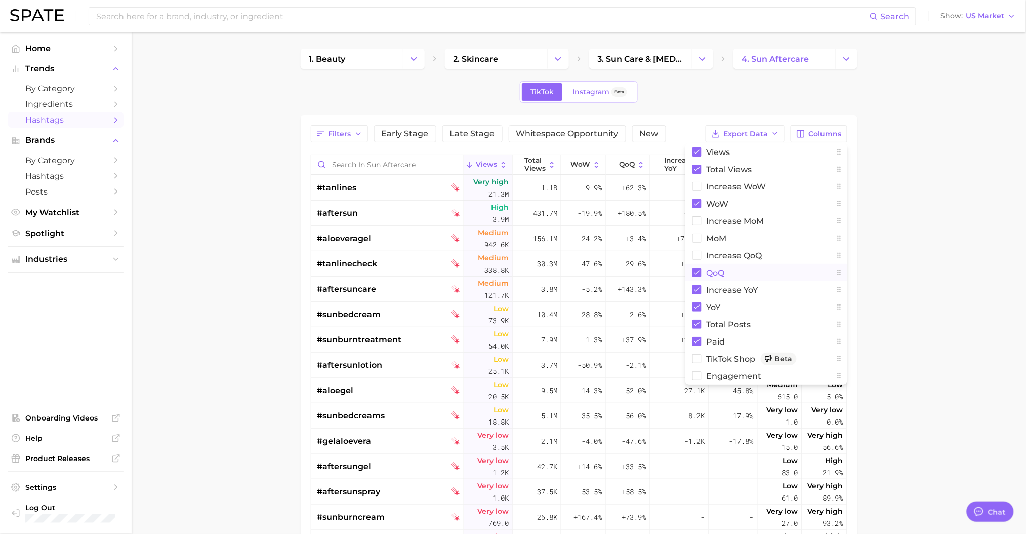
click at [698, 275] on rect at bounding box center [697, 272] width 9 height 9
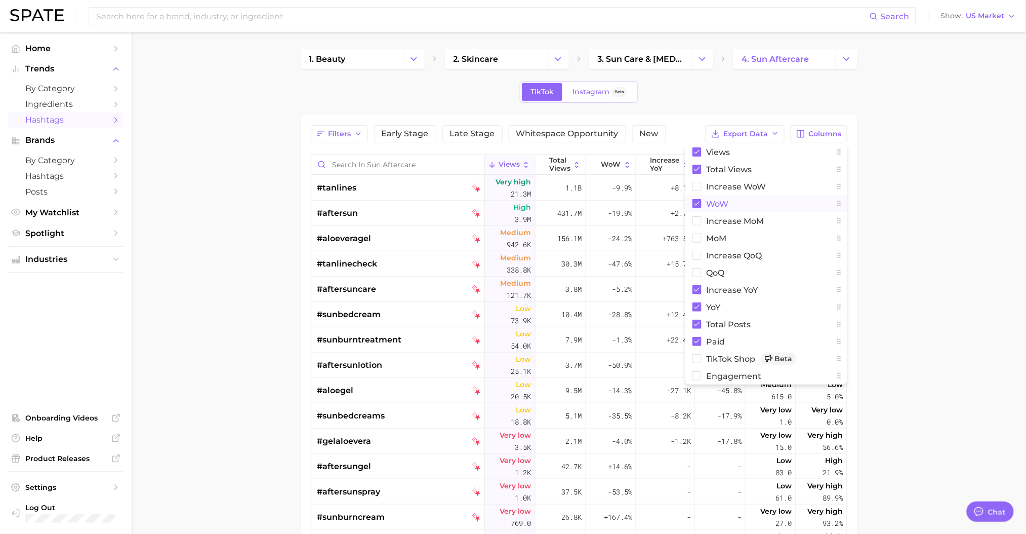
click at [694, 201] on rect at bounding box center [697, 203] width 9 height 9
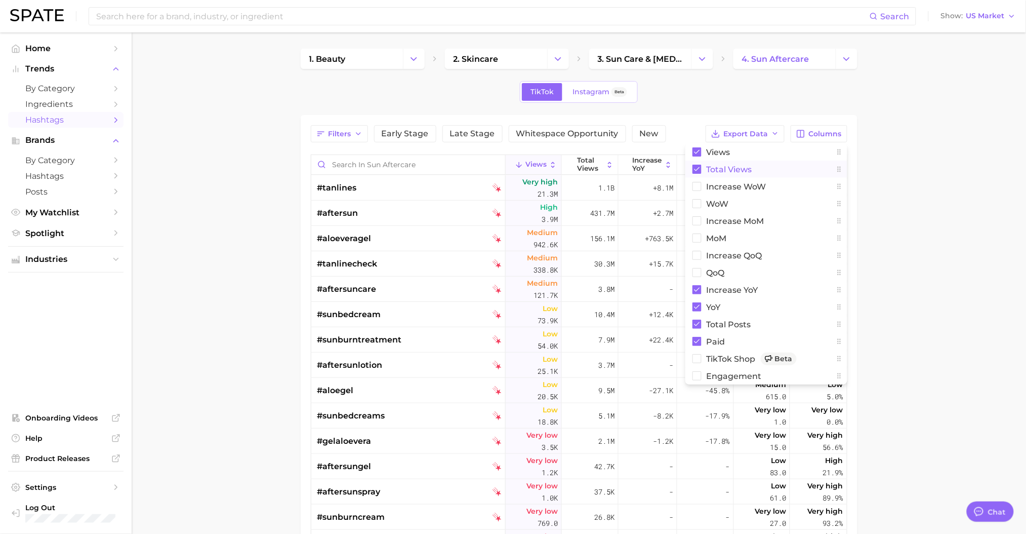
click at [692, 167] on button "Total Views" at bounding box center [767, 169] width 162 height 17
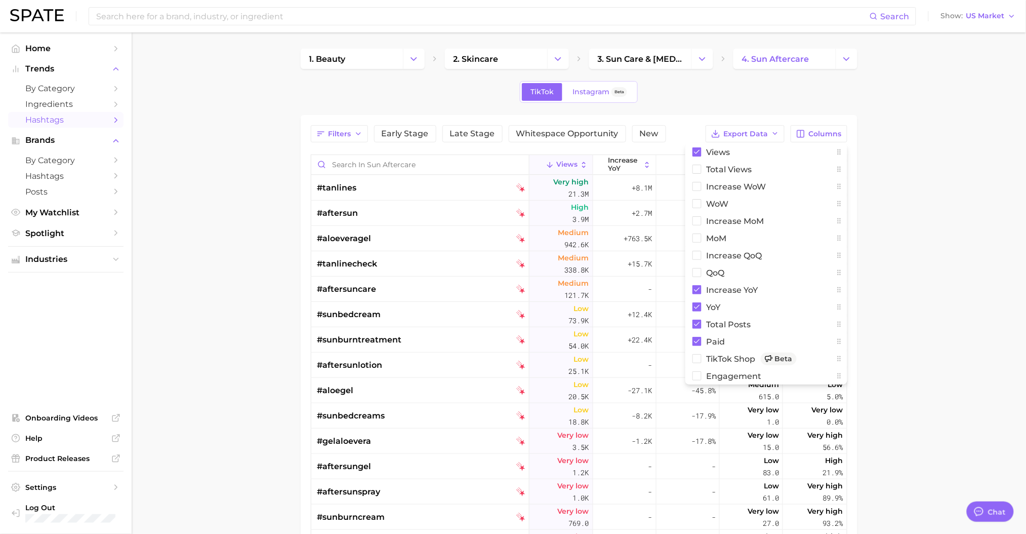
click at [910, 204] on main "1. beauty 2. skincare 3. sun care & [MEDICAL_DATA] 4. sun aftercare TikTok Inst…" at bounding box center [579, 374] width 895 height 685
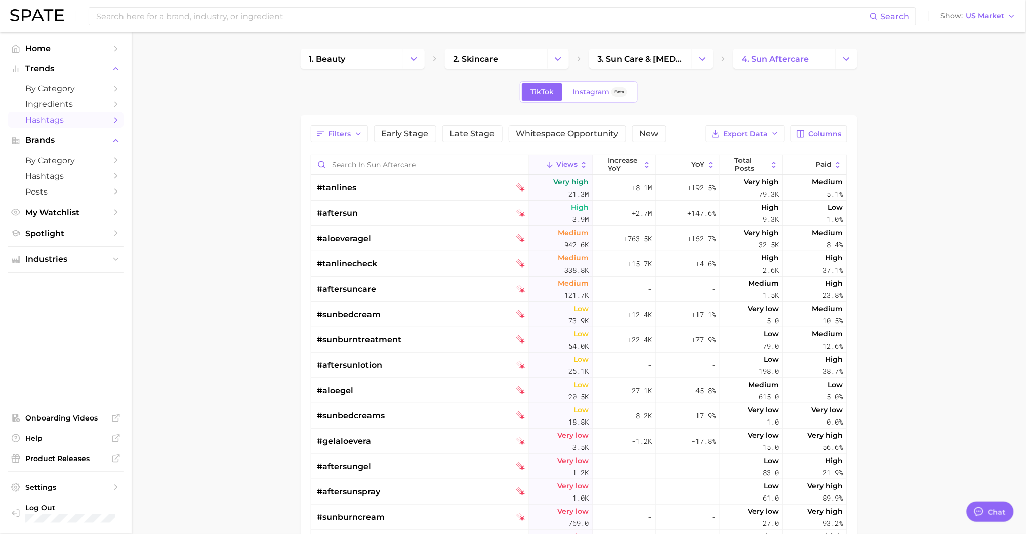
click at [576, 135] on span "Whitespace Opportunity" at bounding box center [567, 134] width 102 height 8
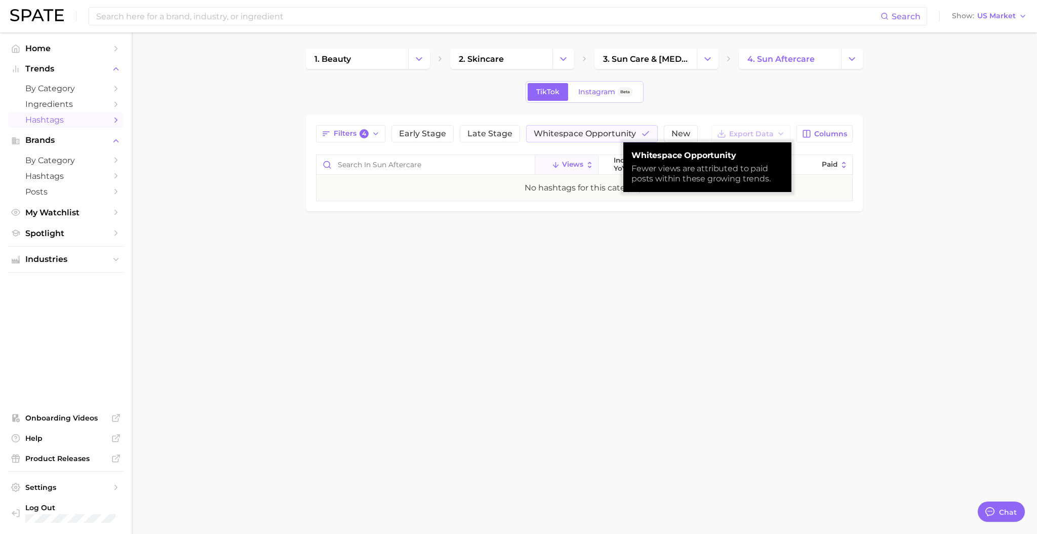
click at [576, 135] on span "Whitespace Opportunity" at bounding box center [585, 134] width 102 height 8
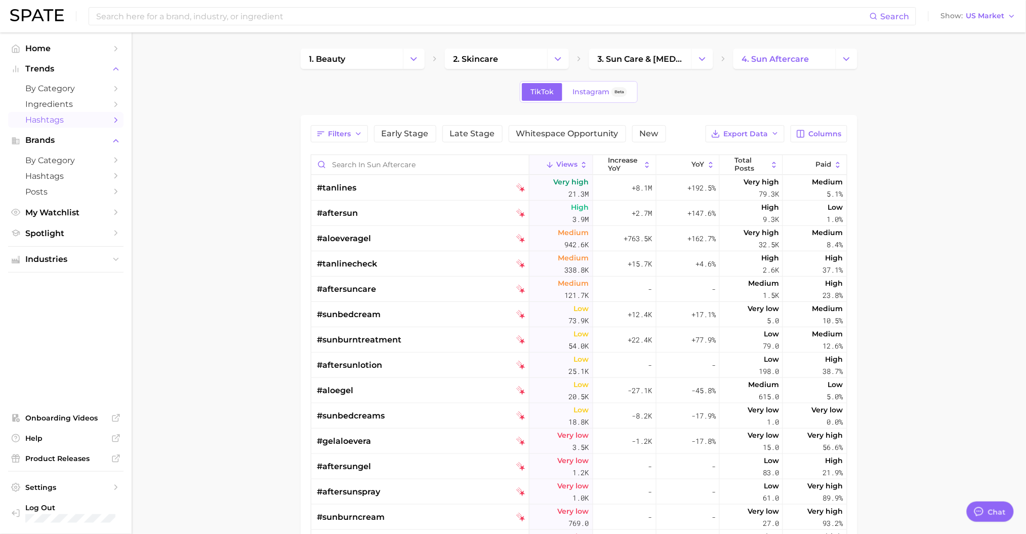
click at [983, 158] on main "1. beauty 2. skincare 3. sun care & [MEDICAL_DATA] 4. sun aftercare TikTok Inst…" at bounding box center [579, 374] width 895 height 685
click at [844, 54] on icon "Change Category" at bounding box center [847, 59] width 11 height 11
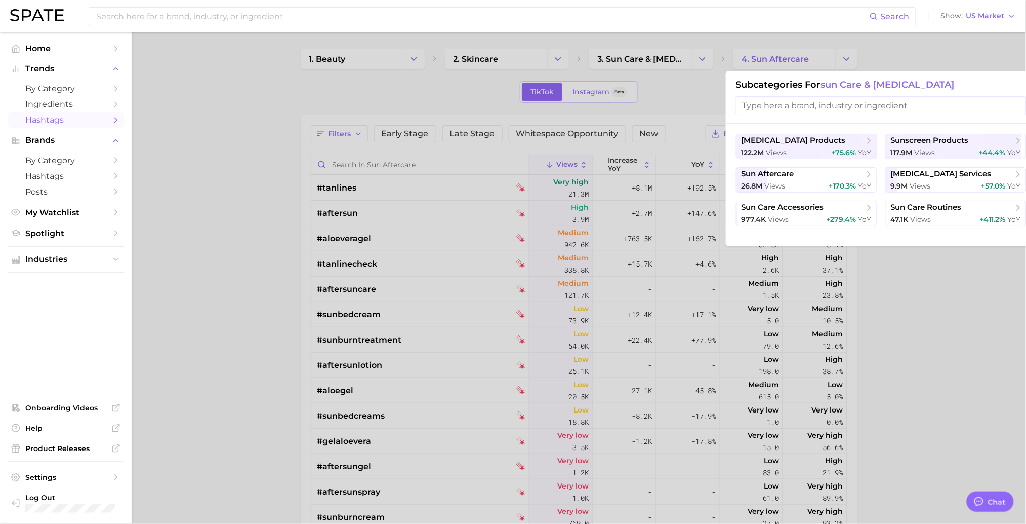
click at [904, 157] on span "117.9m views" at bounding box center [913, 153] width 45 height 10
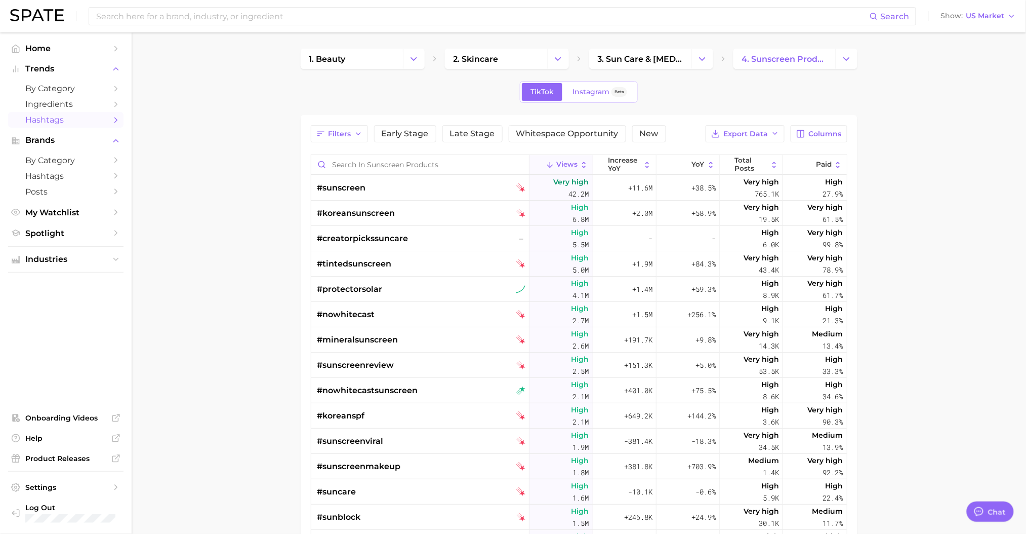
click at [374, 287] on span "#protectorsolar" at bounding box center [349, 289] width 65 height 12
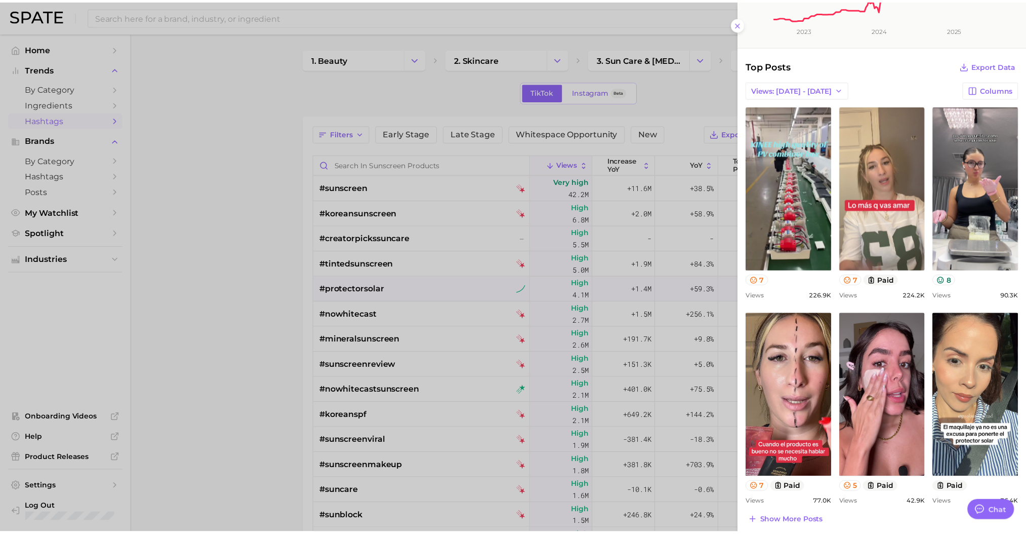
scroll to position [203, 0]
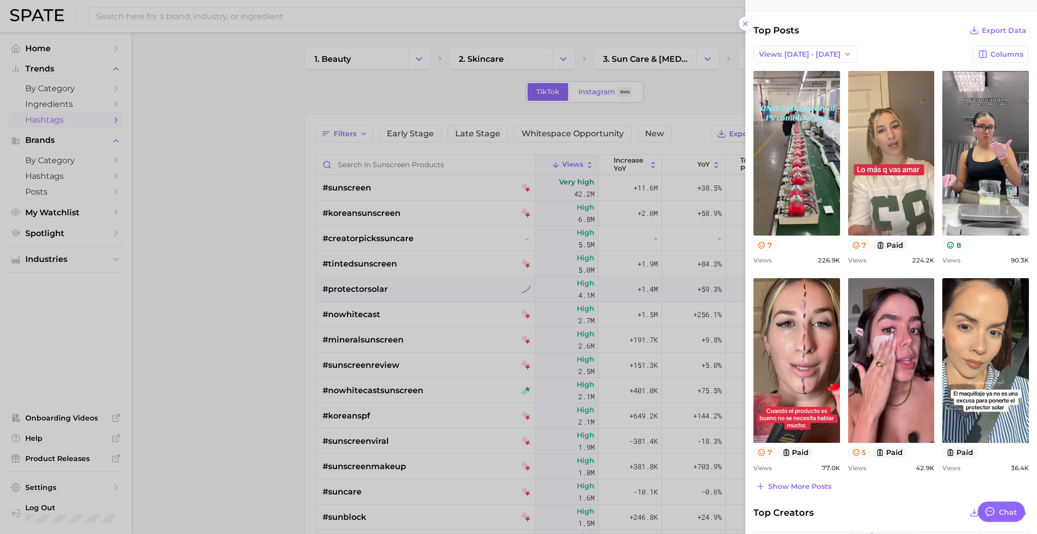
click at [242, 234] on div at bounding box center [518, 267] width 1037 height 534
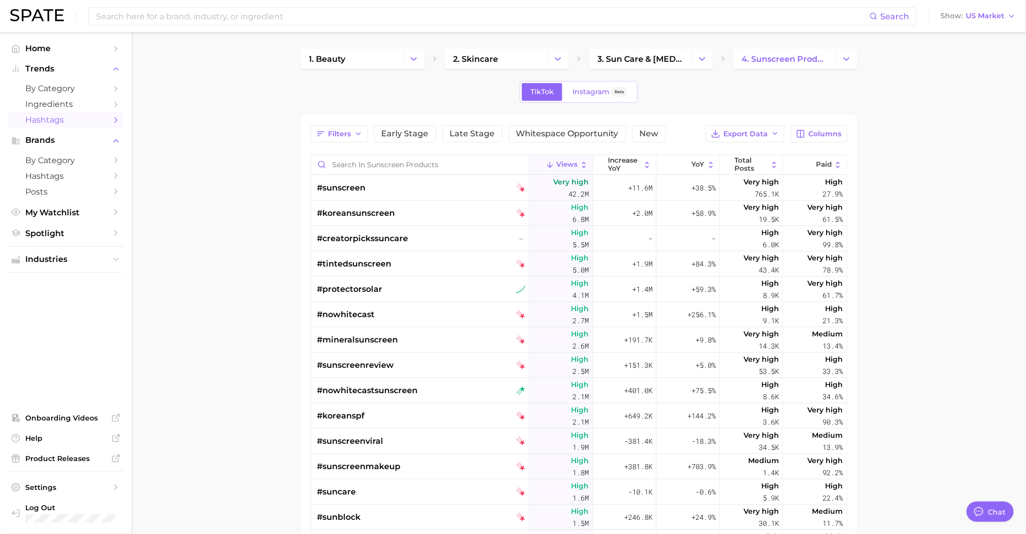
click at [391, 137] on span "Early Stage" at bounding box center [405, 134] width 47 height 8
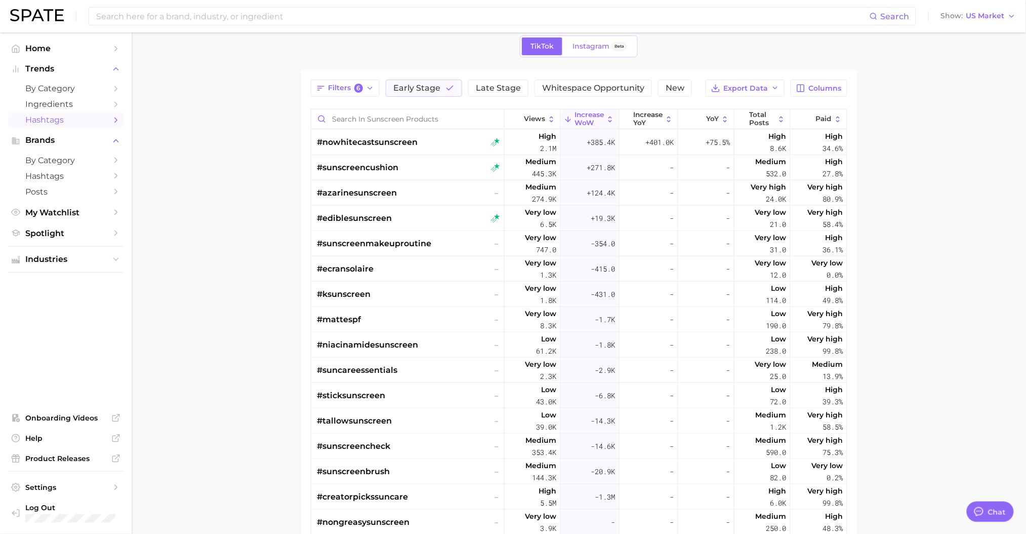
scroll to position [67, 0]
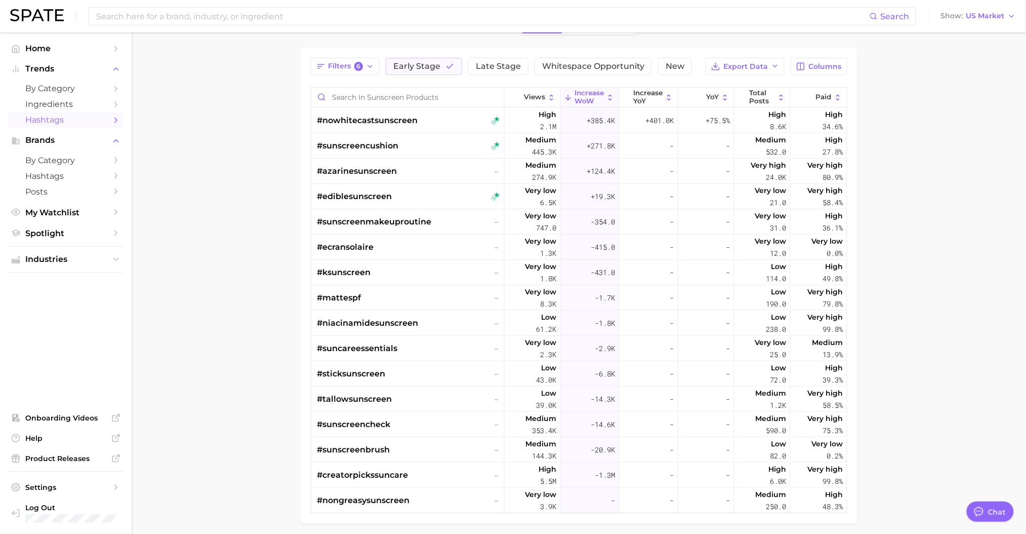
click at [838, 66] on span "Columns" at bounding box center [825, 66] width 33 height 9
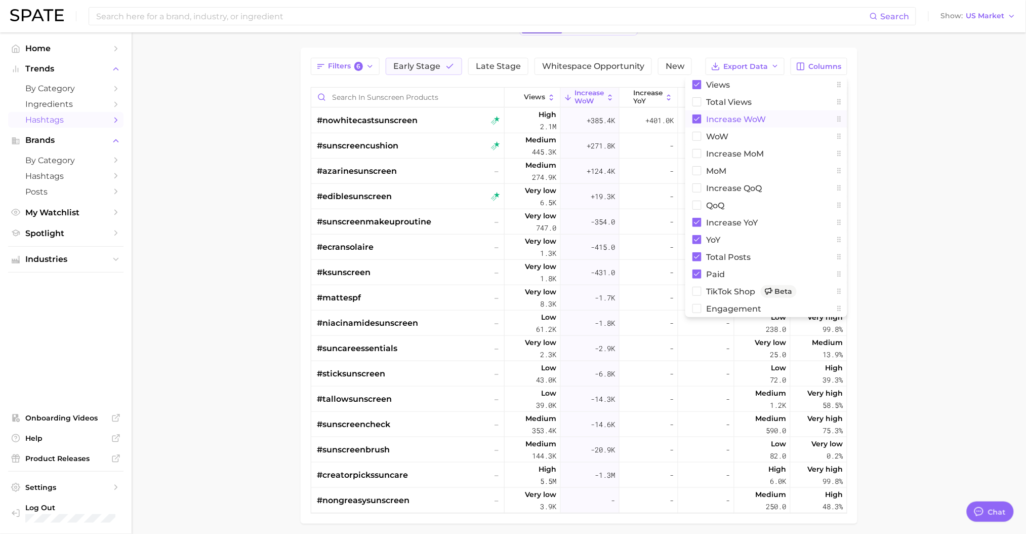
click at [698, 118] on icon at bounding box center [697, 119] width 6 height 4
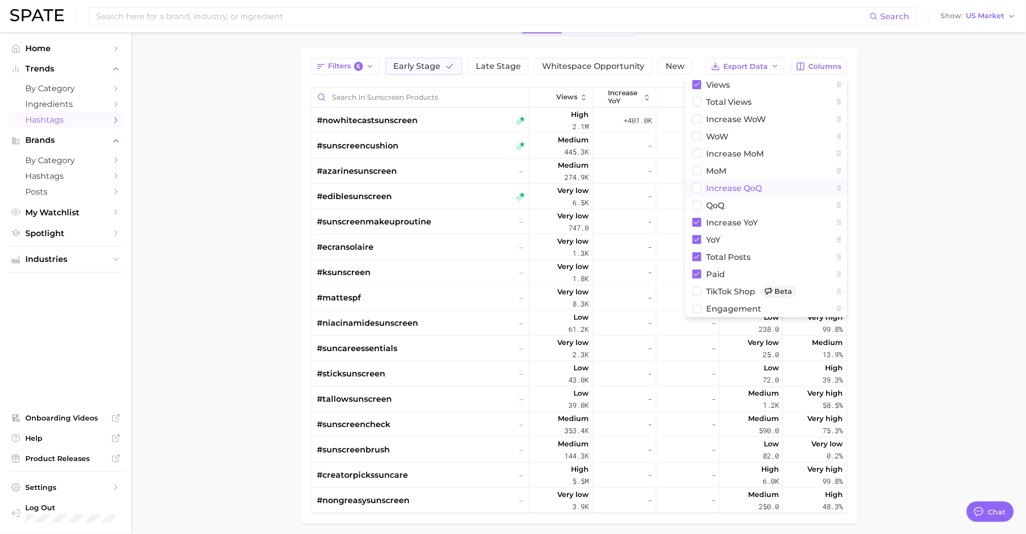
click at [698, 189] on rect at bounding box center [697, 188] width 9 height 9
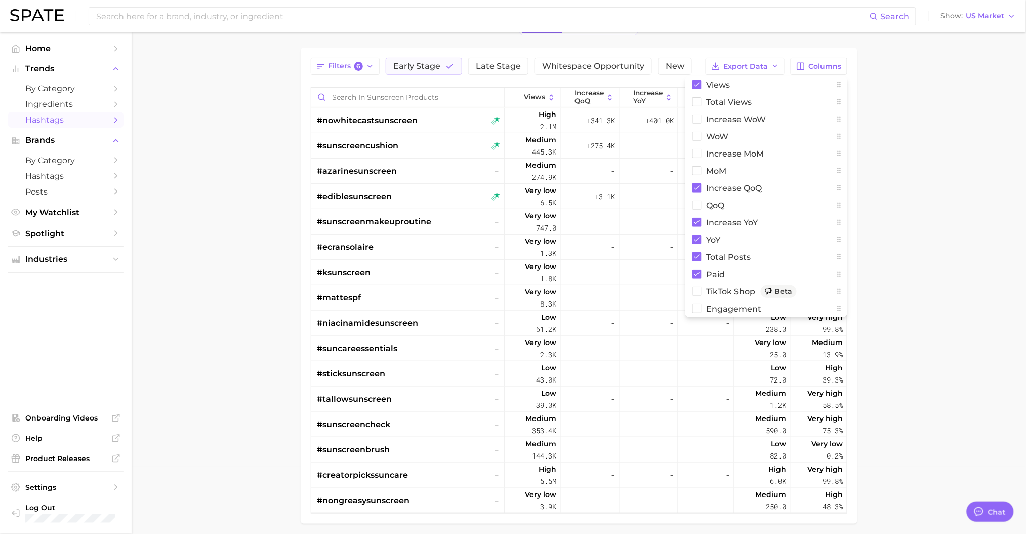
click at [914, 197] on main "1. beauty 2. skincare 3. sun care & [MEDICAL_DATA] 4. sunscreen products TikTok…" at bounding box center [579, 269] width 895 height 609
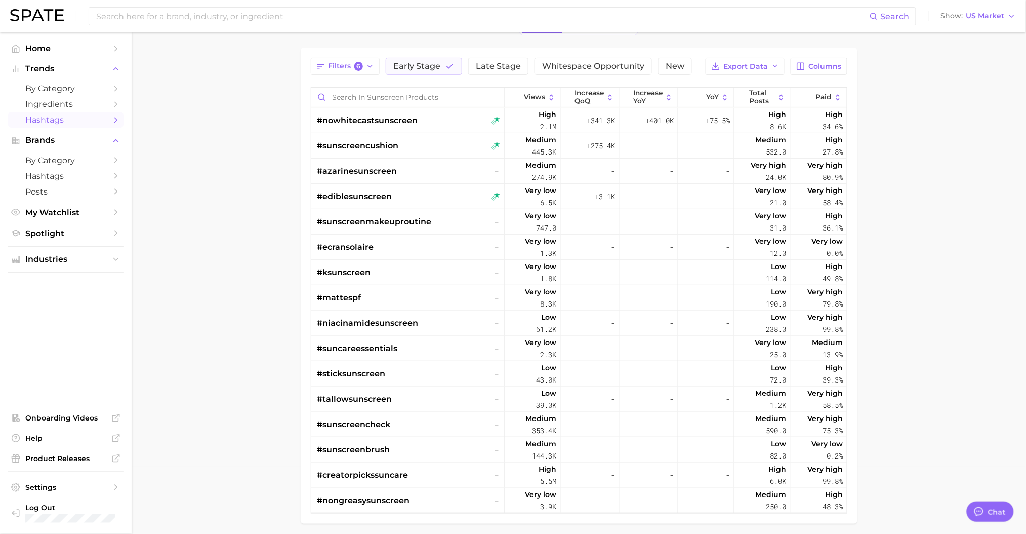
click at [340, 168] on span "#azarinesunscreen" at bounding box center [357, 171] width 80 height 12
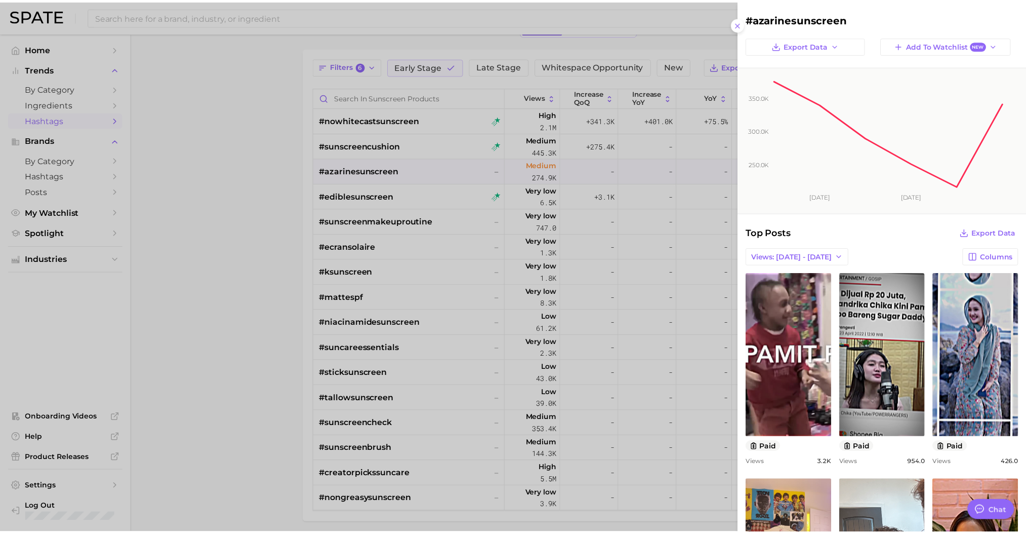
scroll to position [0, 0]
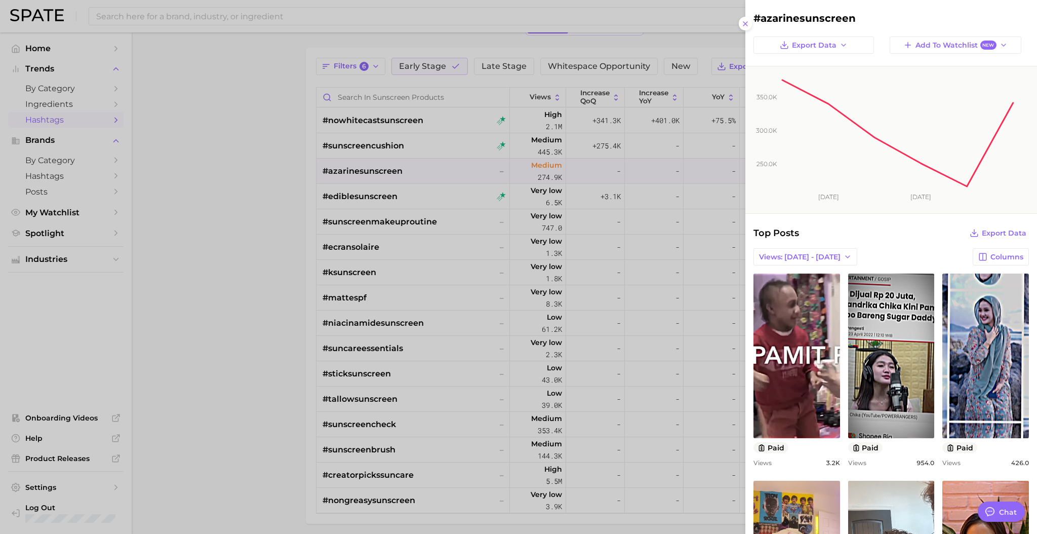
click at [314, 219] on div at bounding box center [518, 267] width 1037 height 534
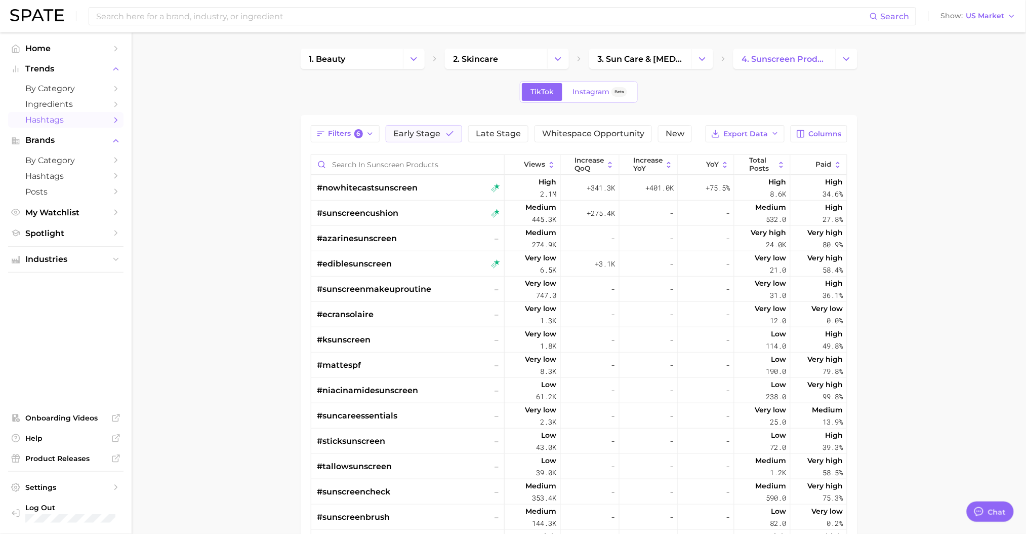
click at [829, 64] on link "4. sunscreen products" at bounding box center [785, 59] width 102 height 20
click at [852, 59] on icon "Change Category" at bounding box center [847, 59] width 11 height 11
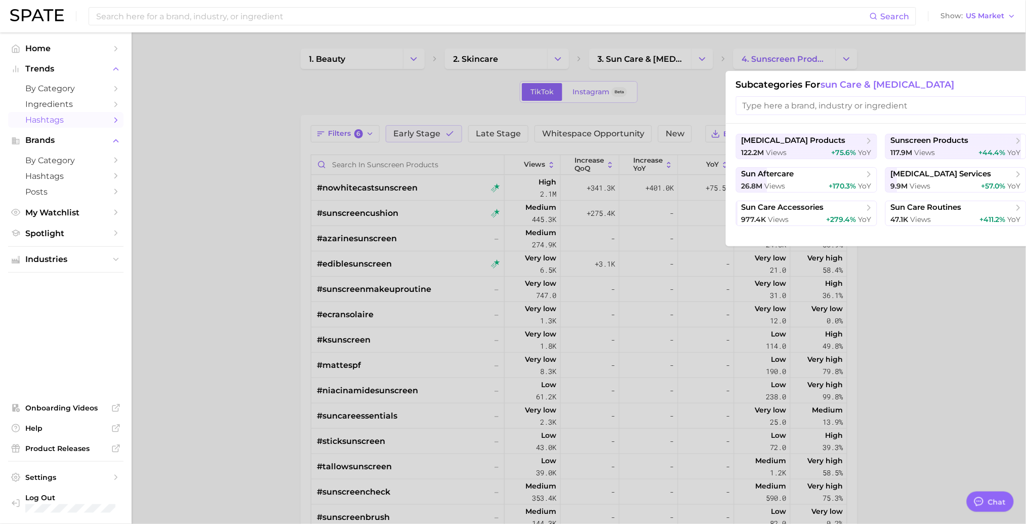
click at [795, 187] on div "26.8m views +170.3% YoY" at bounding box center [807, 186] width 130 height 10
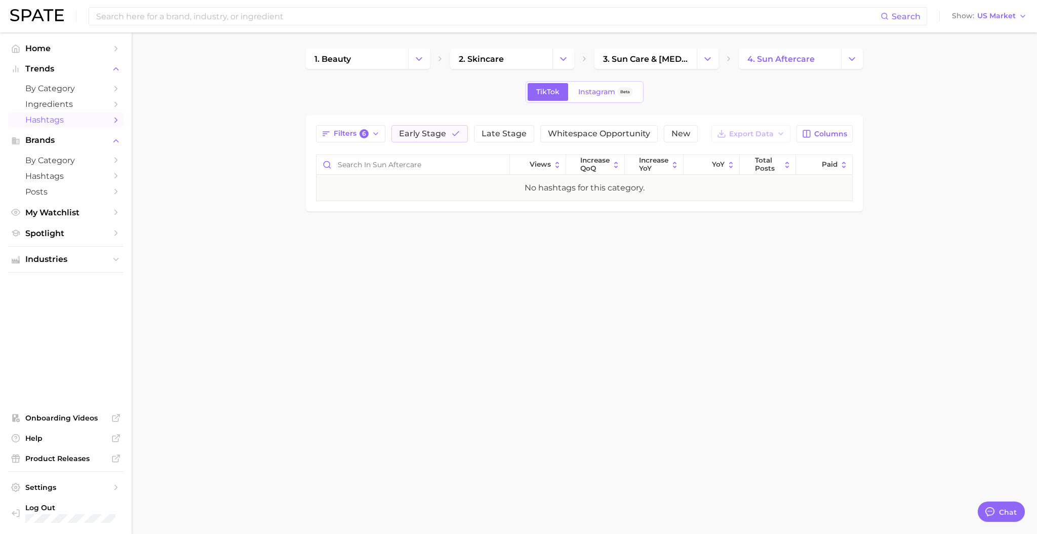
click at [857, 62] on button "Change Category" at bounding box center [852, 59] width 22 height 20
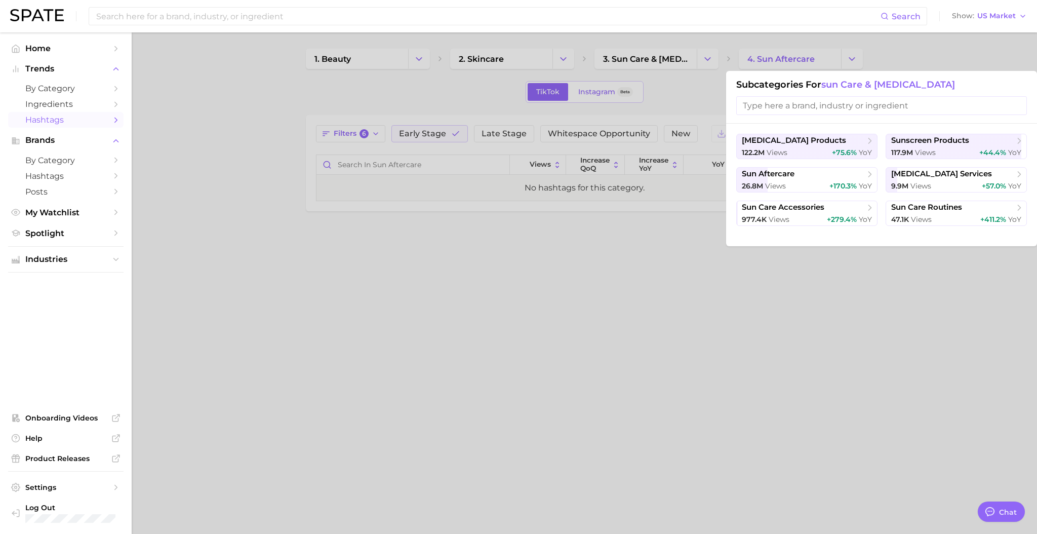
click at [948, 214] on button "sun care routines 47.1k views +411.2% YoY" at bounding box center [956, 213] width 141 height 25
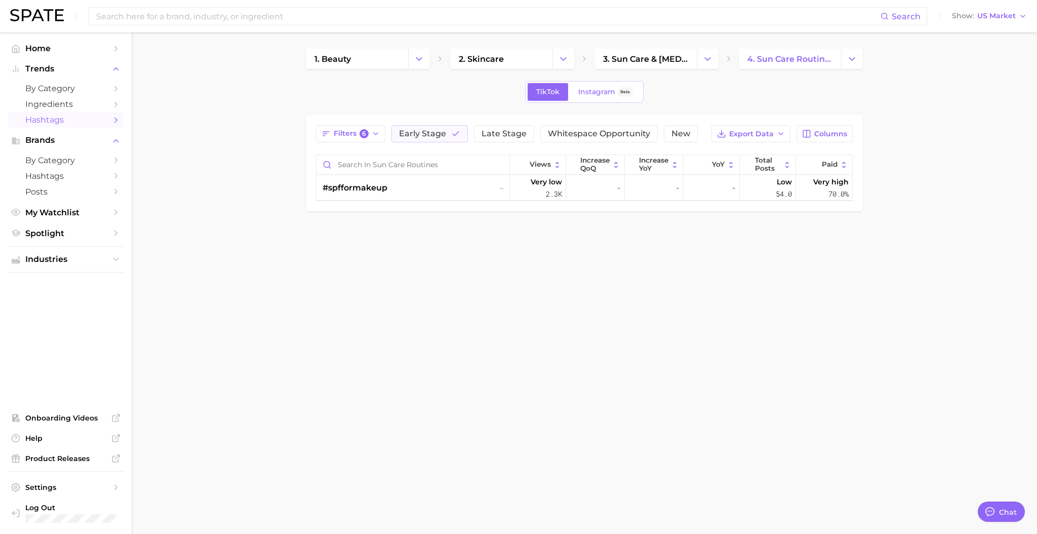
click at [430, 141] on button "Early Stage" at bounding box center [429, 133] width 76 height 17
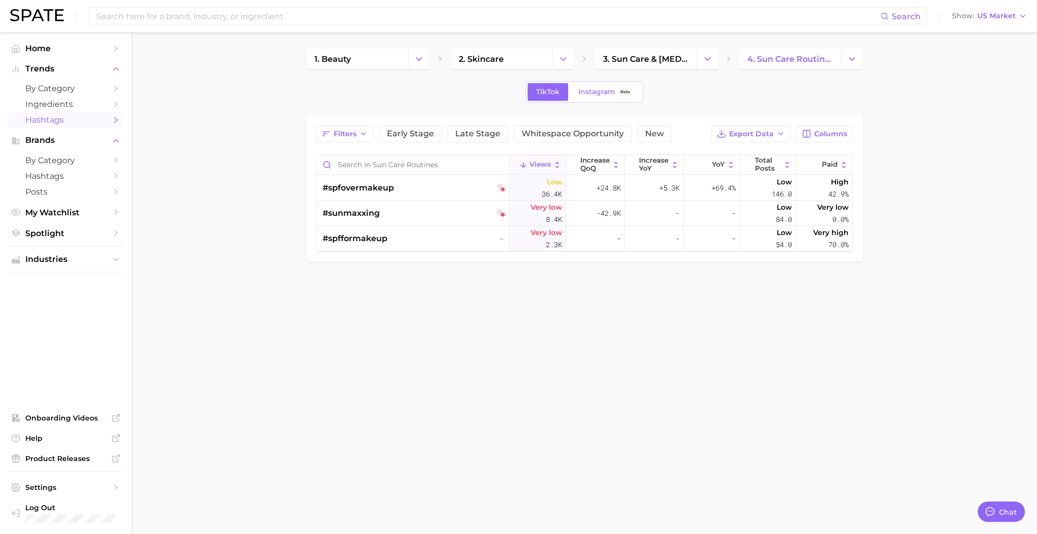
click at [70, 87] on span "by Category" at bounding box center [65, 89] width 81 height 10
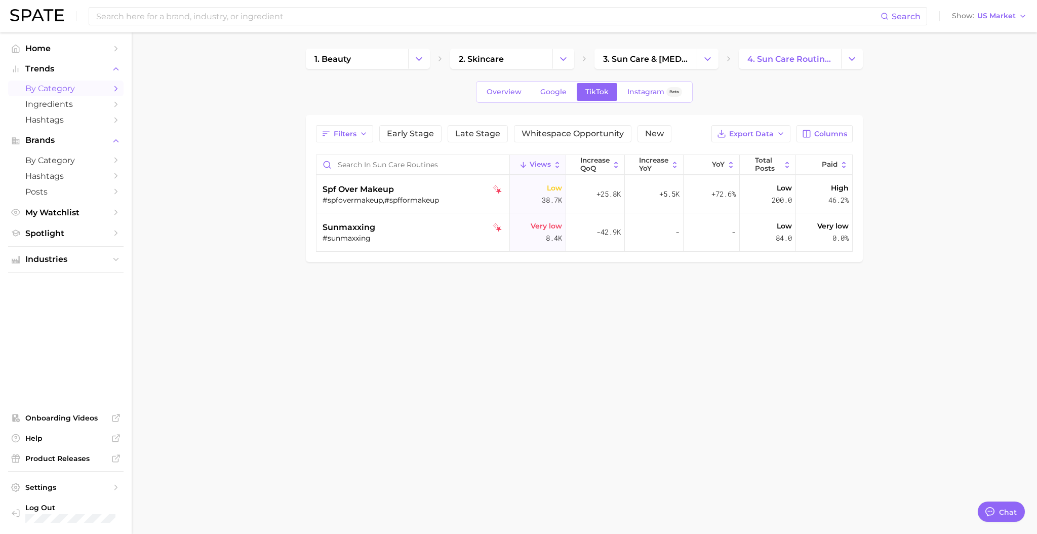
click at [488, 92] on span "Overview" at bounding box center [504, 92] width 35 height 9
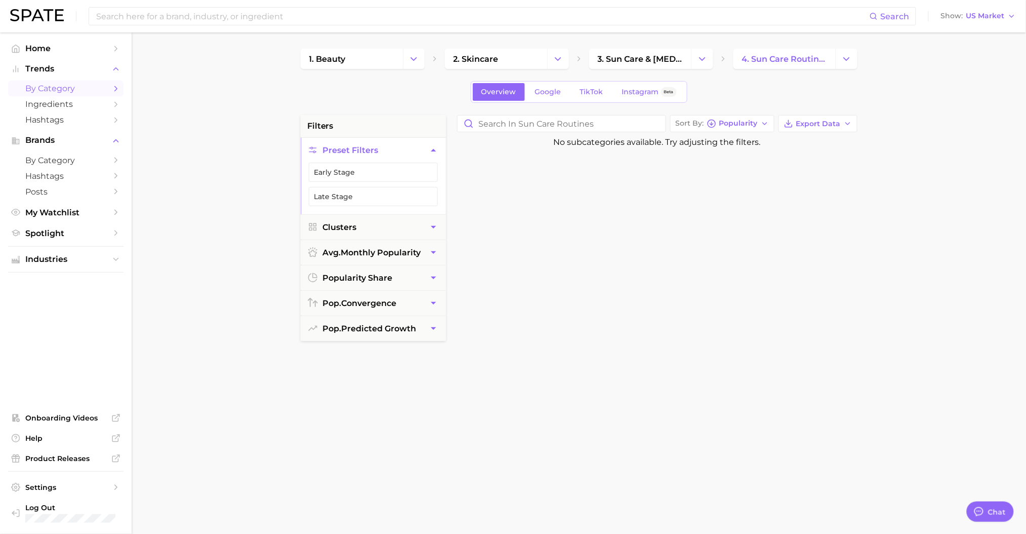
click at [559, 92] on span "Google" at bounding box center [548, 92] width 26 height 9
